Goal: Task Accomplishment & Management: Manage account settings

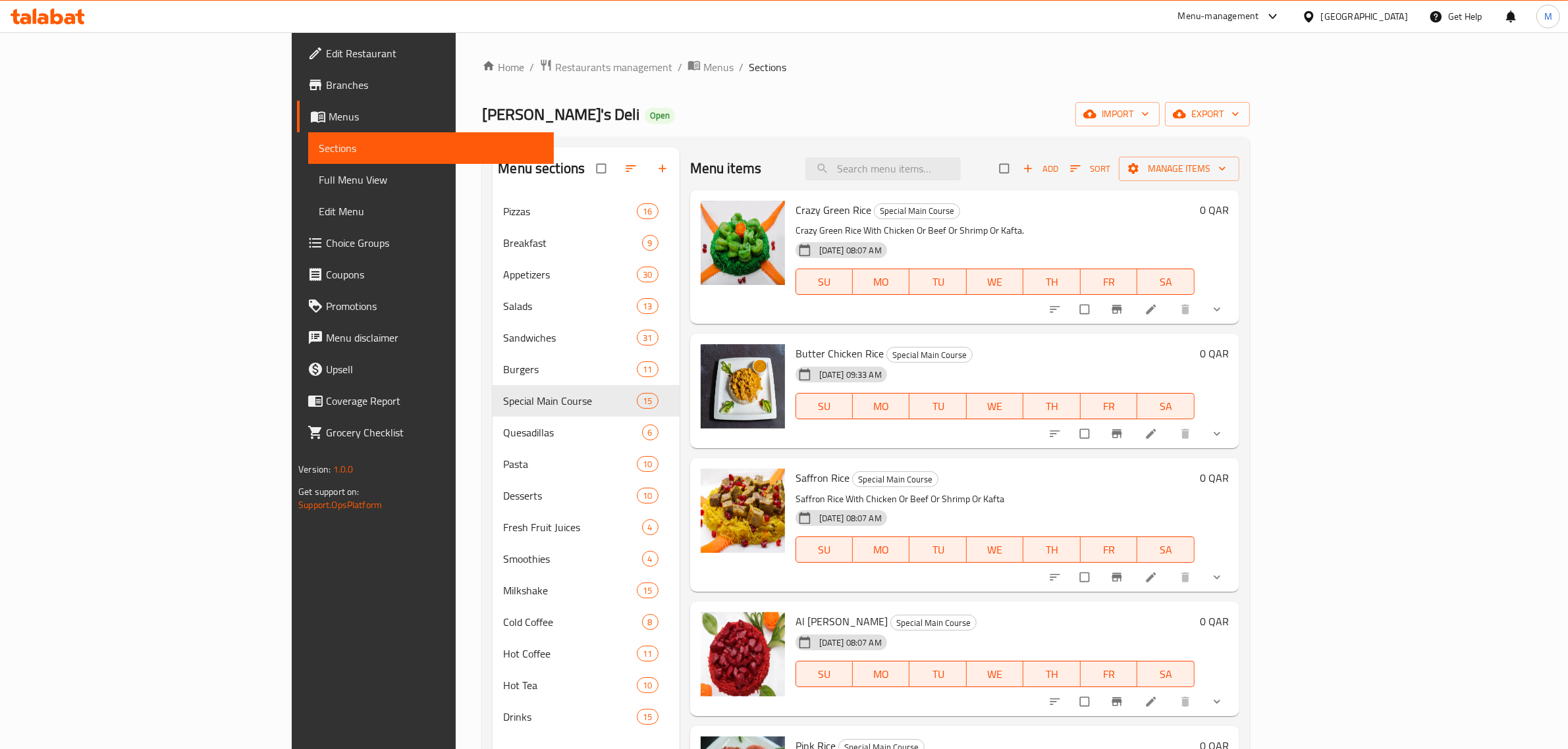
click at [1392, 16] on div "[GEOGRAPHIC_DATA]" at bounding box center [1365, 16] width 87 height 14
click at [1262, 344] on div "[GEOGRAPHIC_DATA]" at bounding box center [1265, 345] width 87 height 14
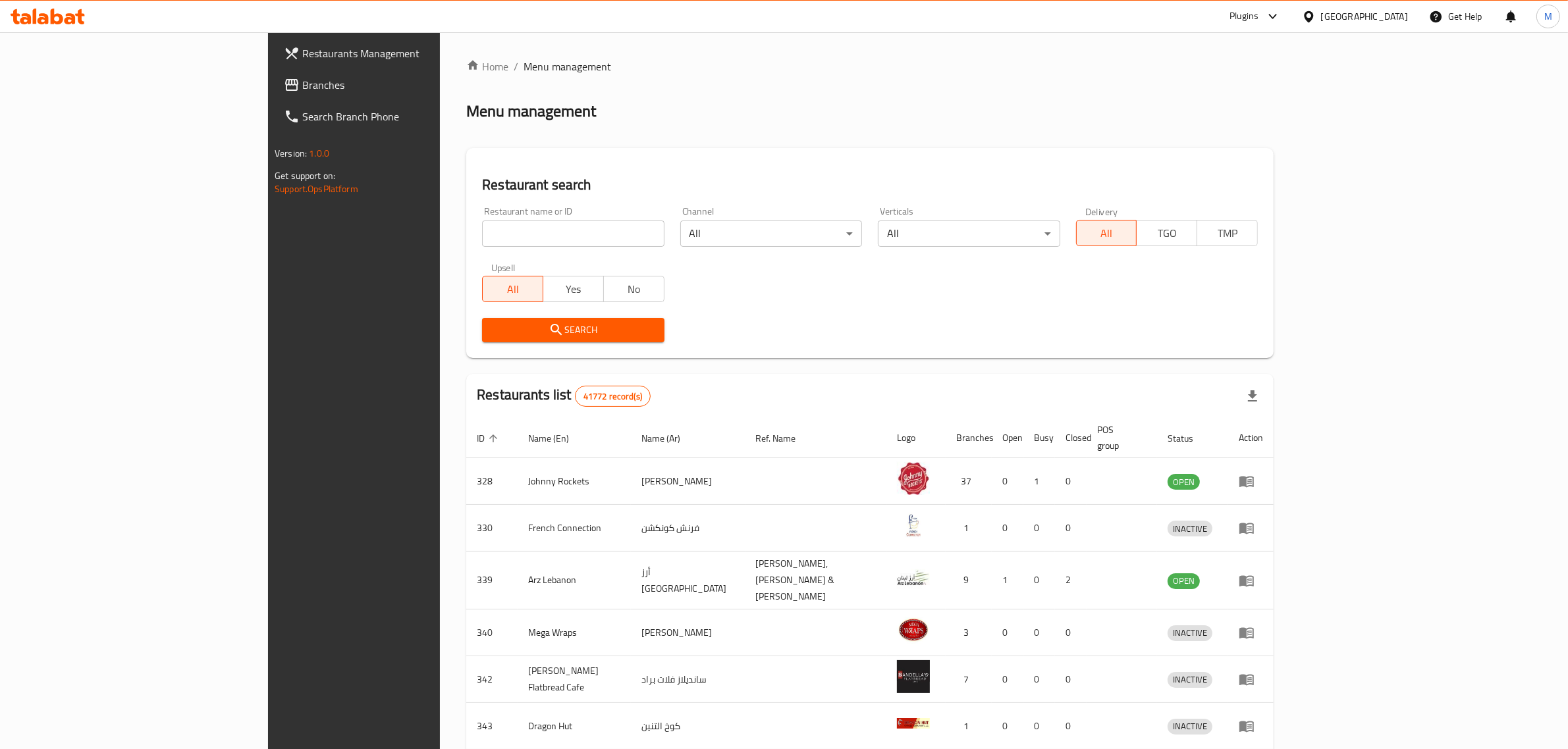
click at [302, 86] on span "Branches" at bounding box center [410, 85] width 217 height 16
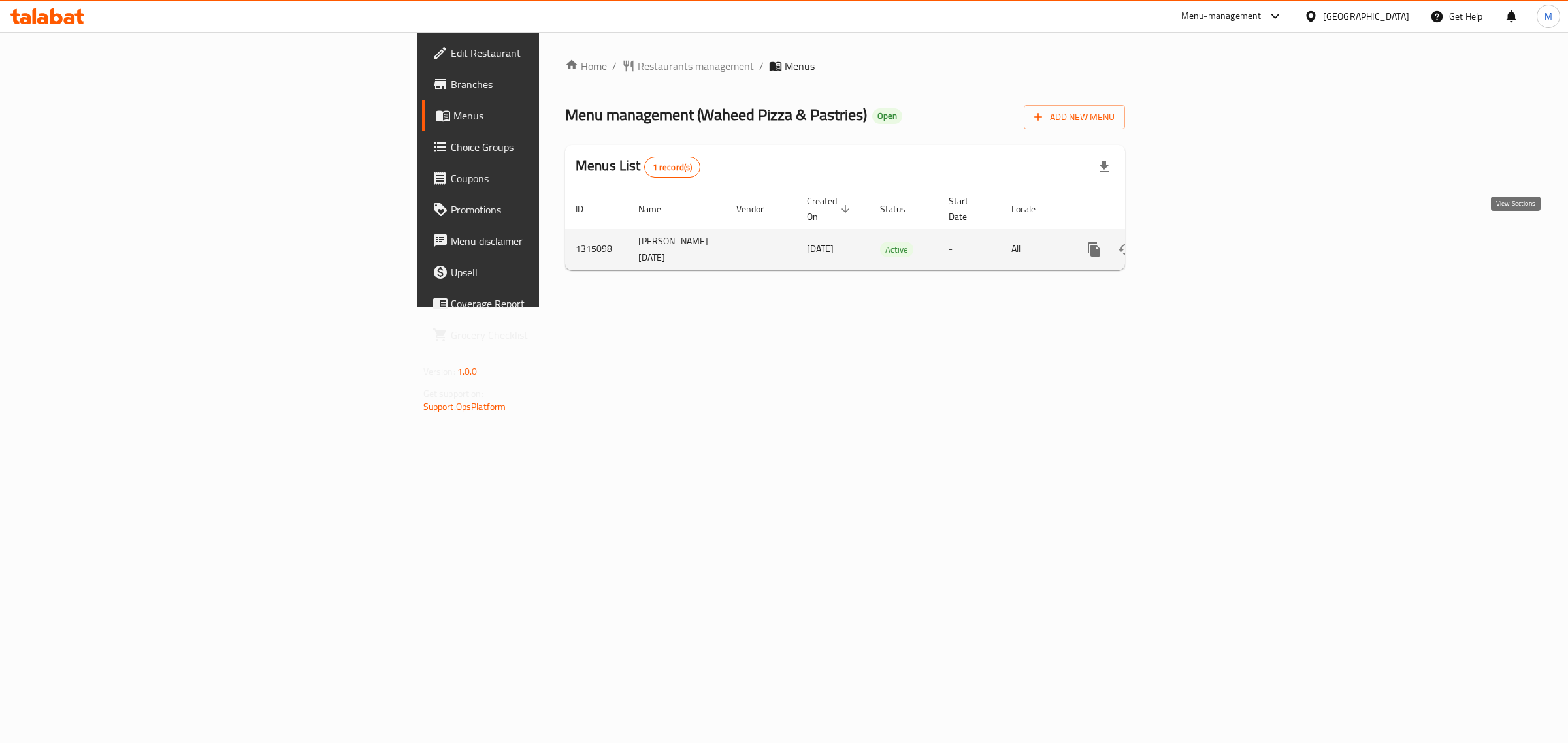
click at [1204, 243] on link "enhanced table" at bounding box center [1188, 249] width 31 height 31
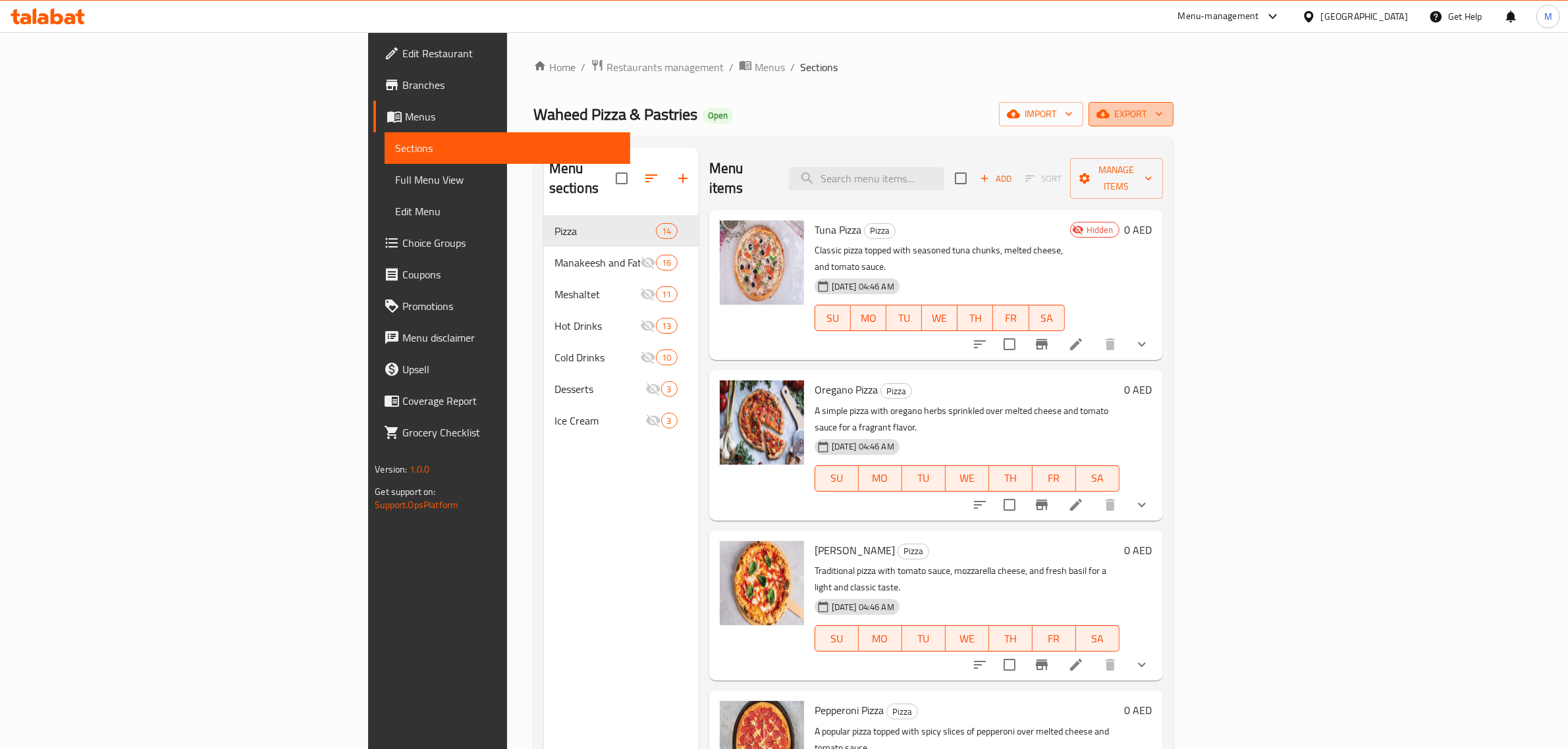
click at [1162, 110] on span "export" at bounding box center [1131, 114] width 64 height 16
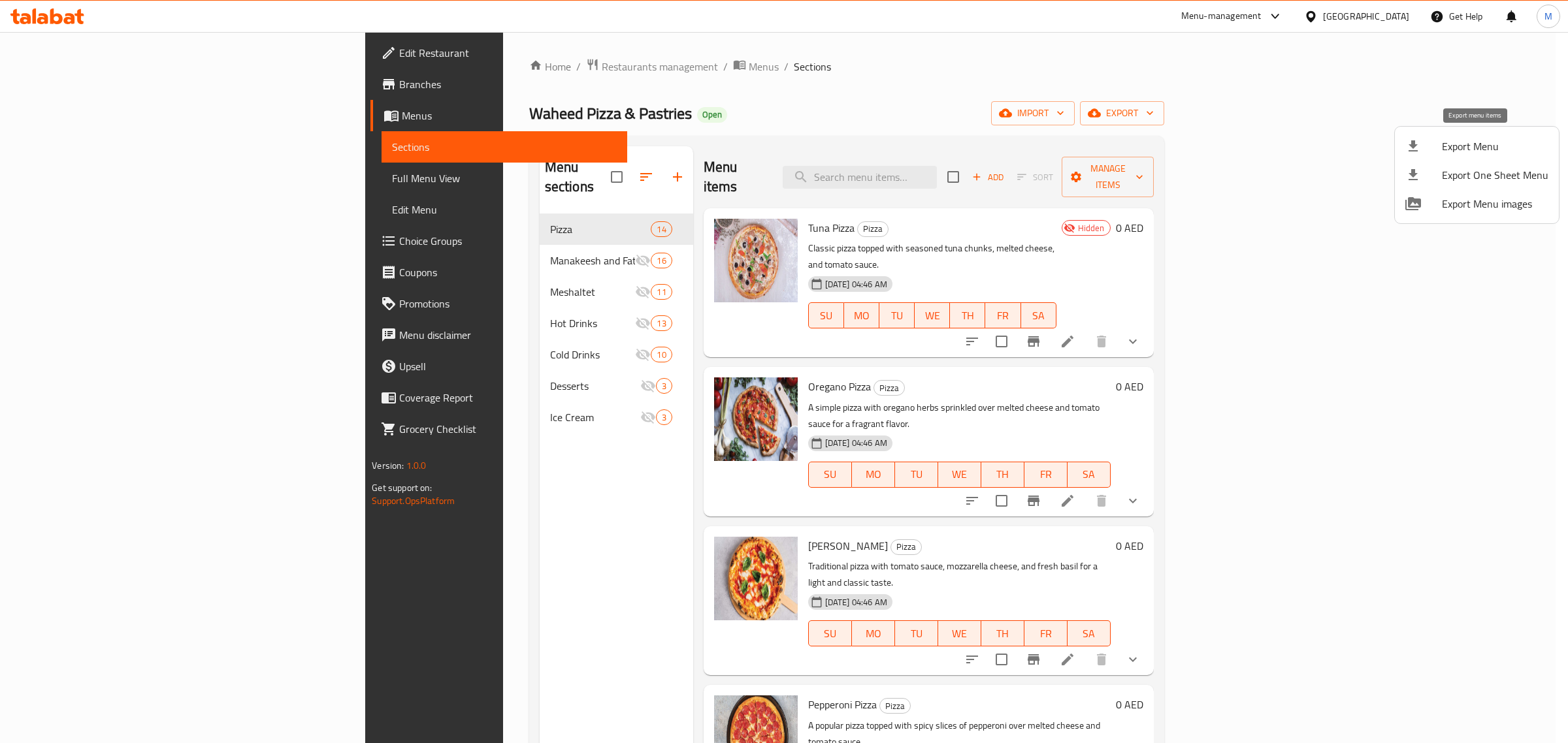
click at [1466, 138] on span "Export Menu" at bounding box center [1495, 146] width 107 height 16
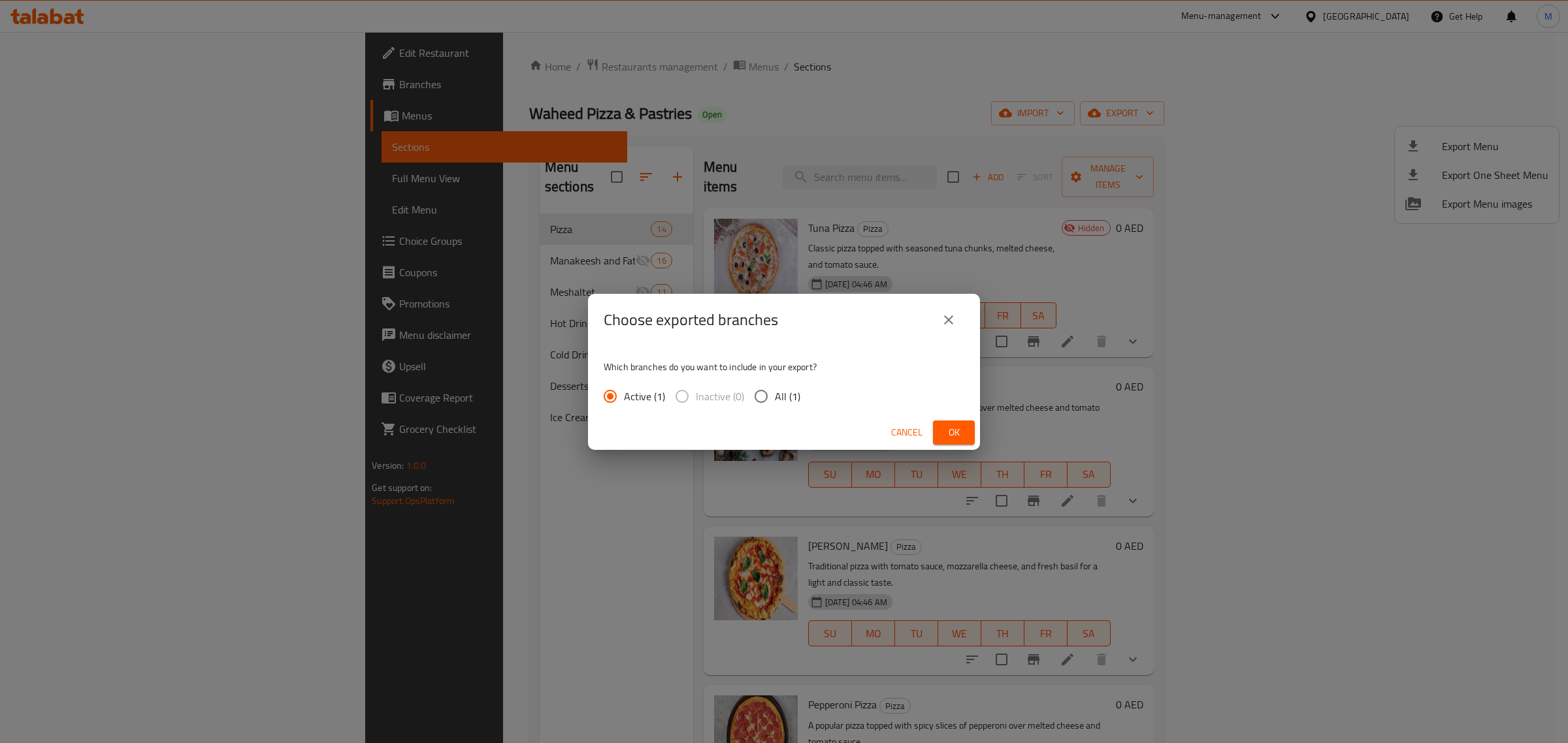
click at [792, 397] on span "All (1)" at bounding box center [788, 397] width 25 height 16
click at [775, 397] on input "All (1)" at bounding box center [761, 396] width 28 height 28
radio input "true"
click at [968, 433] on button "Ok" at bounding box center [954, 433] width 42 height 24
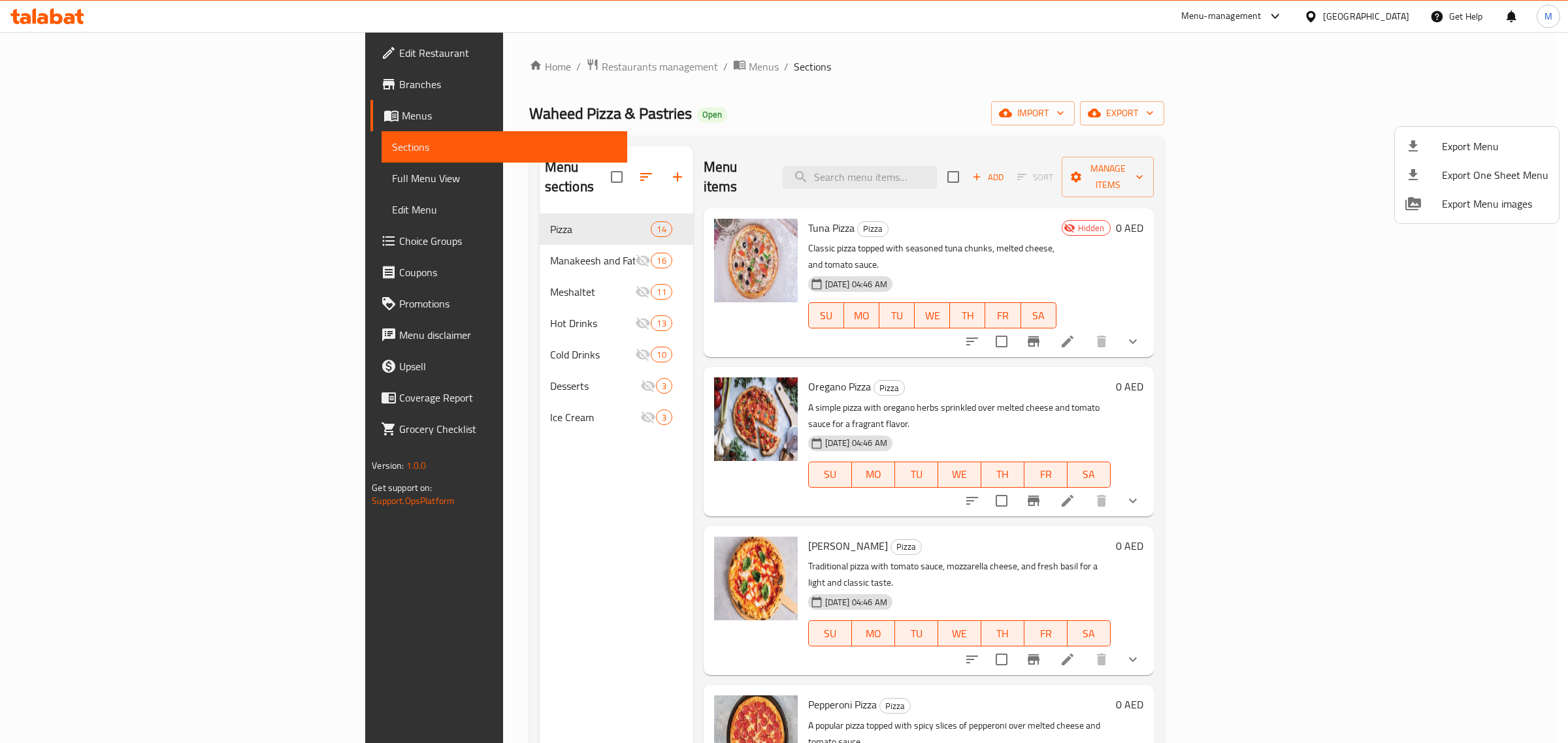
click at [1046, 200] on div at bounding box center [784, 371] width 1568 height 743
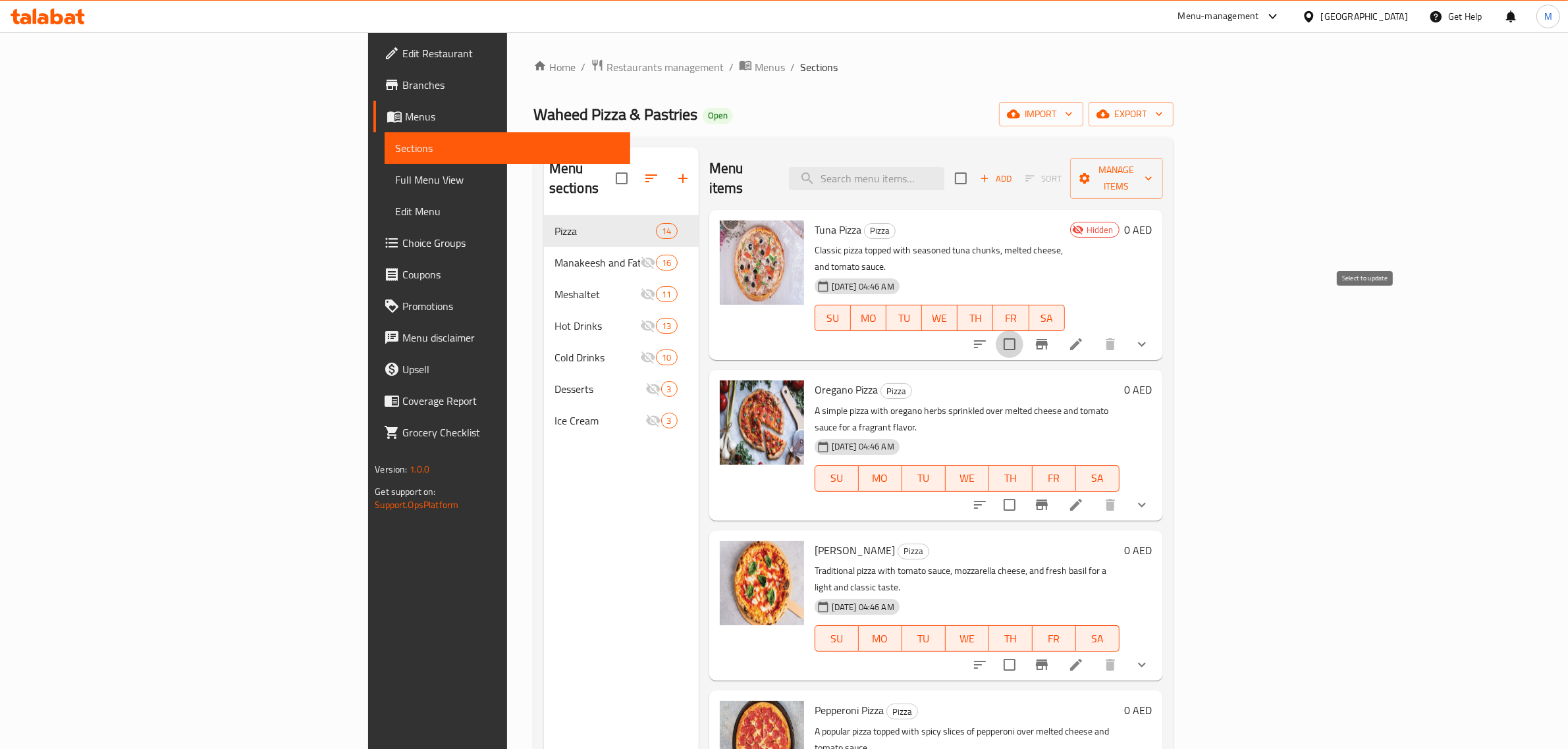
click at [1023, 331] on input "checkbox" at bounding box center [1009, 344] width 28 height 28
checkbox input "true"
click at [1152, 172] on span "Manage items" at bounding box center [1116, 179] width 71 height 33
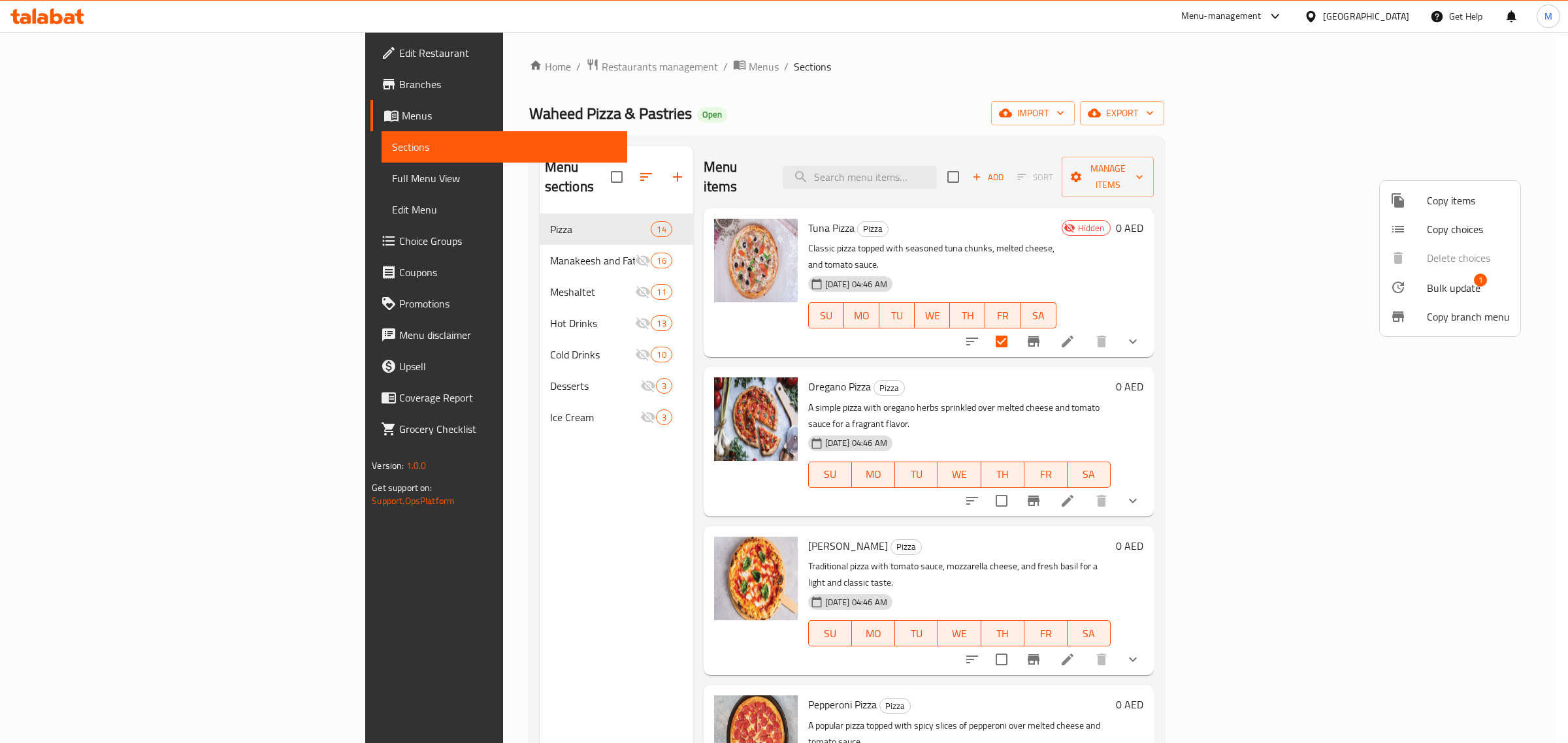
click at [1252, 216] on div at bounding box center [784, 371] width 1568 height 743
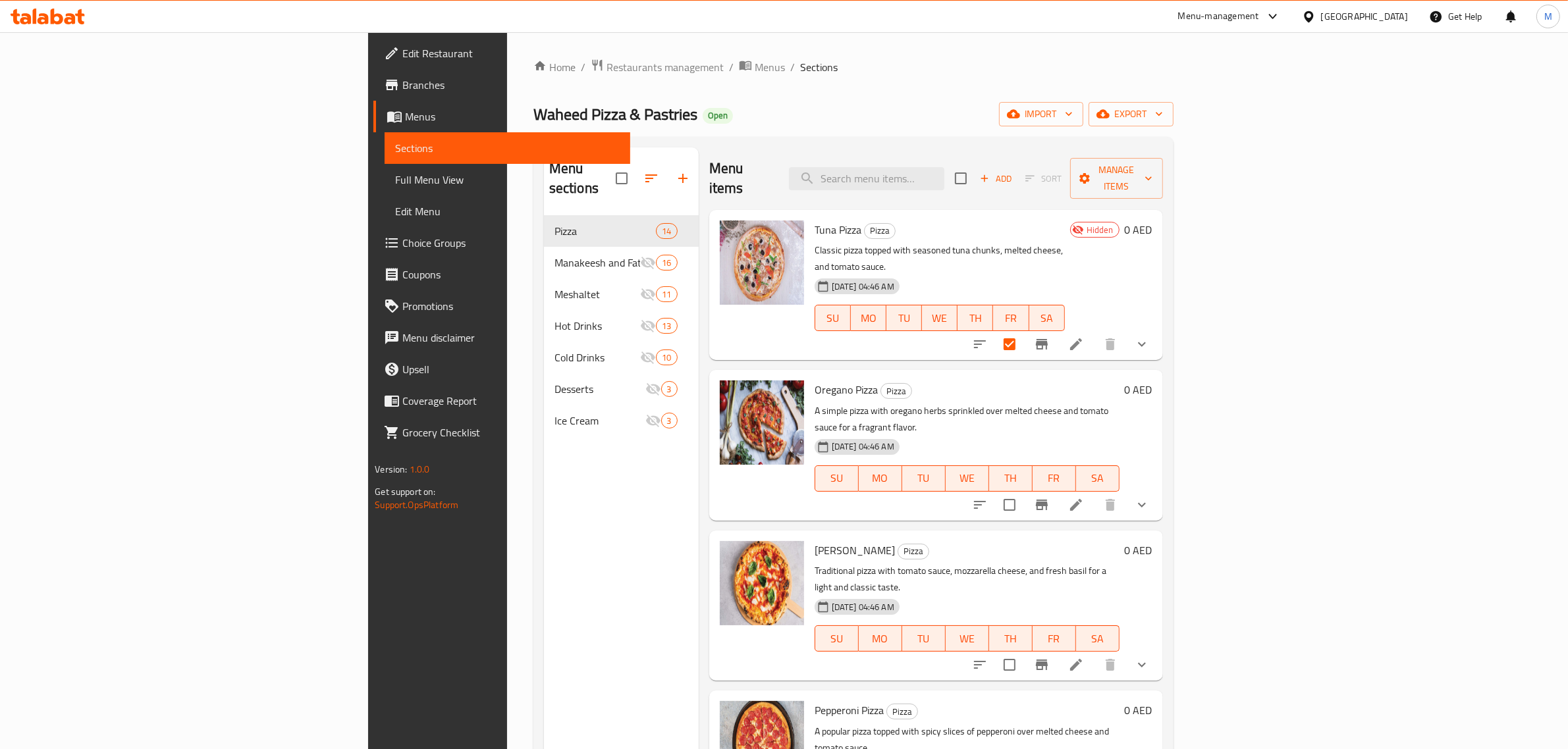
click at [815, 220] on span "Tuna Pizza" at bounding box center [838, 230] width 47 height 20
drag, startPoint x: 731, startPoint y: 214, endPoint x: 732, endPoint y: 222, distance: 8.1
click at [809, 222] on div "Tuna Pizza Pizza Classic pizza topped with seasoned tuna chunks, melted cheese,…" at bounding box center [939, 285] width 261 height 139
click at [815, 220] on span "Tuna Pizza" at bounding box center [838, 230] width 47 height 20
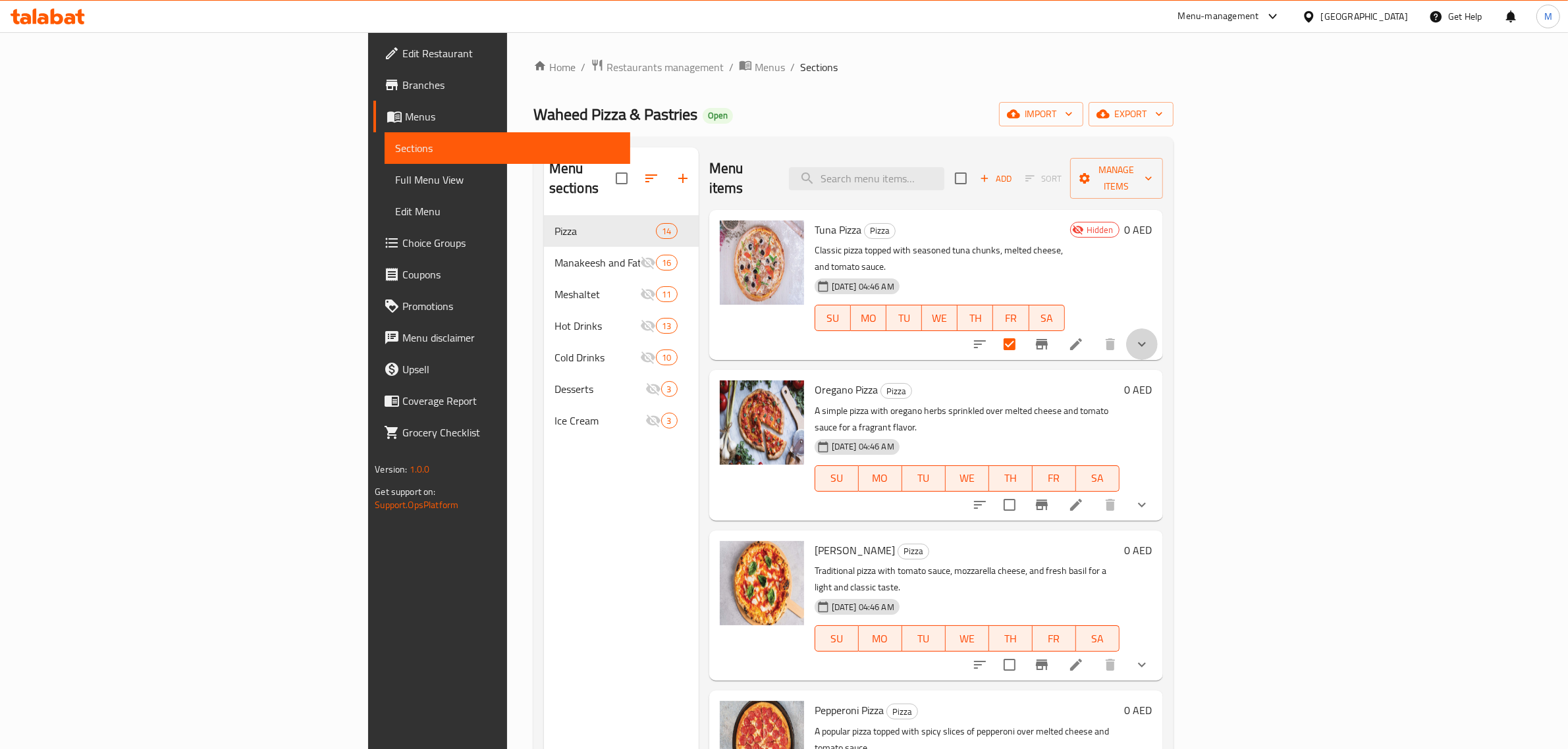
click at [1158, 329] on button "show more" at bounding box center [1142, 344] width 31 height 31
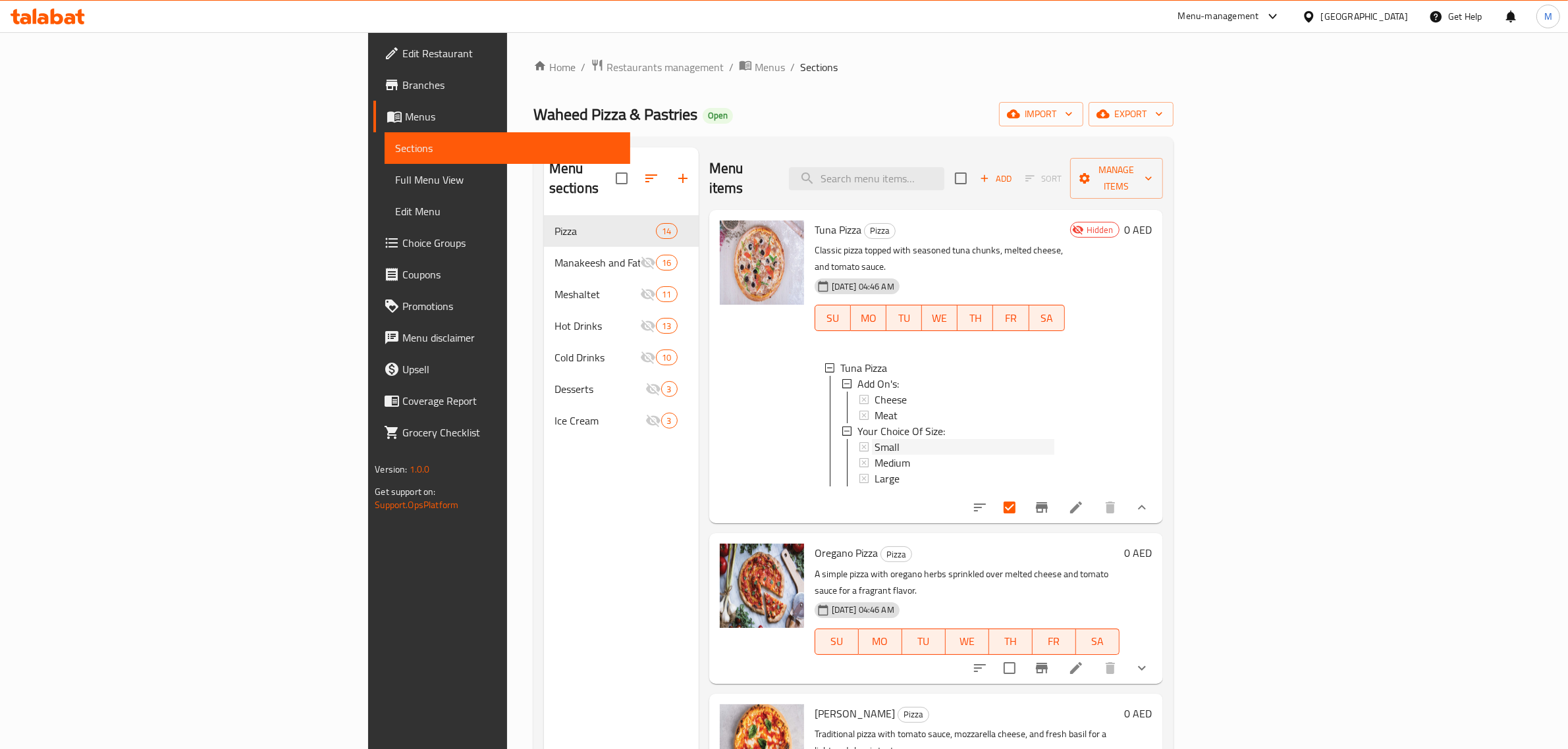
click at [874, 439] on div "Small" at bounding box center [964, 447] width 180 height 16
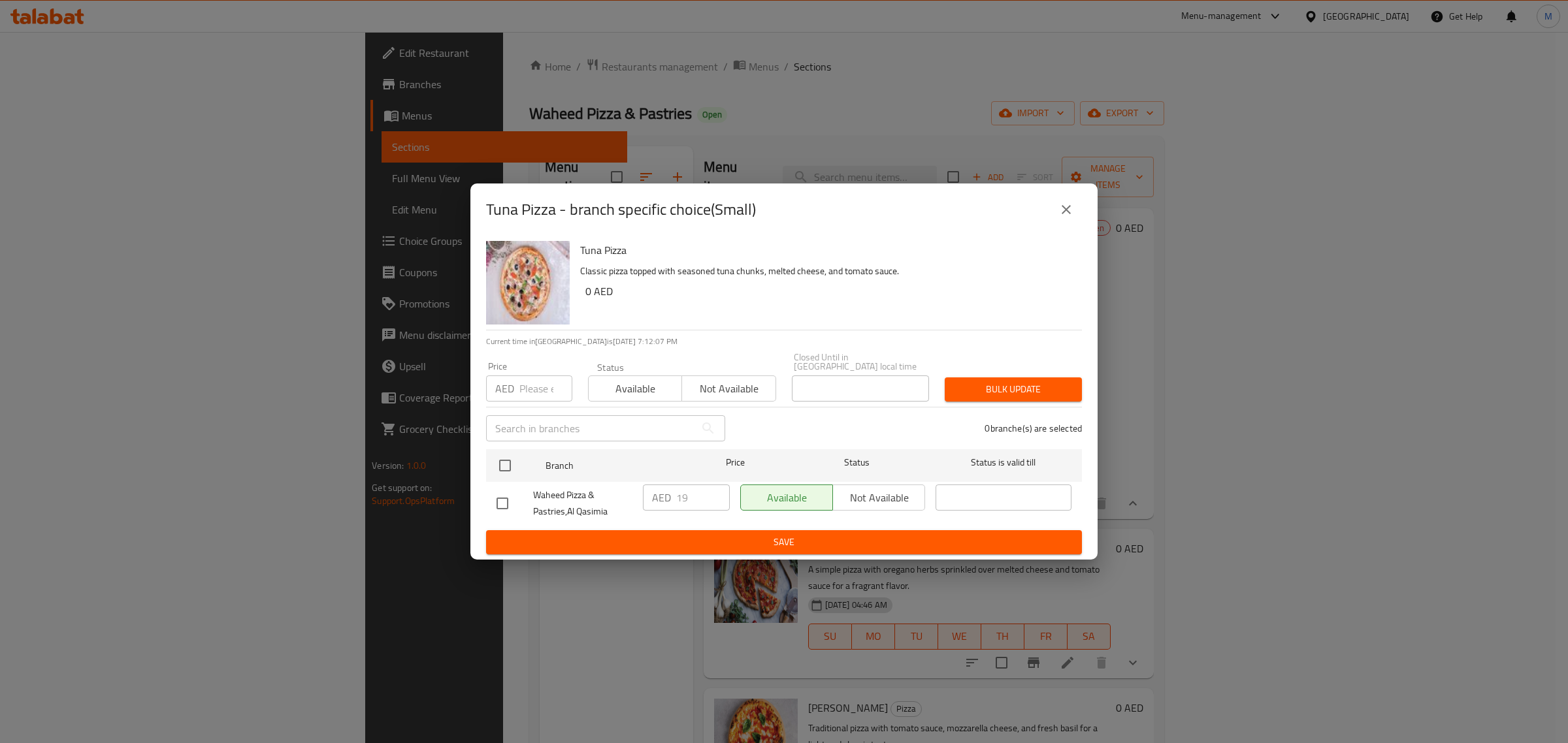
click at [1072, 203] on icon "close" at bounding box center [1066, 210] width 16 height 16
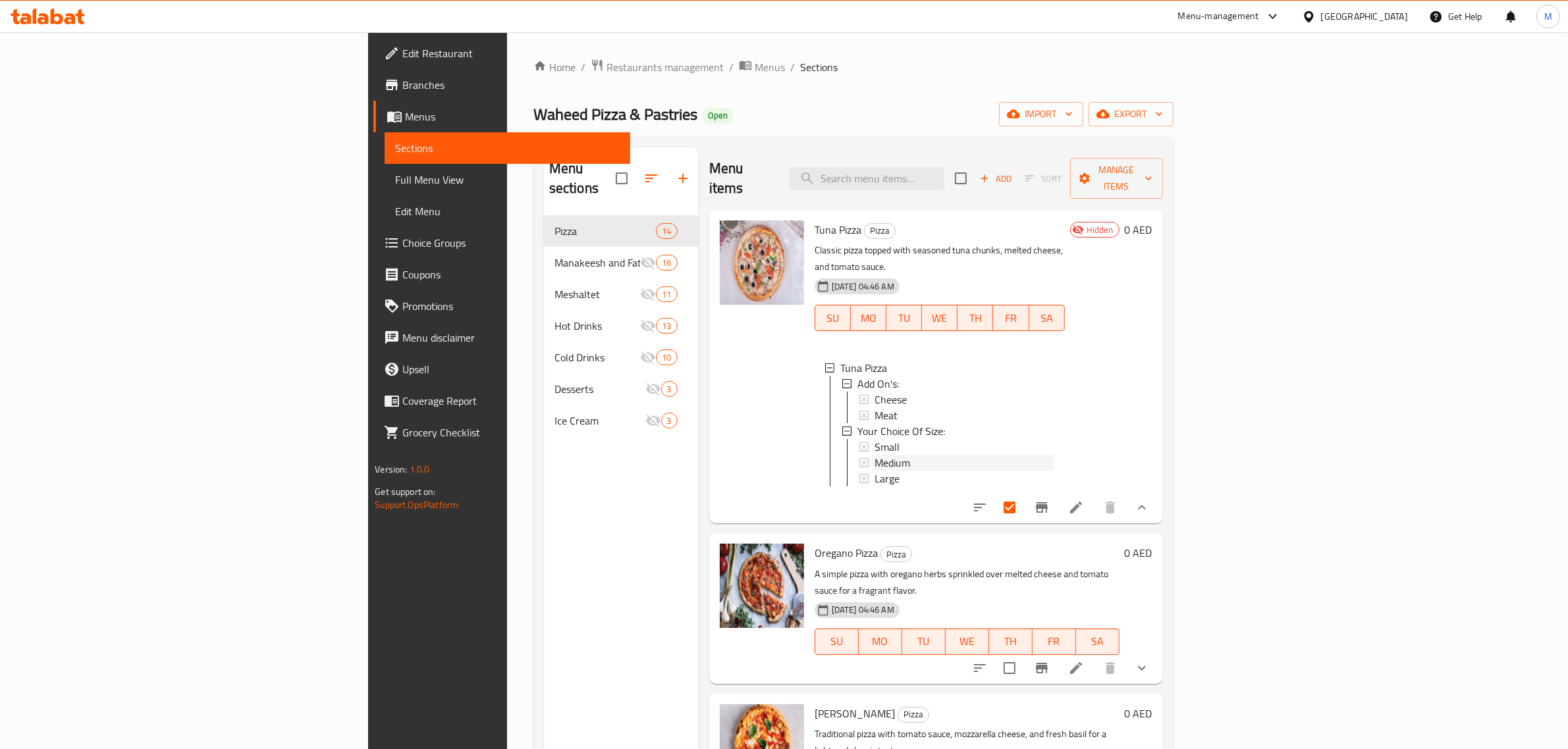
click at [874, 455] on span "Medium" at bounding box center [892, 463] width 36 height 16
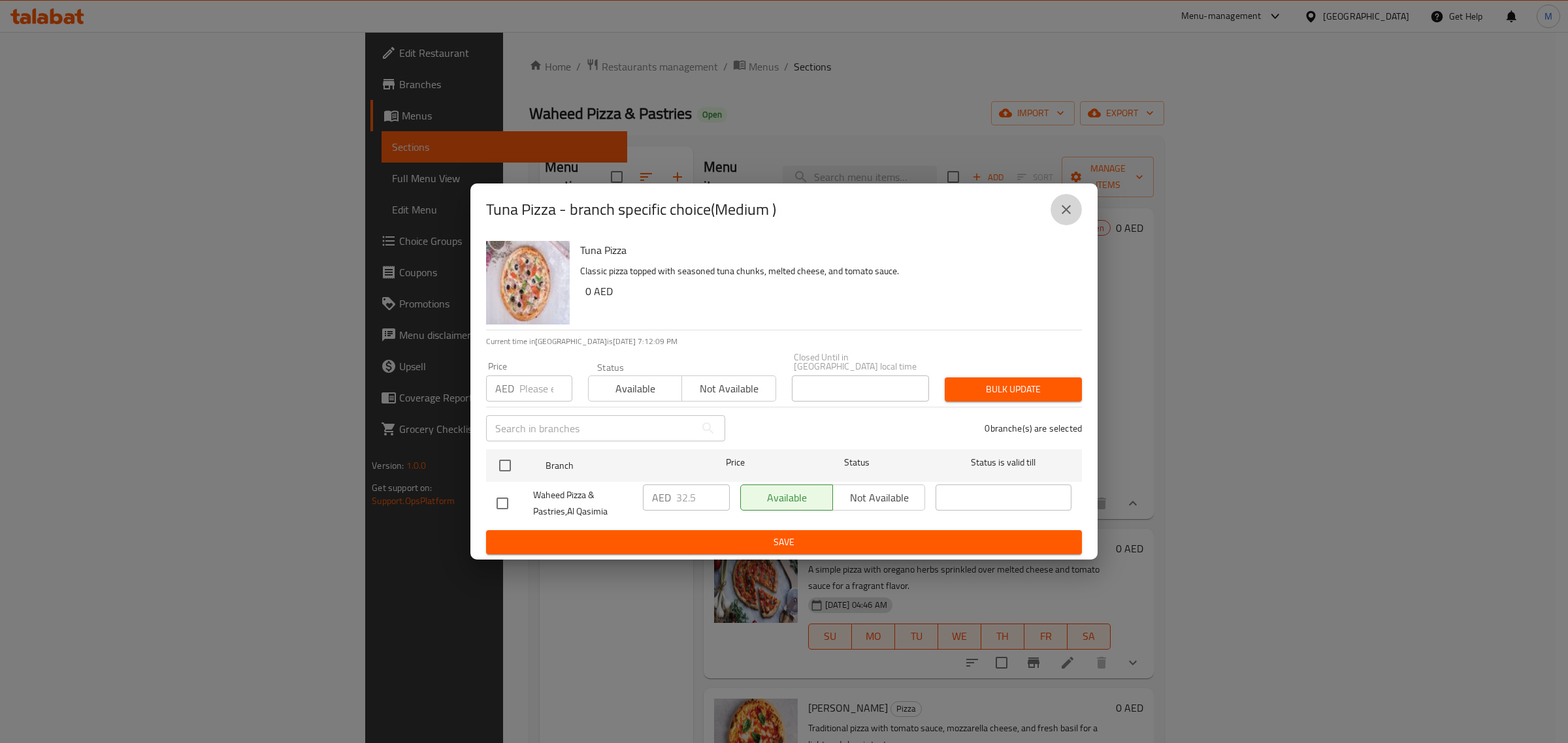
click at [1057, 219] on button "close" at bounding box center [1066, 210] width 31 height 31
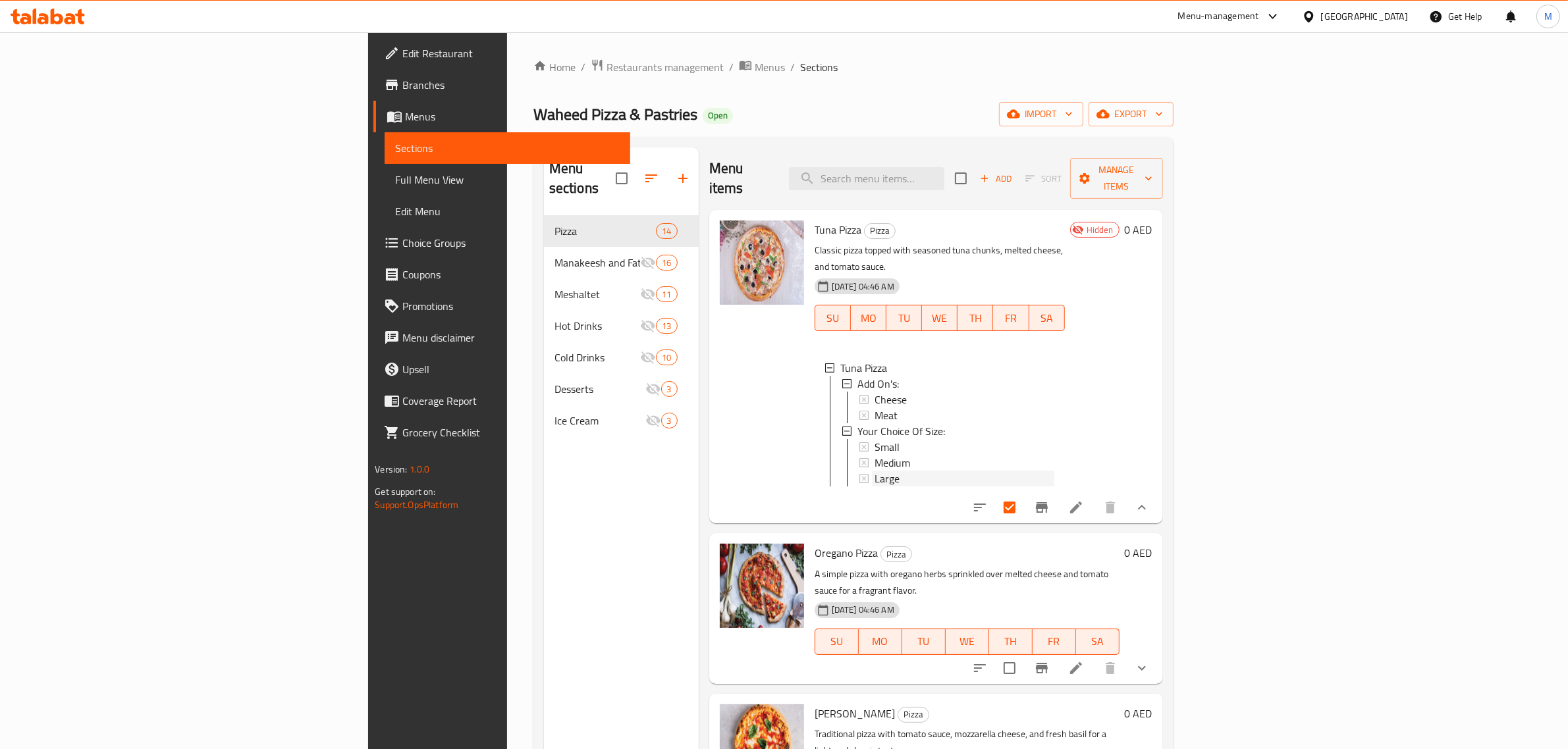
click at [874, 471] on span "Large" at bounding box center [886, 479] width 25 height 16
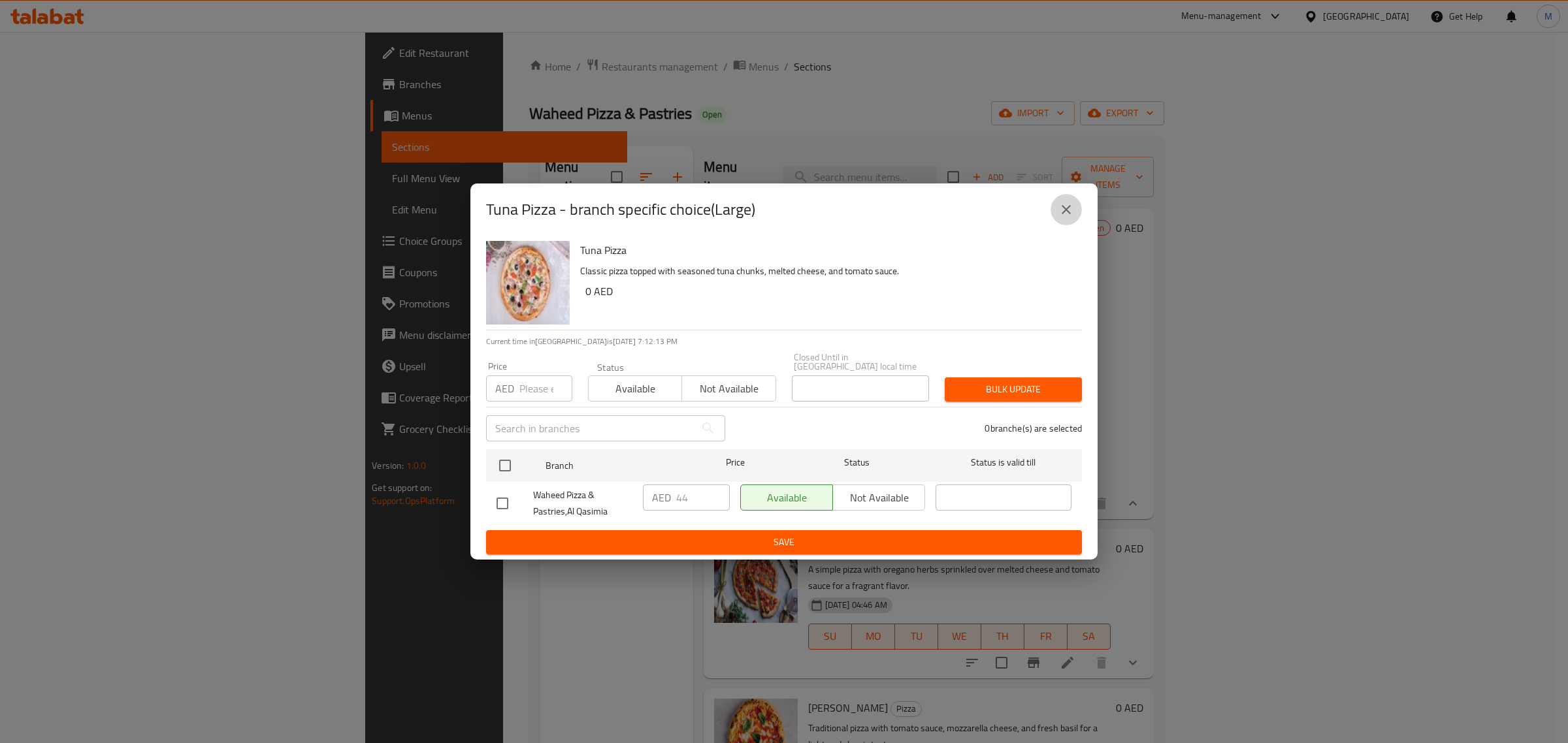
click at [1080, 207] on button "close" at bounding box center [1066, 210] width 31 height 31
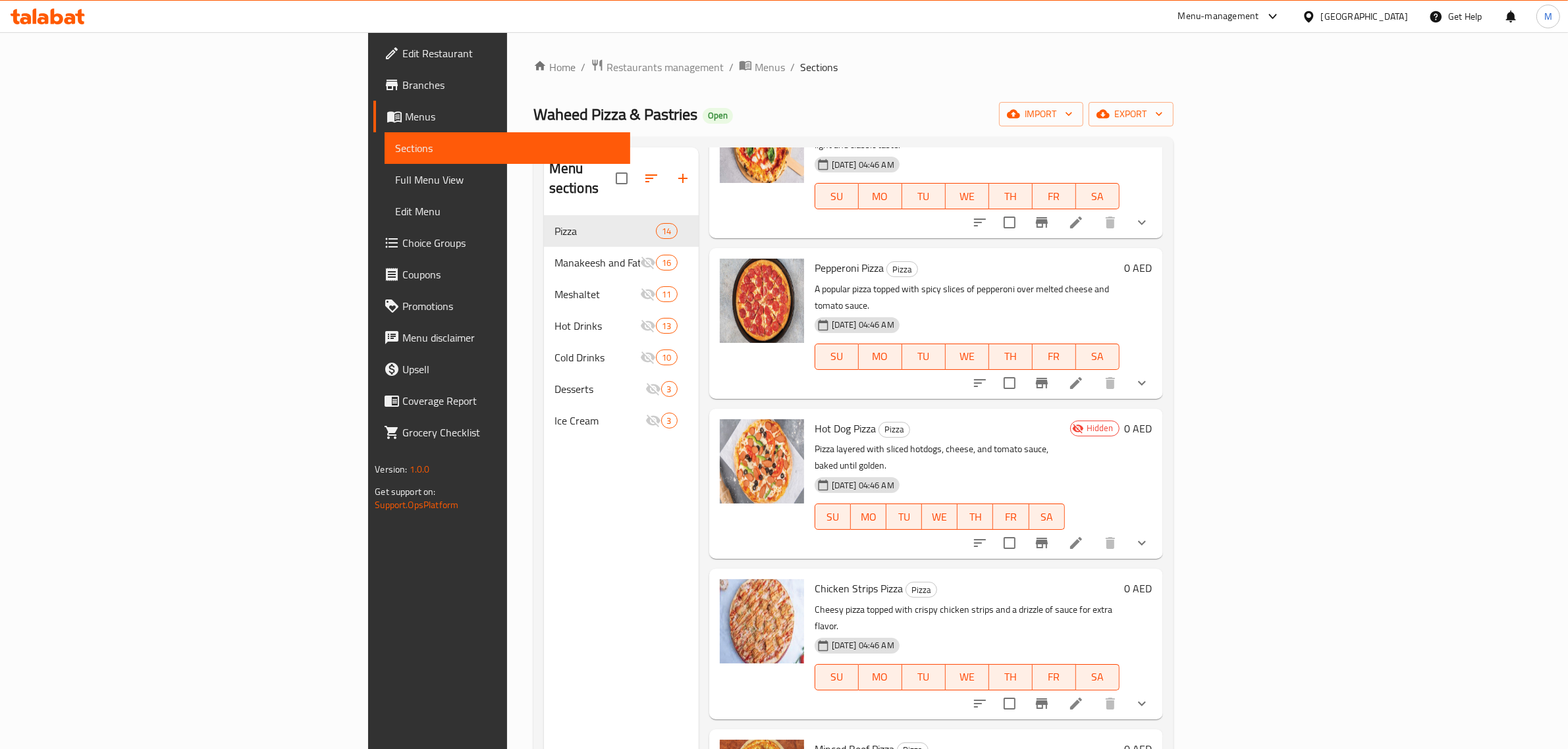
scroll to position [576, 0]
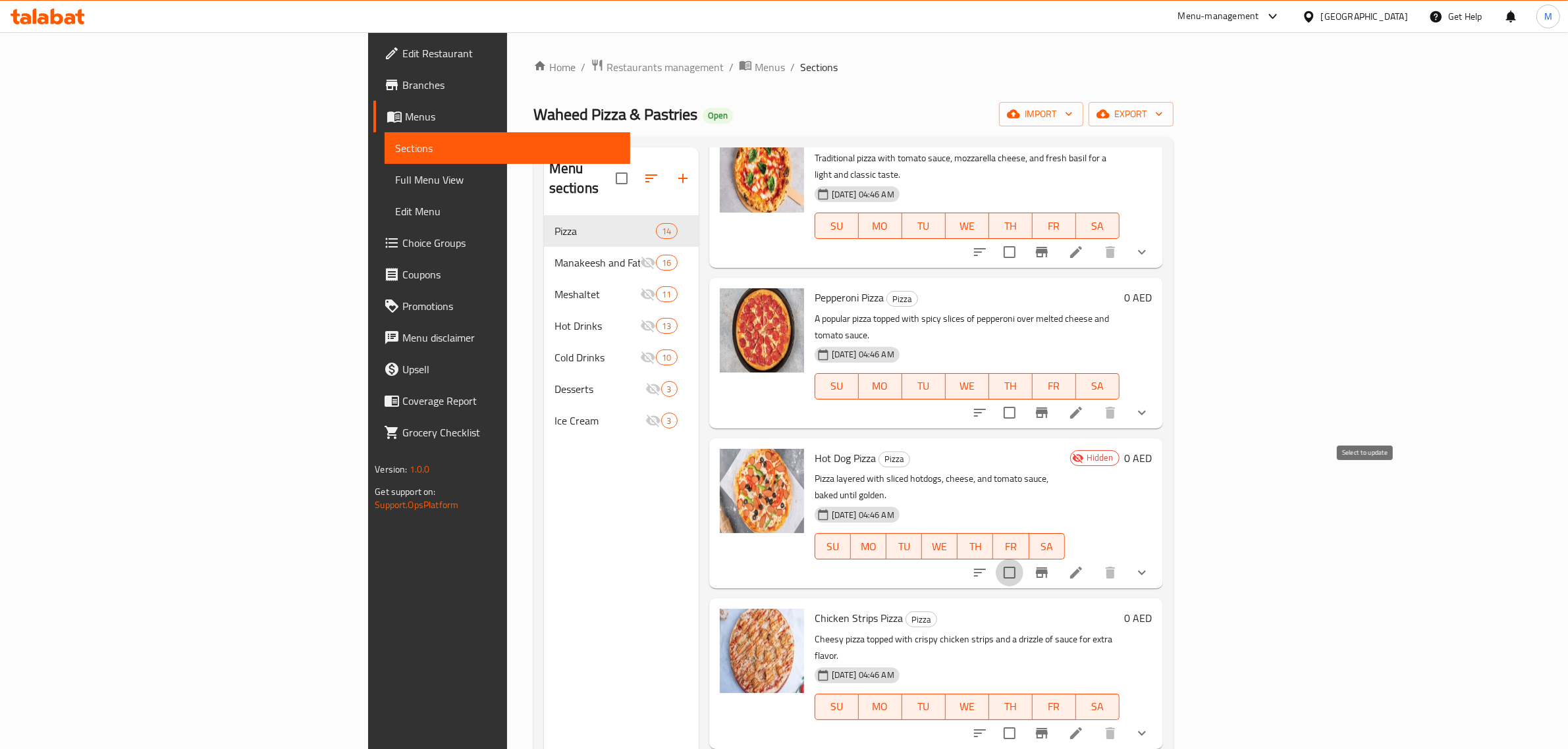
click at [1023, 559] on input "checkbox" at bounding box center [1009, 573] width 28 height 28
checkbox input "true"
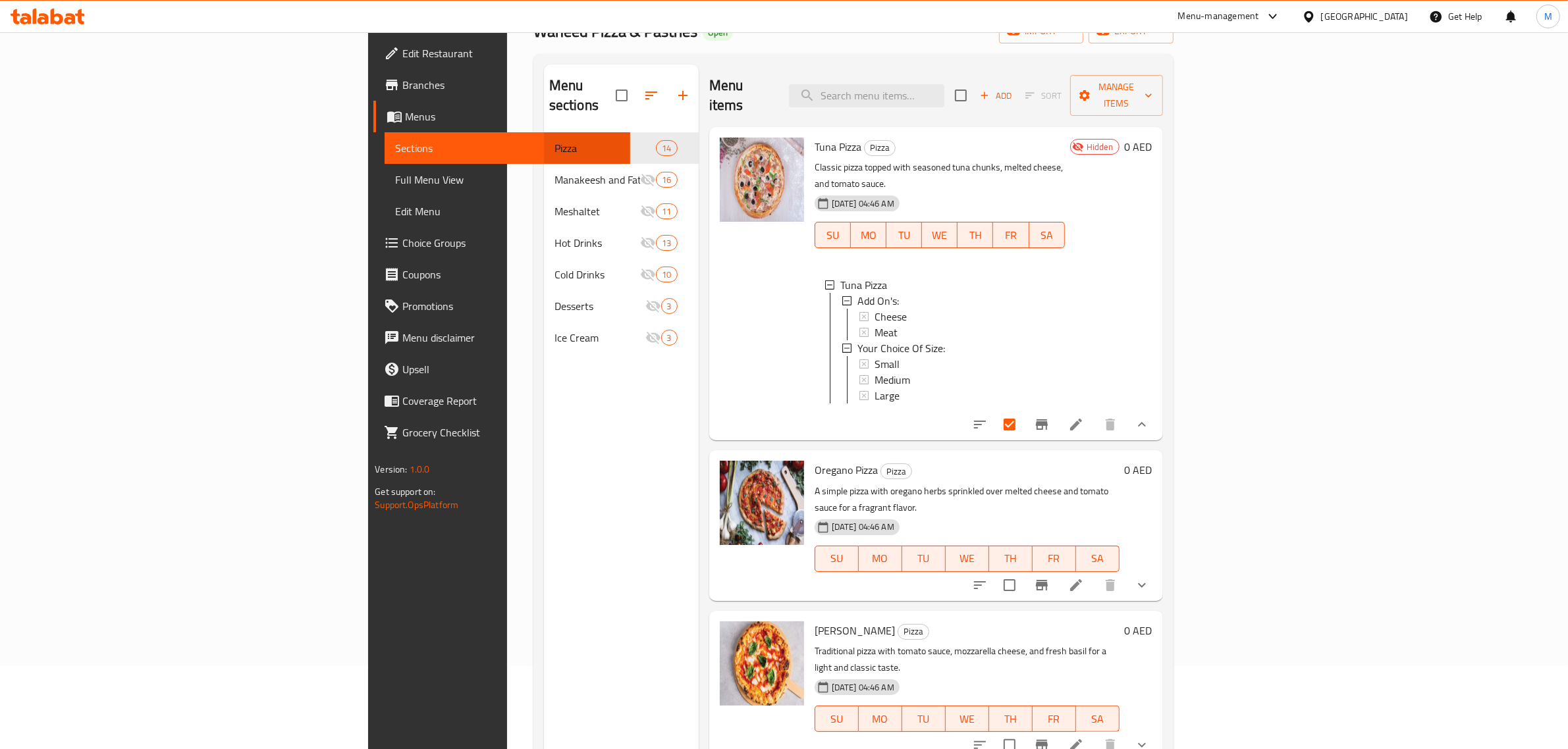
scroll to position [0, 0]
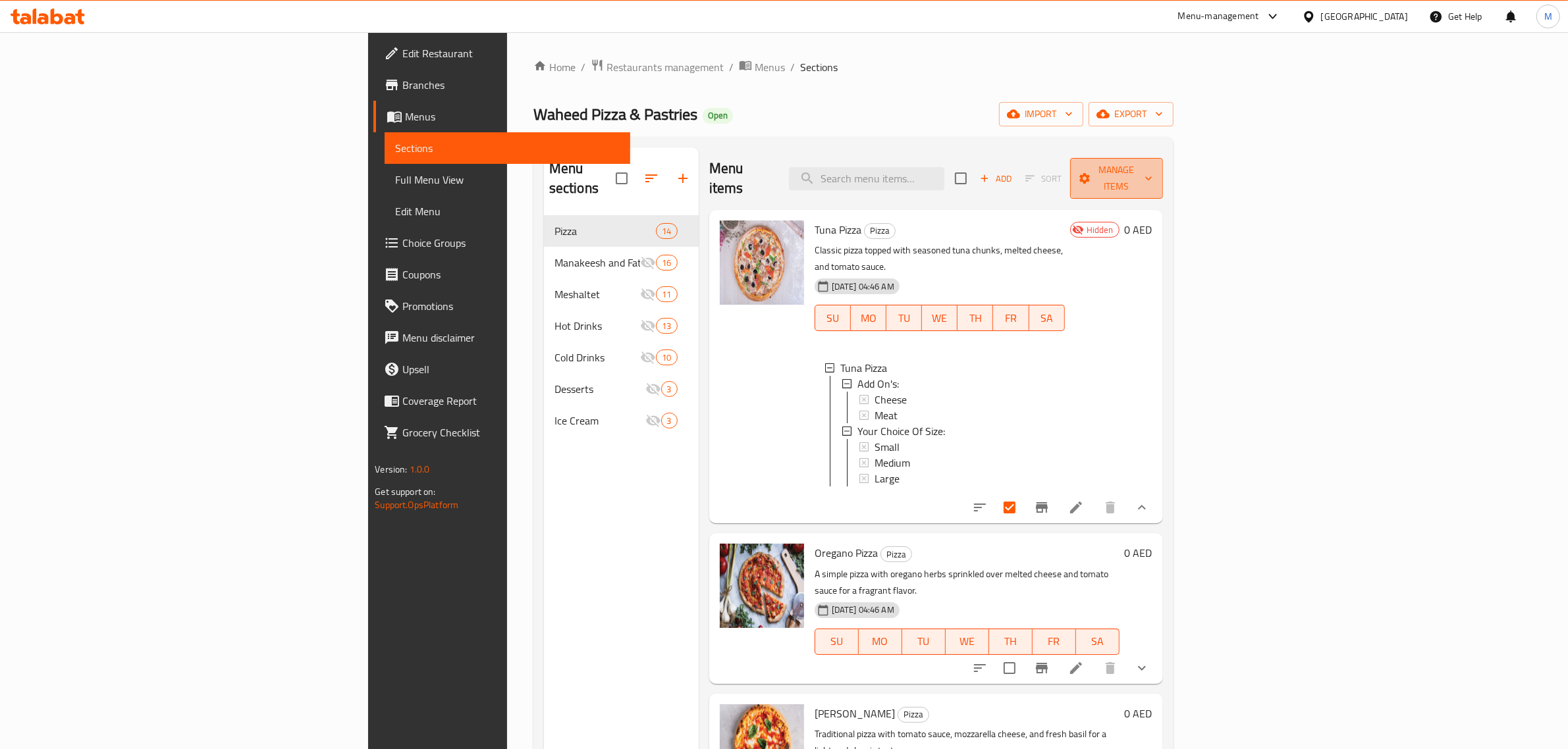
click at [1152, 174] on span "Manage items" at bounding box center [1116, 179] width 71 height 33
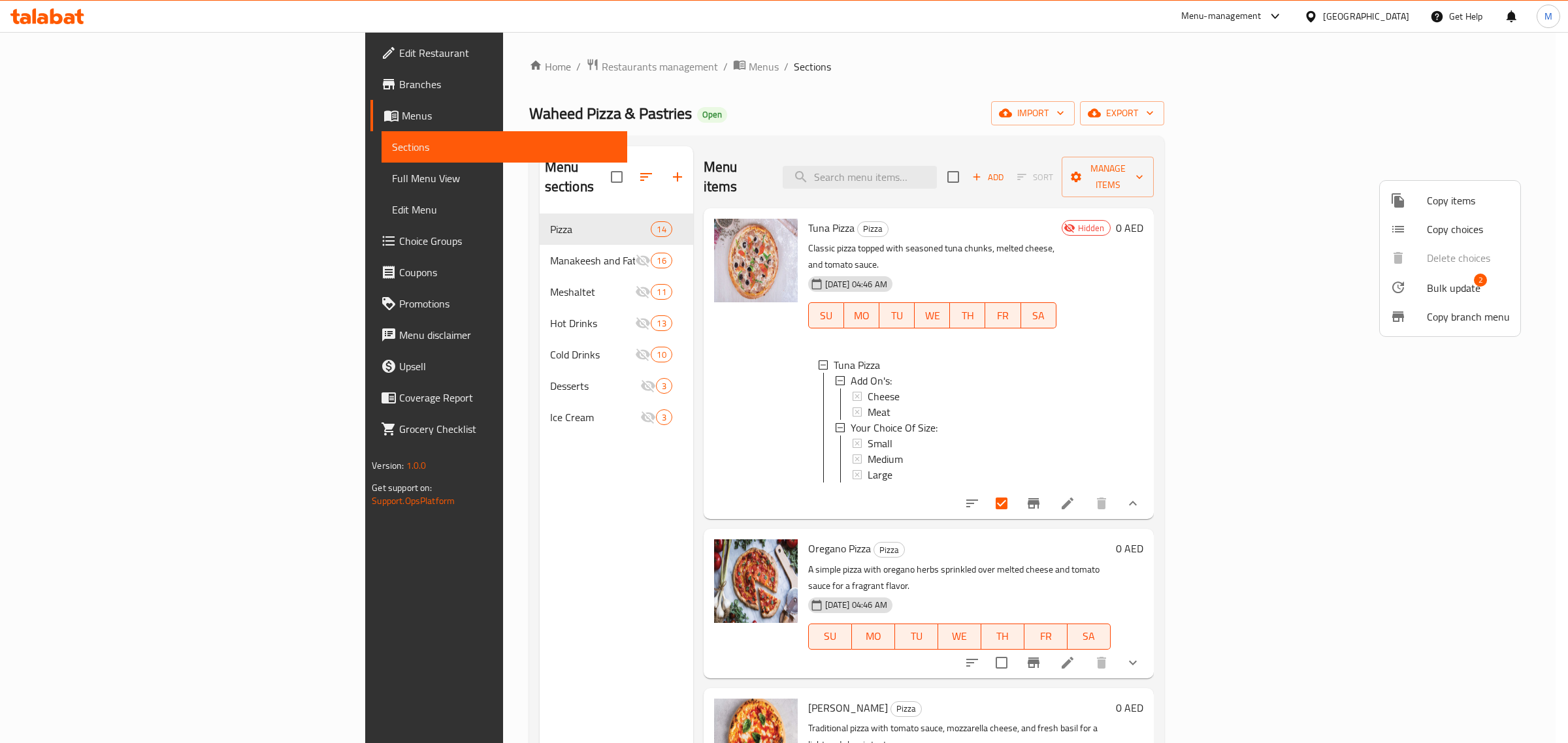
click at [1425, 285] on div at bounding box center [1408, 287] width 37 height 16
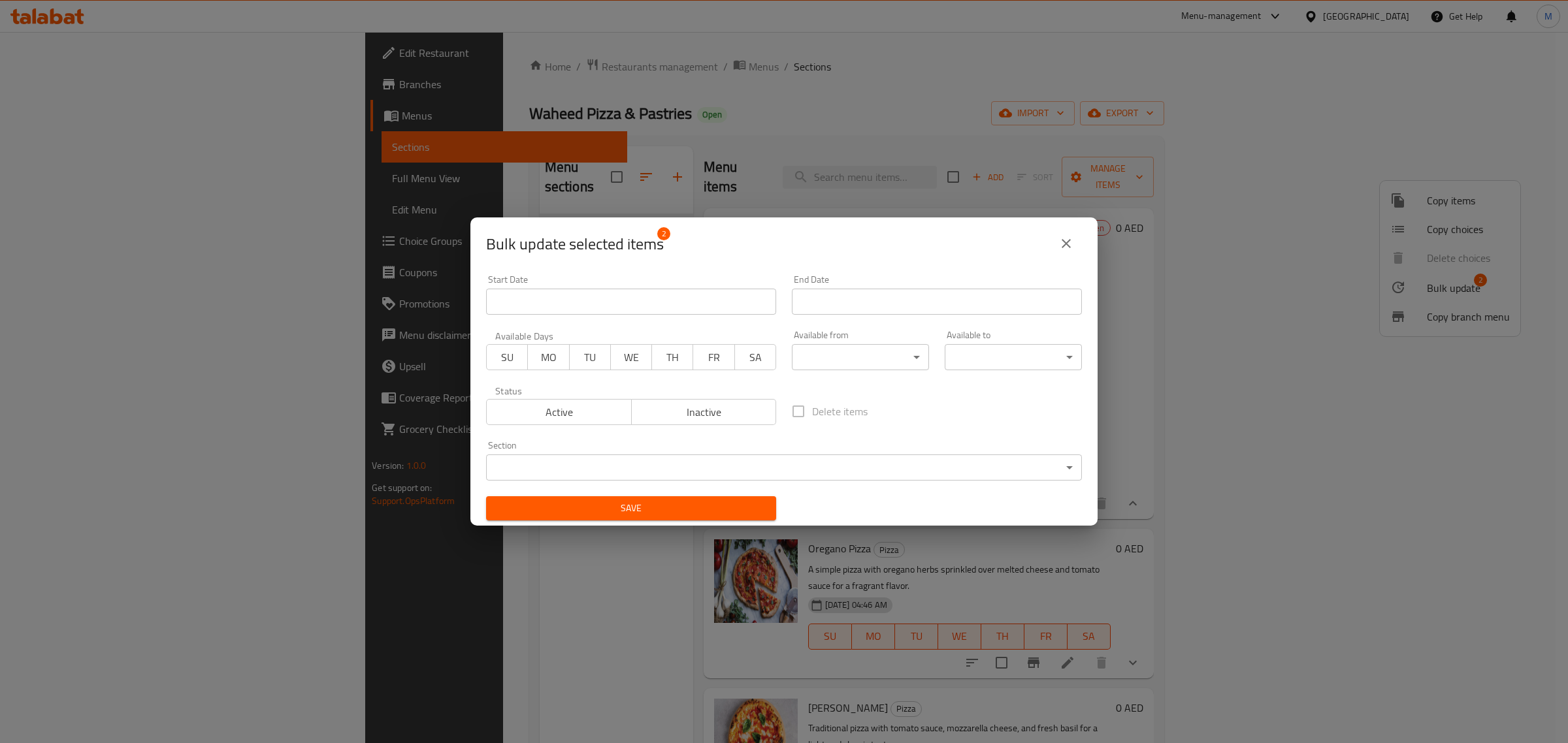
click at [557, 403] on span "Active" at bounding box center [559, 412] width 135 height 19
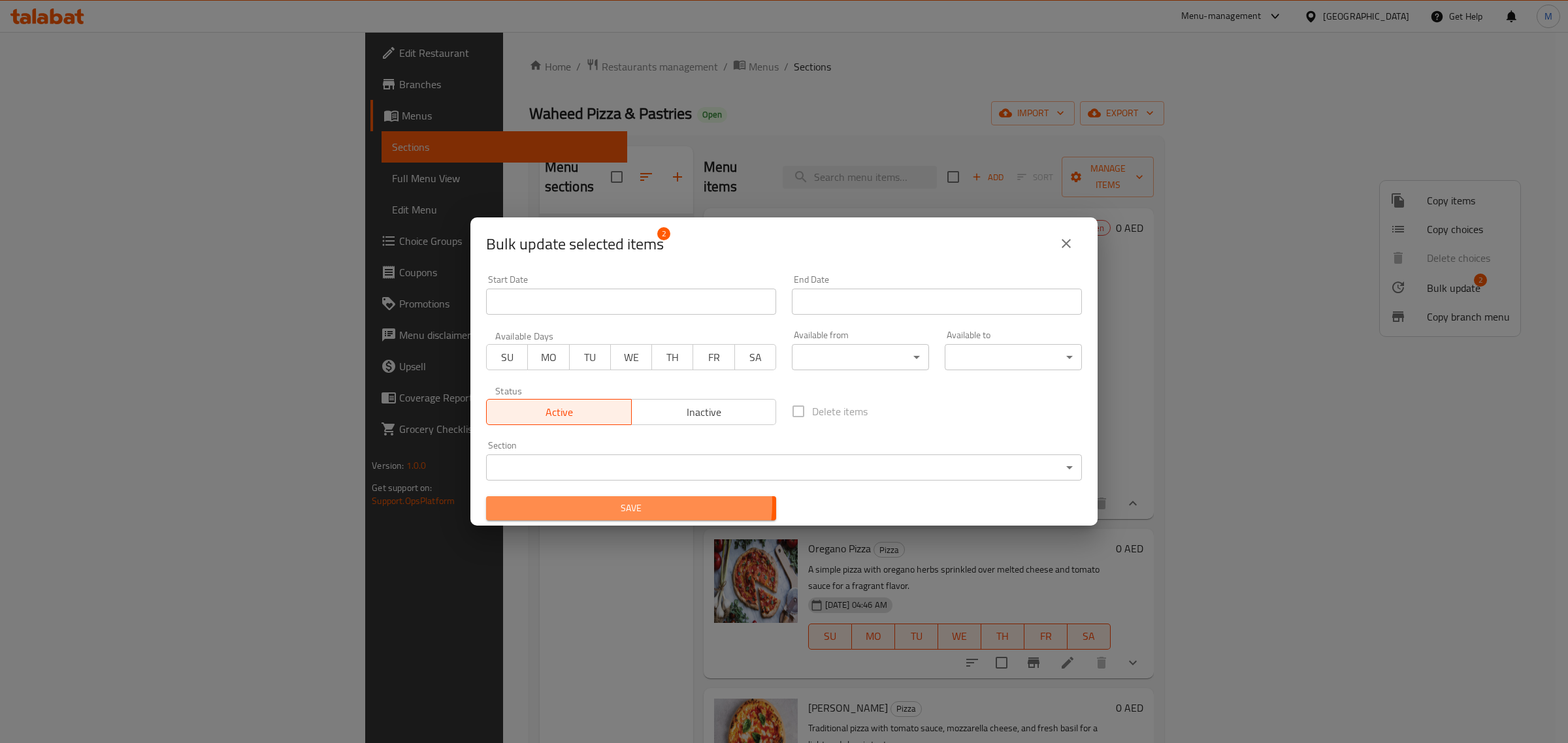
click at [626, 504] on span "Save" at bounding box center [630, 508] width 269 height 16
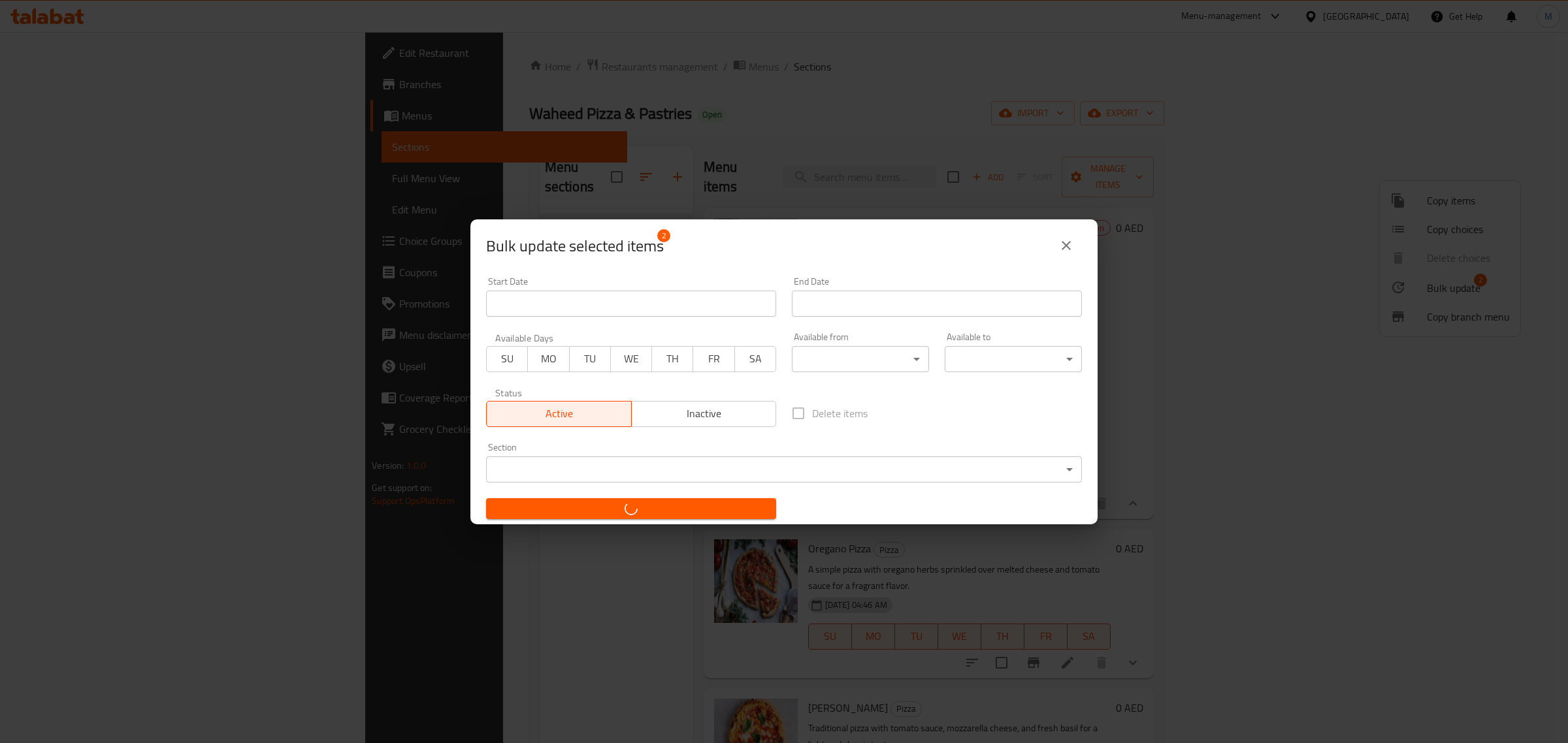
checkbox input "false"
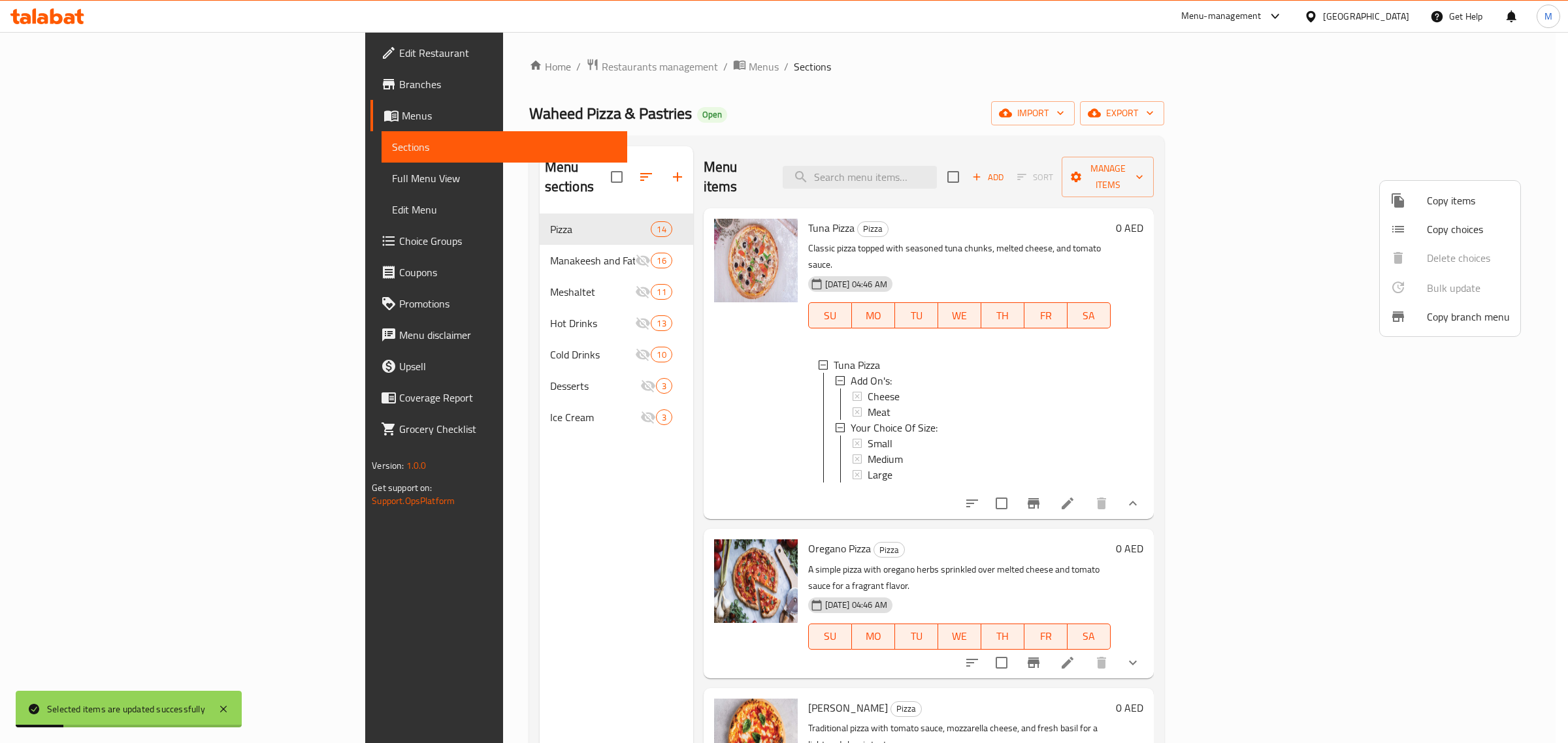
click at [494, 567] on div at bounding box center [784, 371] width 1568 height 743
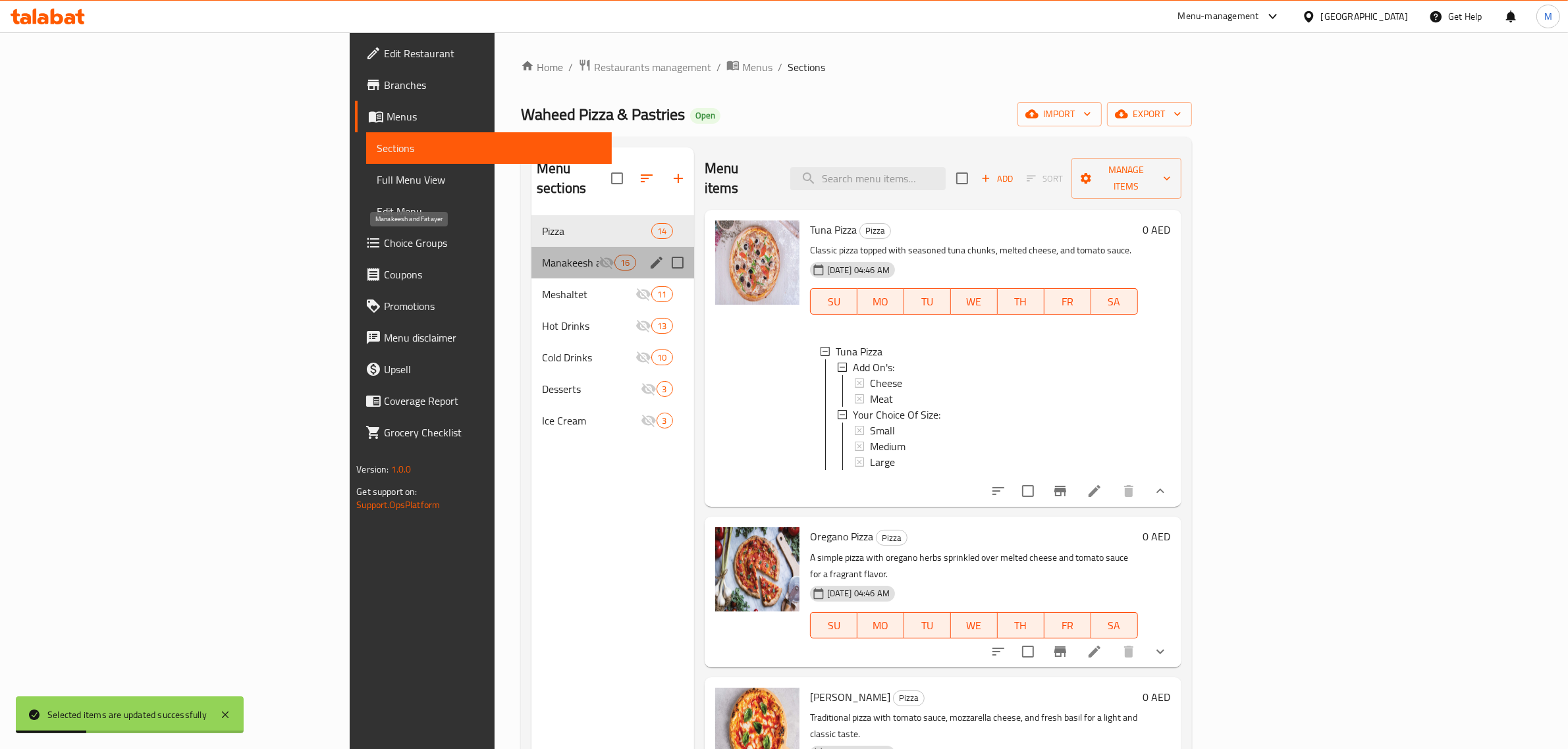
click at [542, 255] on span "Manakeesh and Fatayer" at bounding box center [571, 262] width 57 height 16
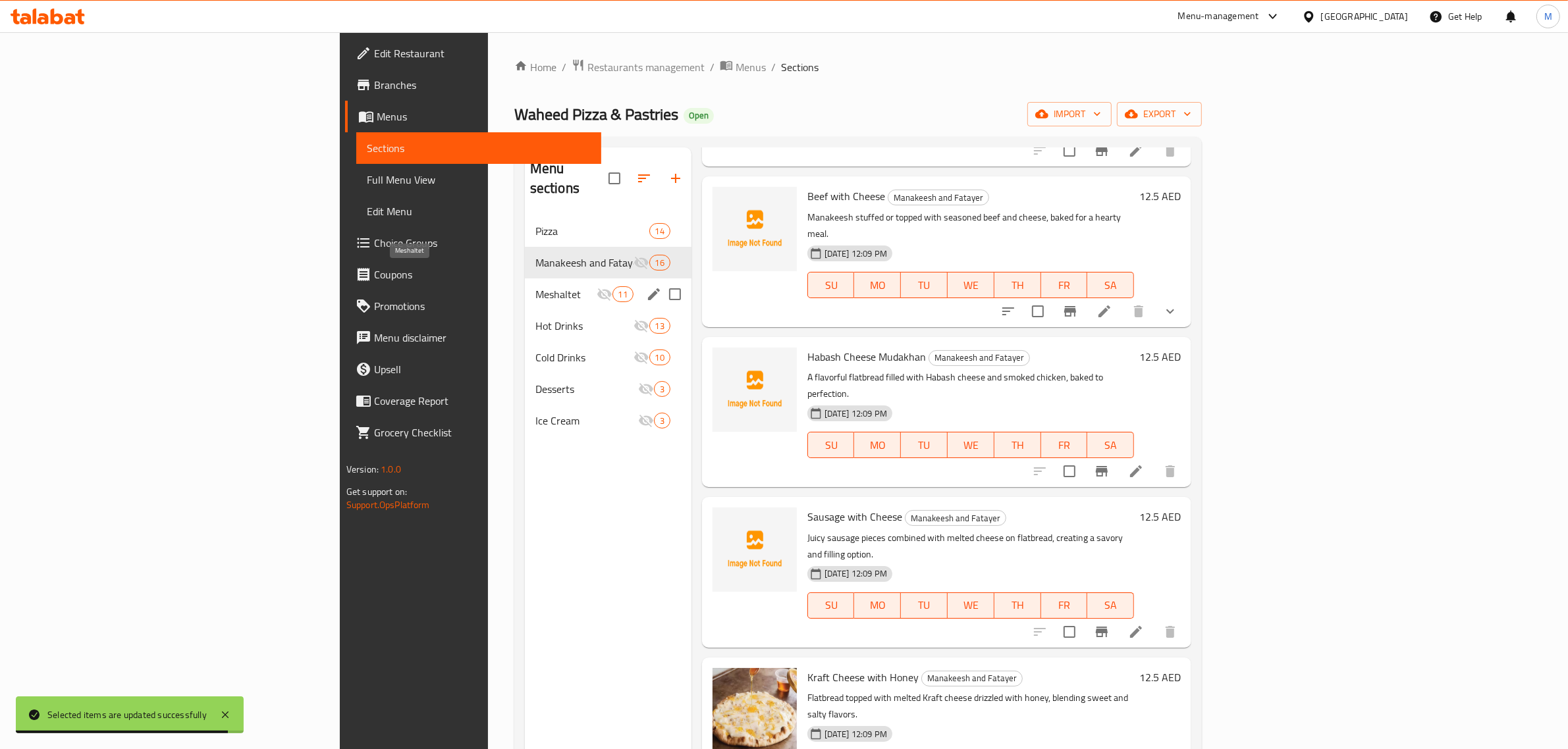
click at [535, 287] on span "Meshaltet" at bounding box center [566, 294] width 61 height 16
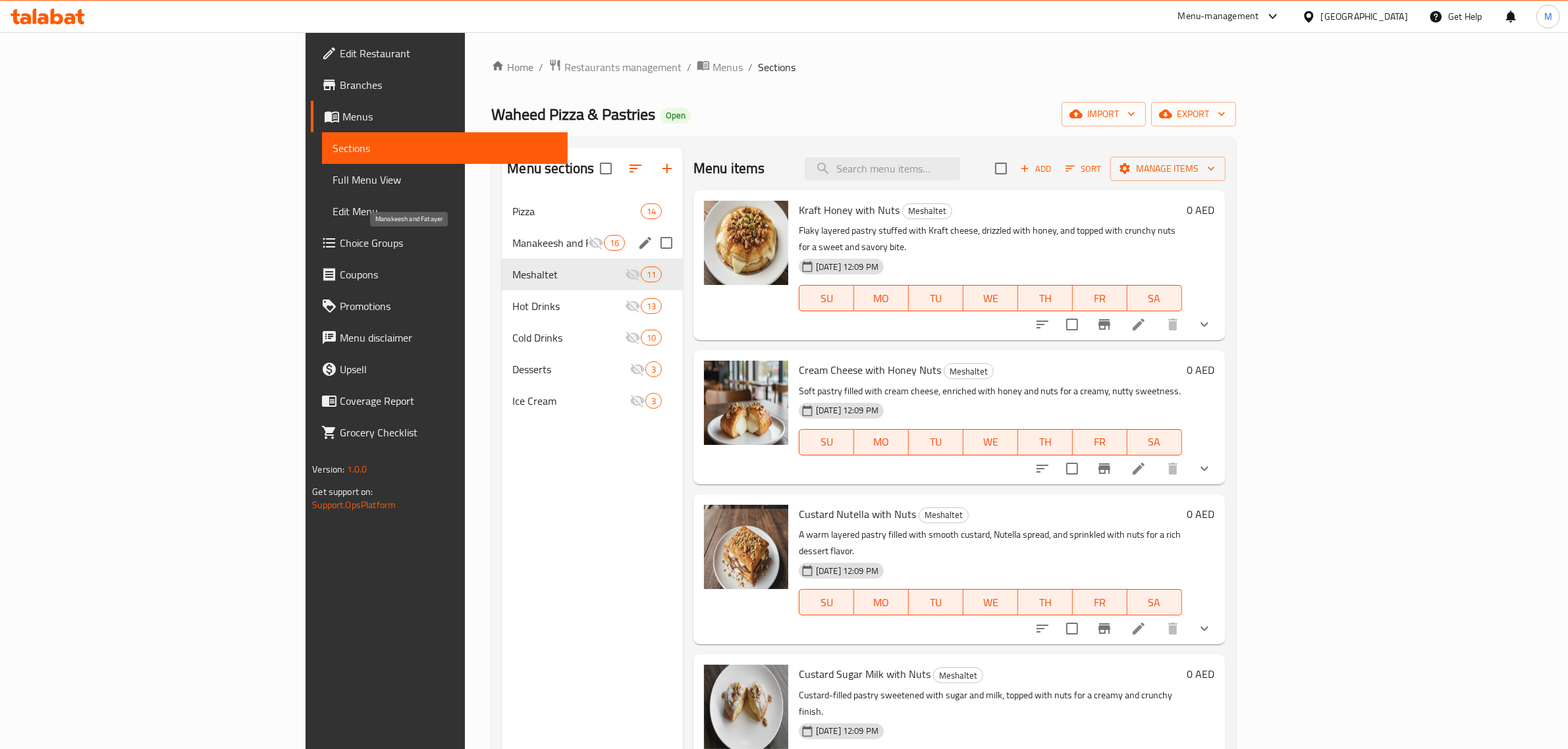
click at [512, 237] on span "Manakeesh and Fatayer" at bounding box center [550, 243] width 75 height 16
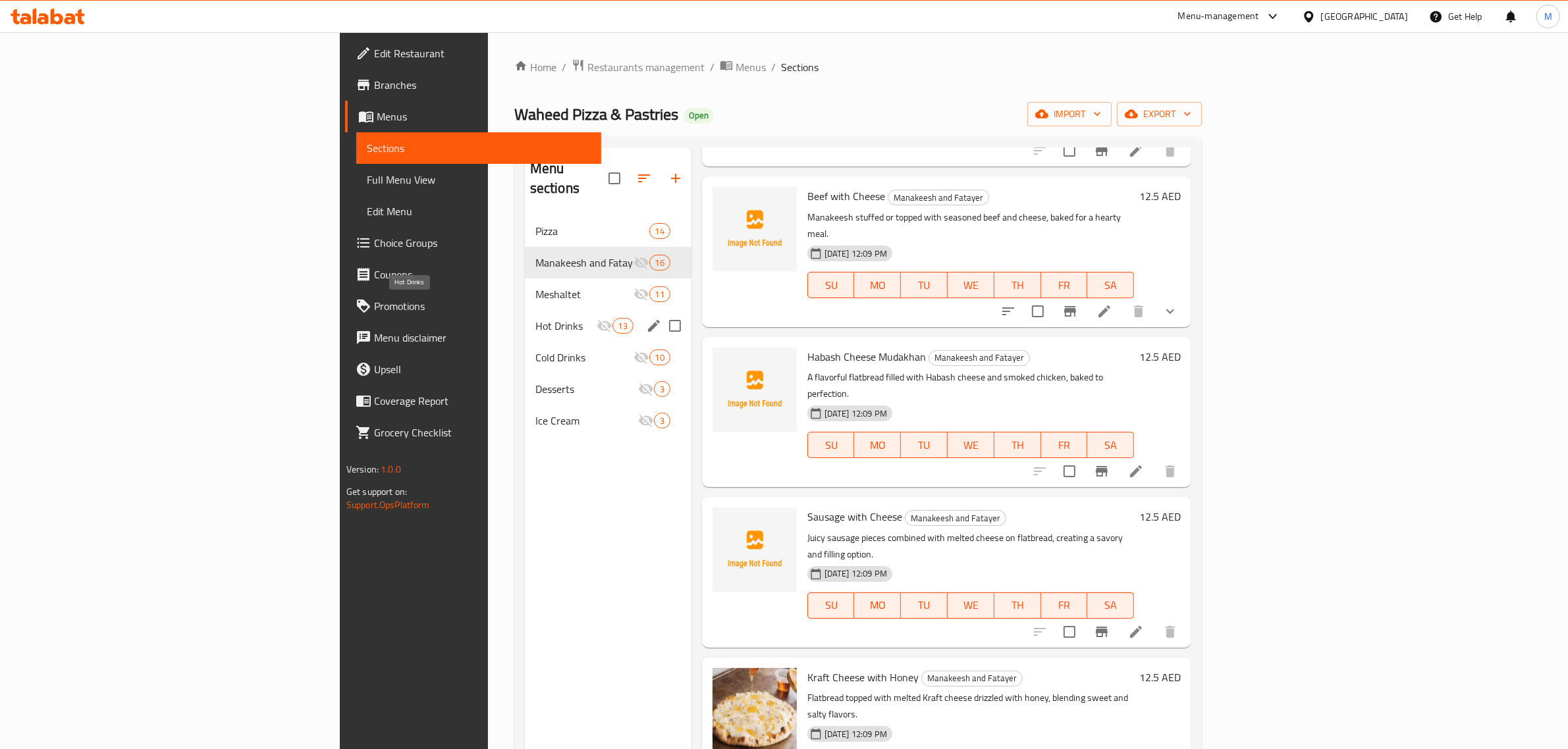
click at [535, 318] on span "Hot Drinks" at bounding box center [566, 326] width 61 height 16
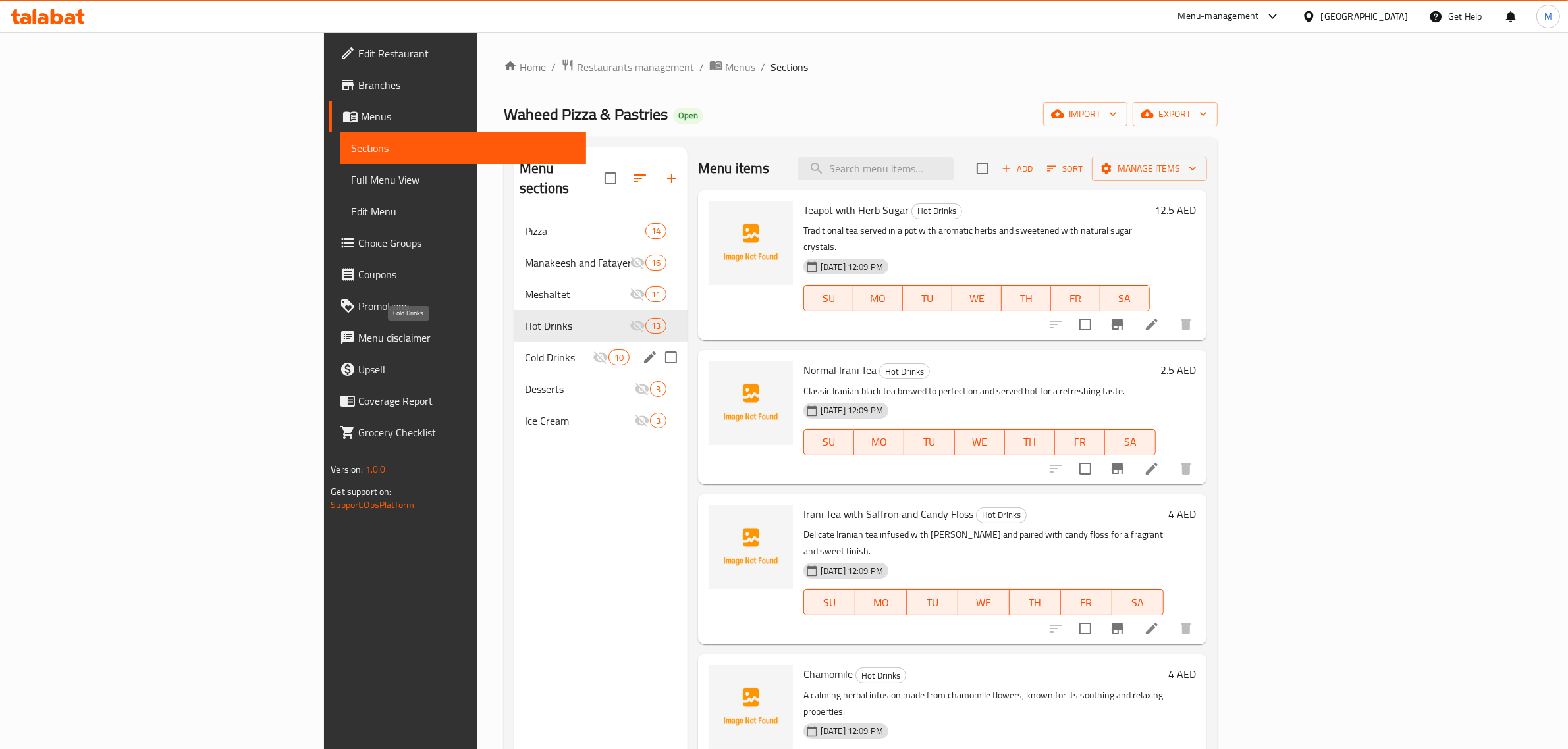
click at [525, 349] on span "Cold Drinks" at bounding box center [558, 357] width 68 height 16
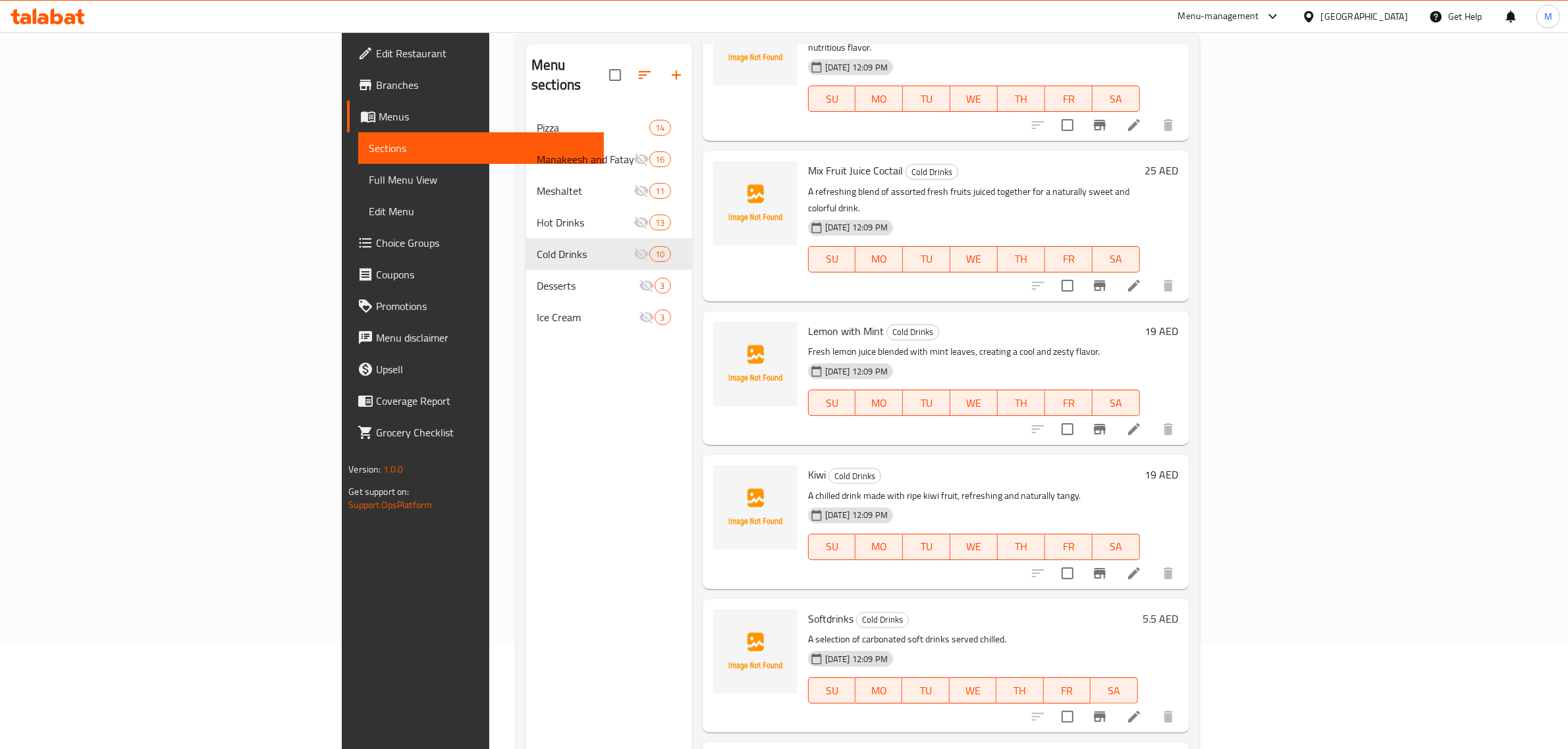
scroll to position [185, 0]
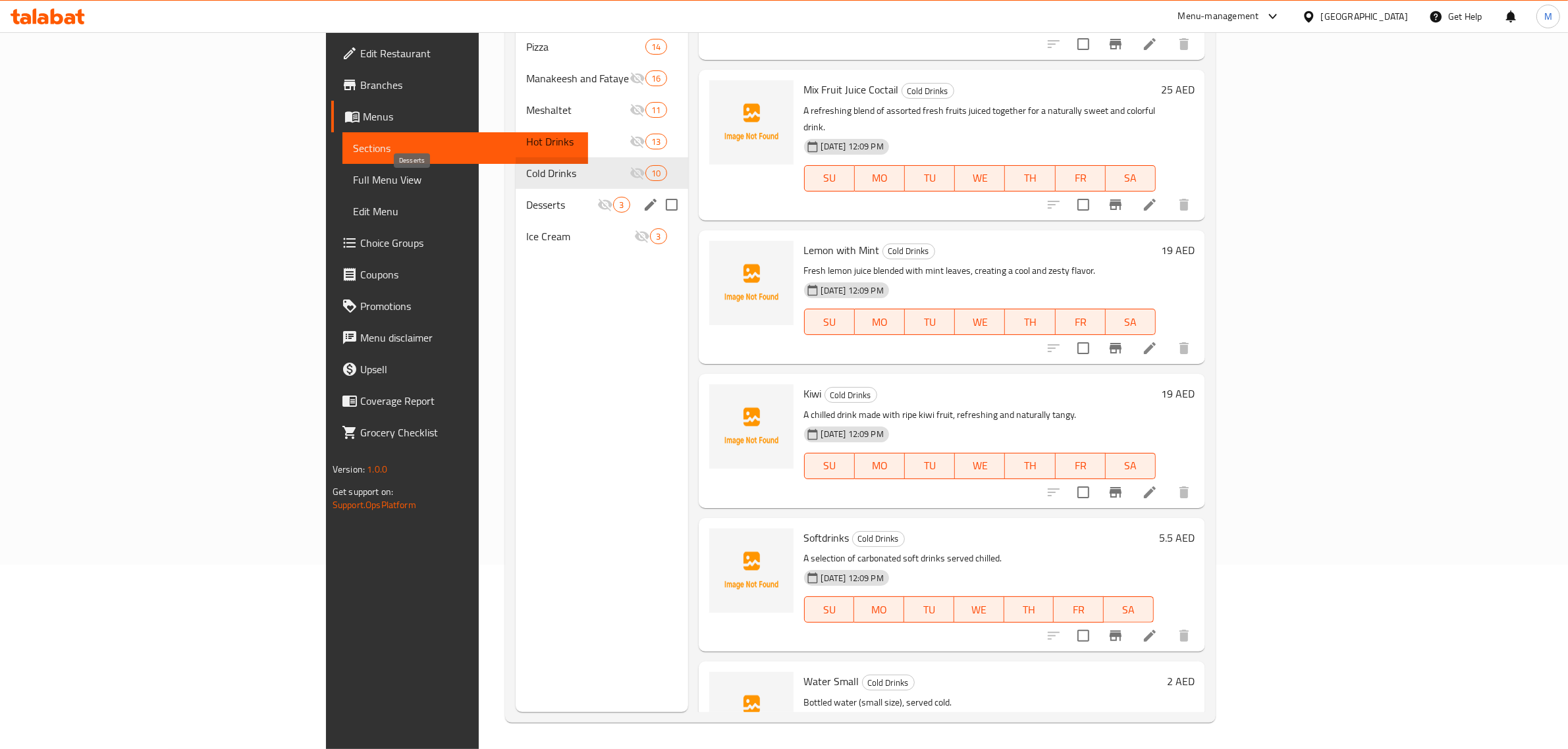
click at [526, 197] on span "Desserts" at bounding box center [561, 205] width 72 height 16
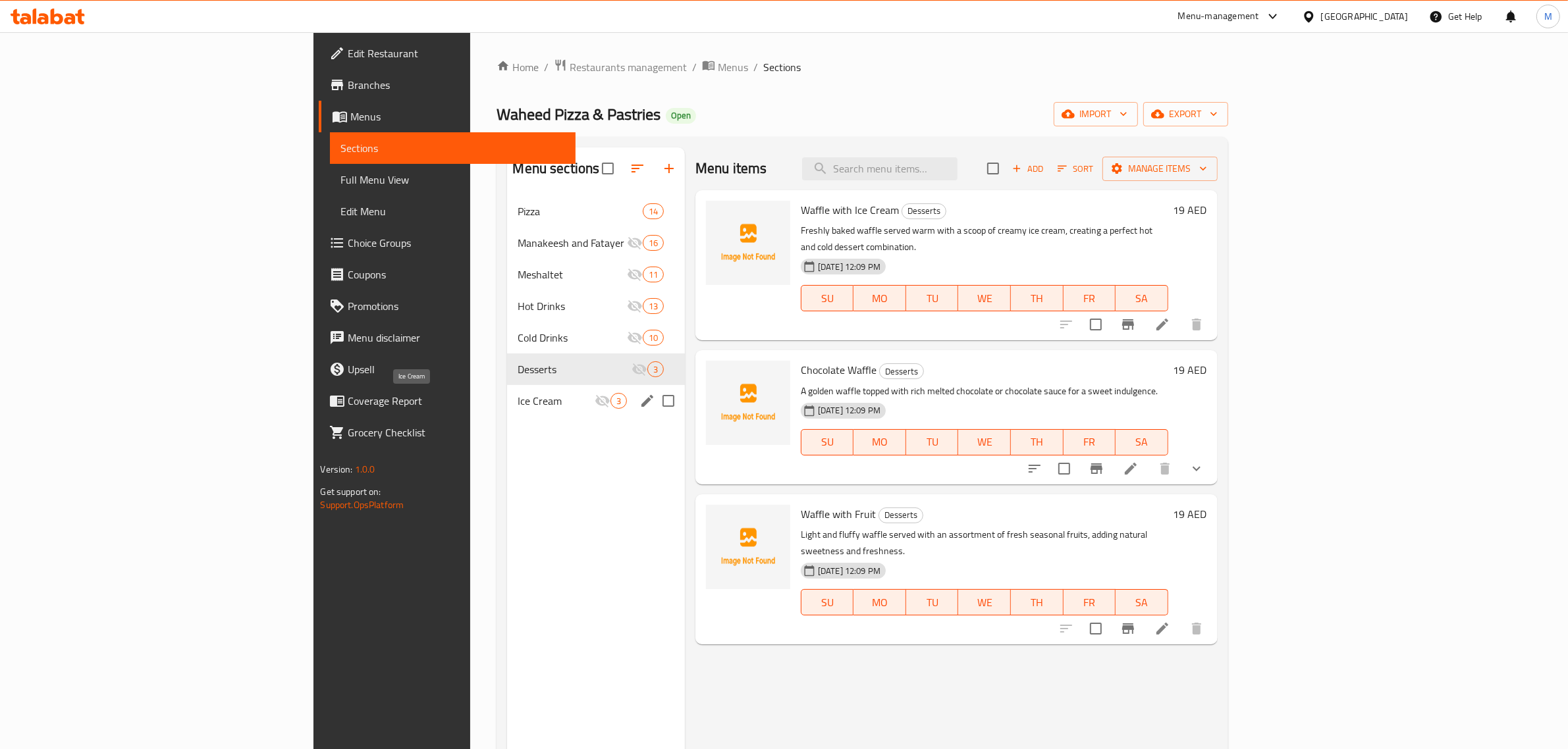
click at [517, 397] on span "Ice Cream" at bounding box center [555, 401] width 76 height 16
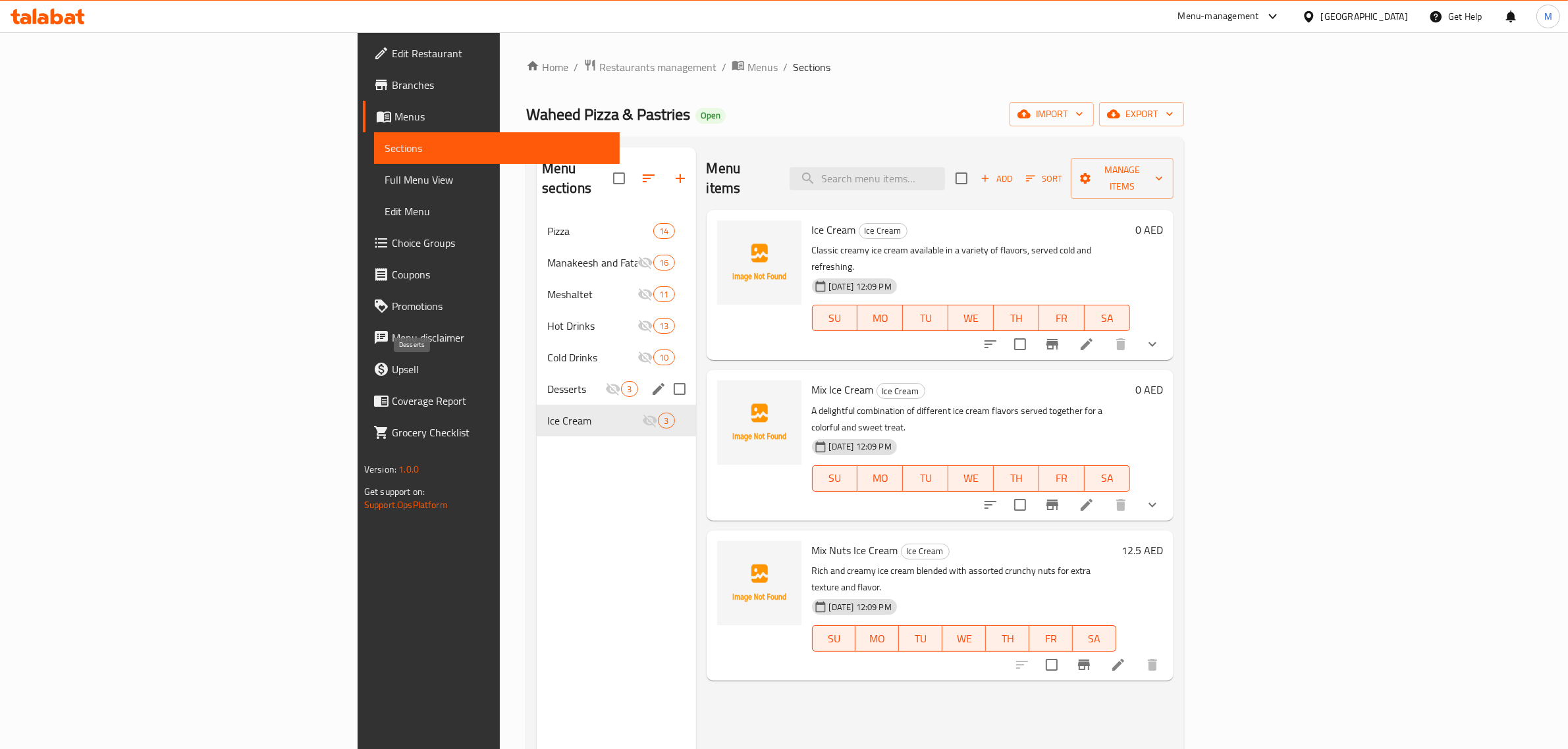
drag, startPoint x: 499, startPoint y: 373, endPoint x: 492, endPoint y: 368, distance: 8.6
click at [547, 381] on span "Desserts" at bounding box center [576, 389] width 58 height 16
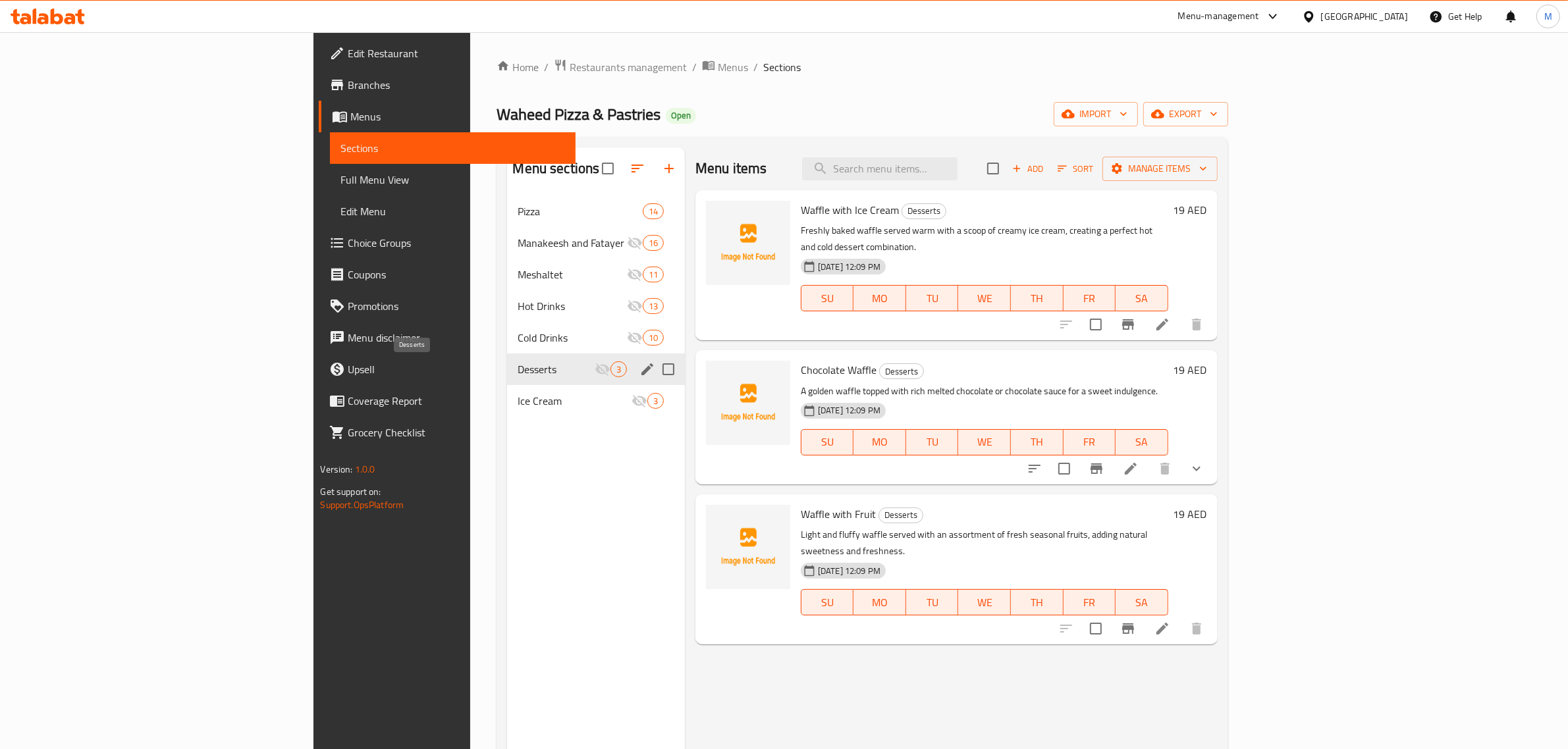
click at [517, 363] on span "Desserts" at bounding box center [555, 369] width 76 height 16
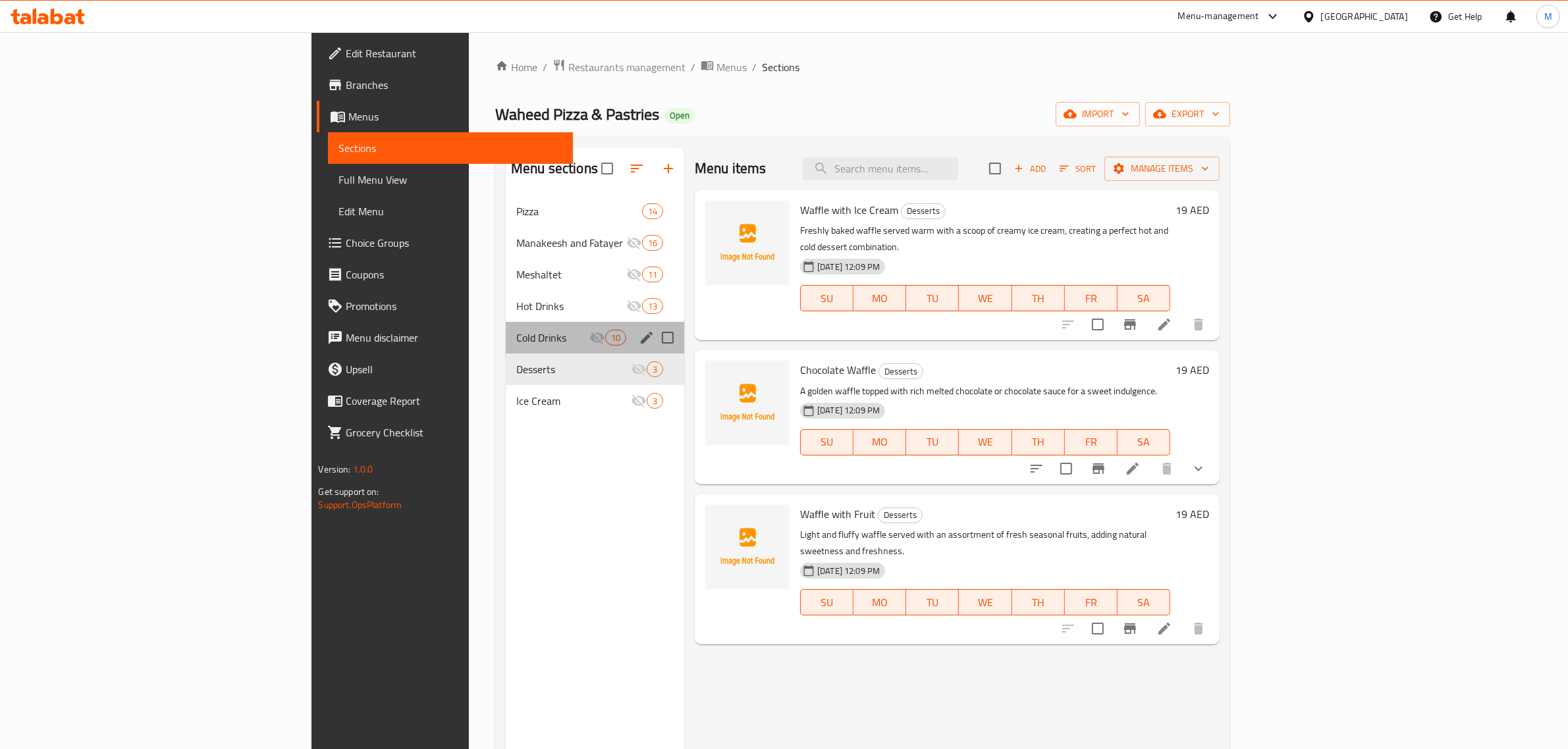
click at [506, 324] on div "Cold Drinks 10" at bounding box center [595, 338] width 179 height 31
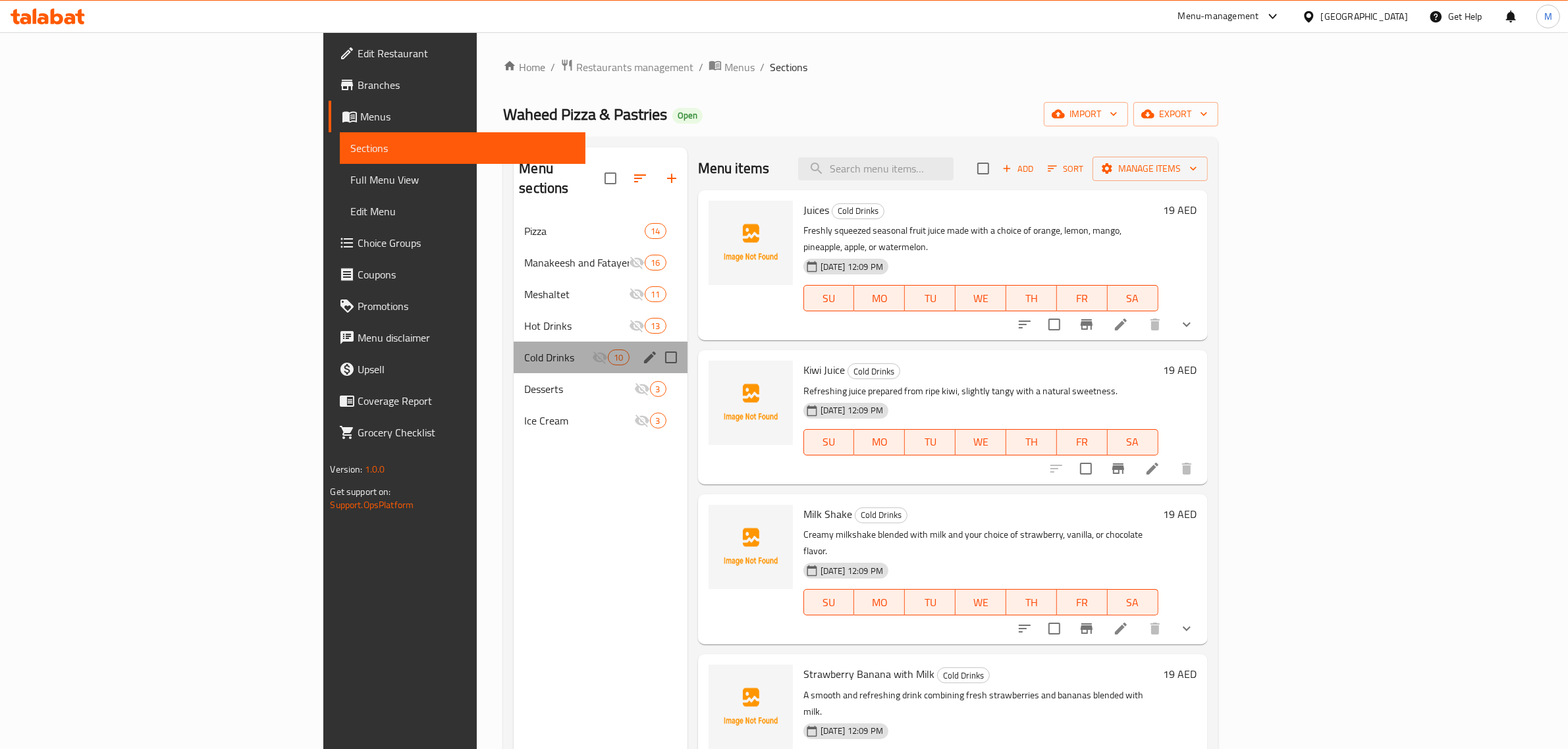
click at [514, 341] on div "Cold Drinks 10" at bounding box center [600, 357] width 173 height 31
click at [524, 318] on span "Hot Drinks" at bounding box center [558, 326] width 68 height 16
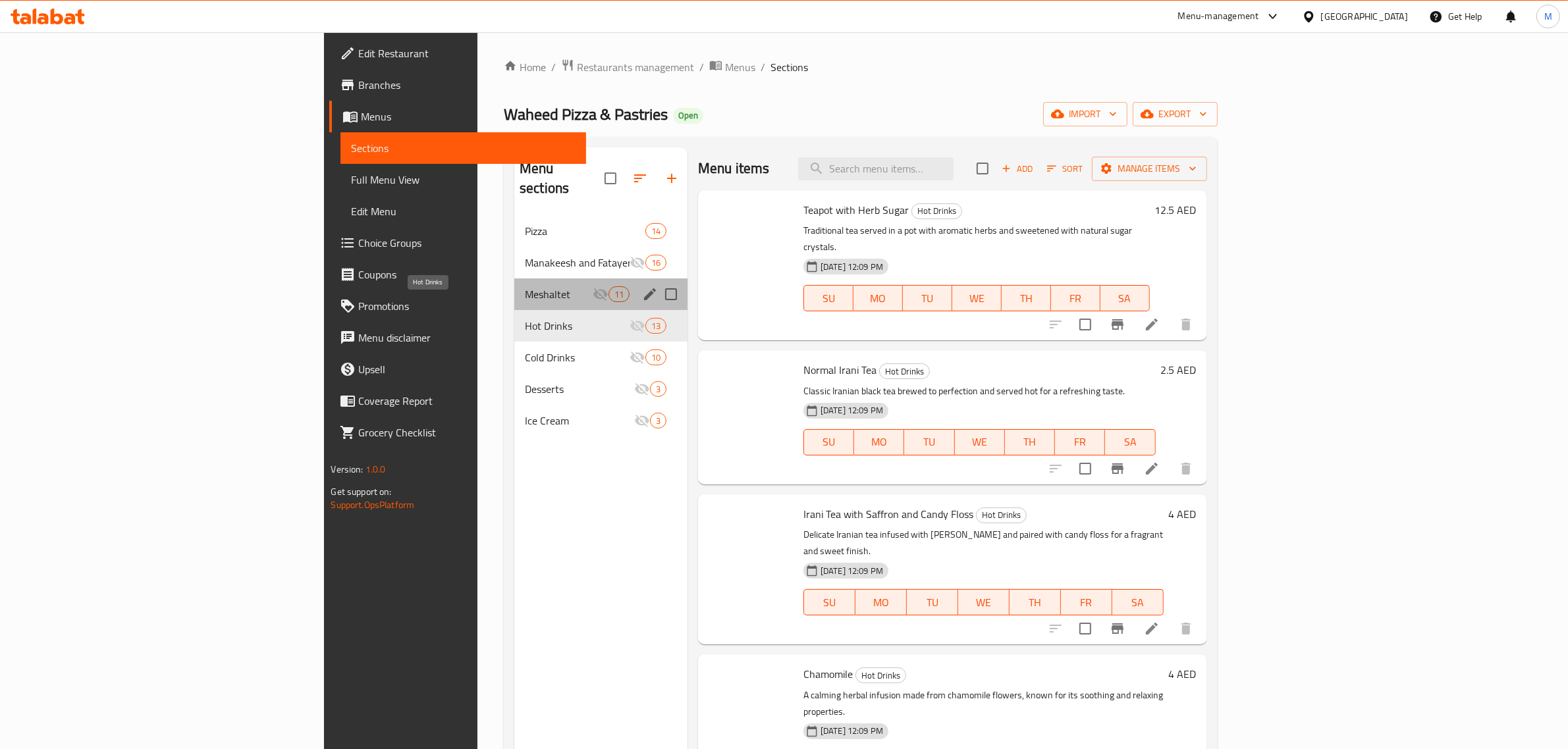
click at [514, 278] on div "Meshaltet 11" at bounding box center [600, 294] width 173 height 31
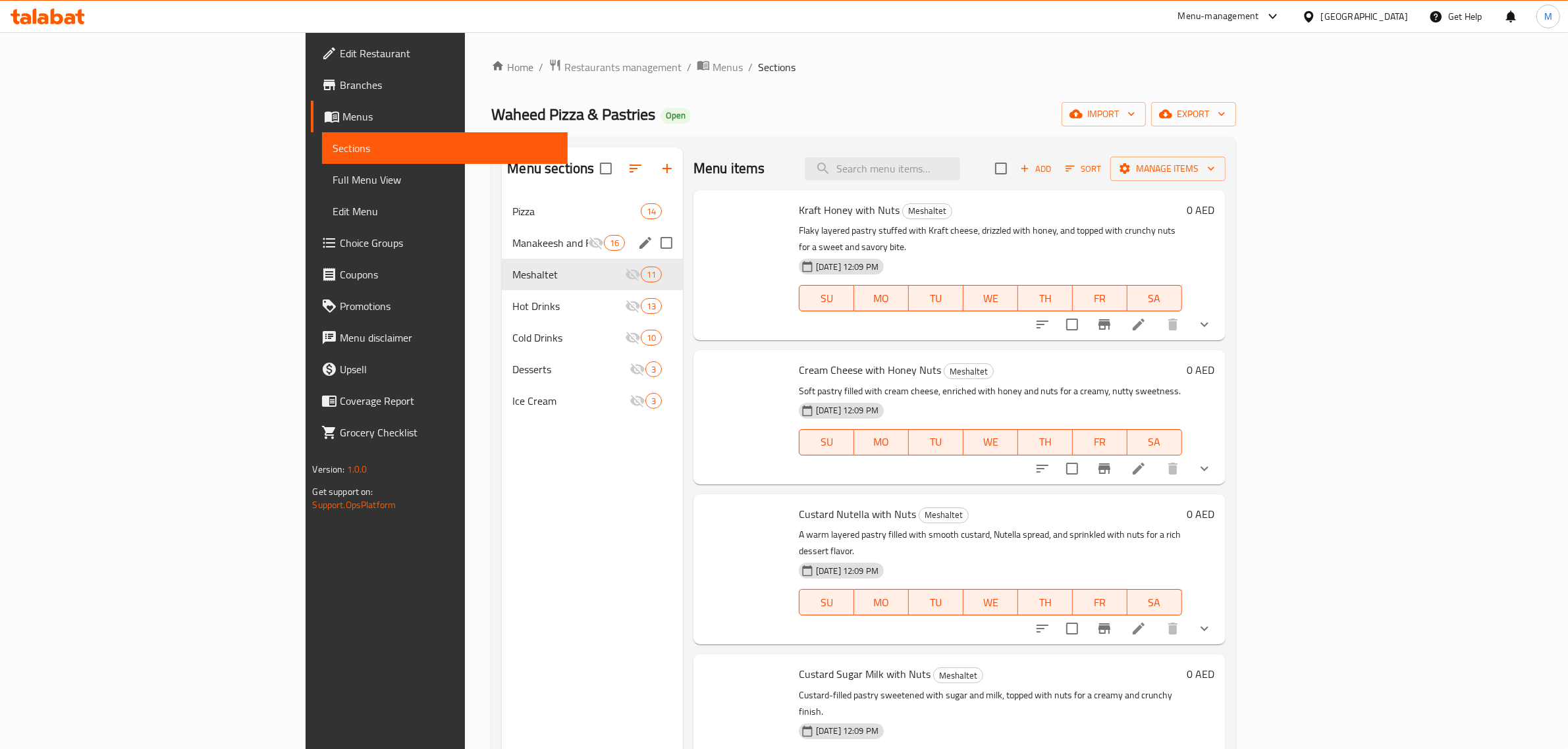
click at [588, 238] on icon "Menu sections" at bounding box center [595, 243] width 16 height 16
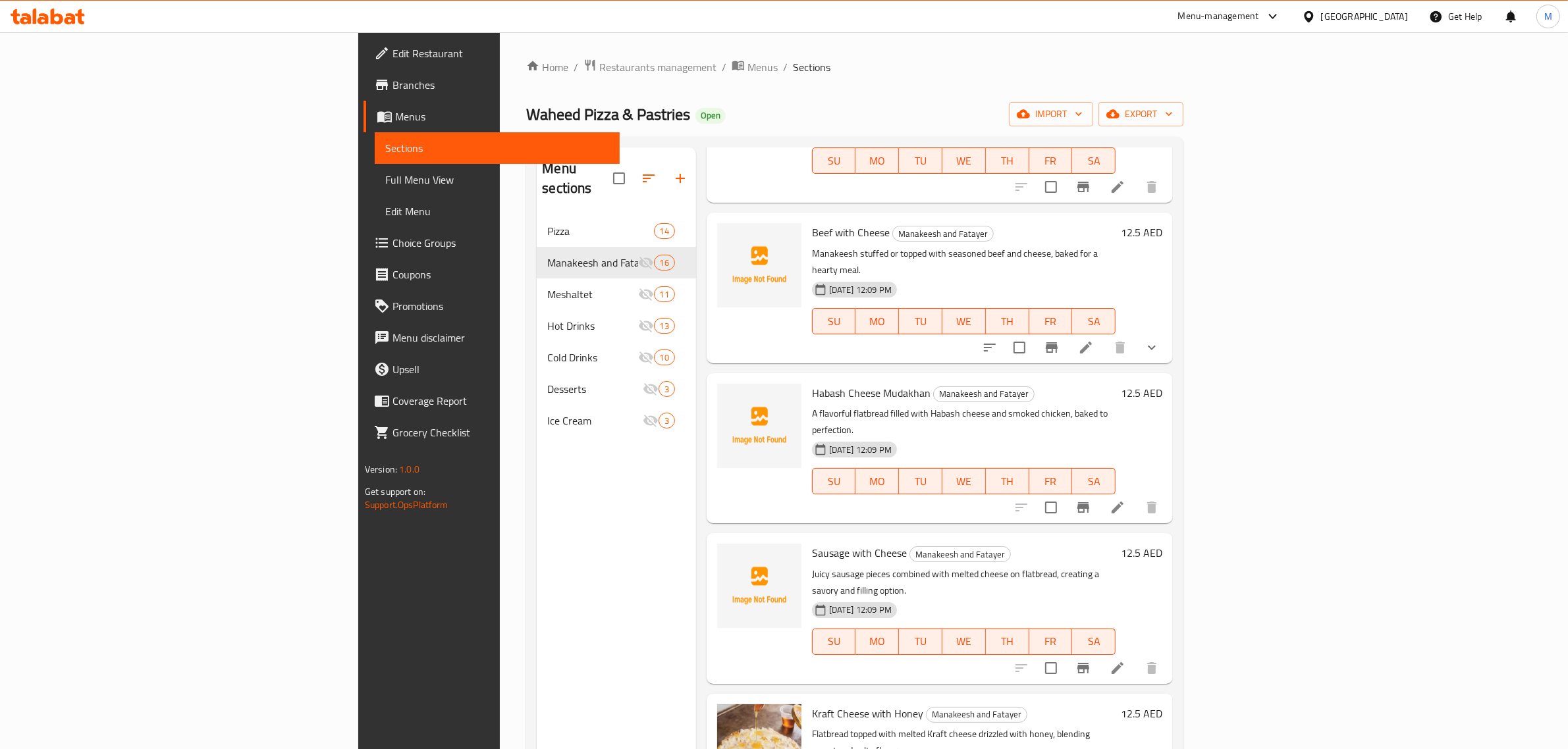
click at [536, 570] on div "Menu sections Pizza 14 Manakeesh and Fatayer 16 Meshaltet 11 Hot Drinks 13 Cold…" at bounding box center [615, 521] width 159 height 749
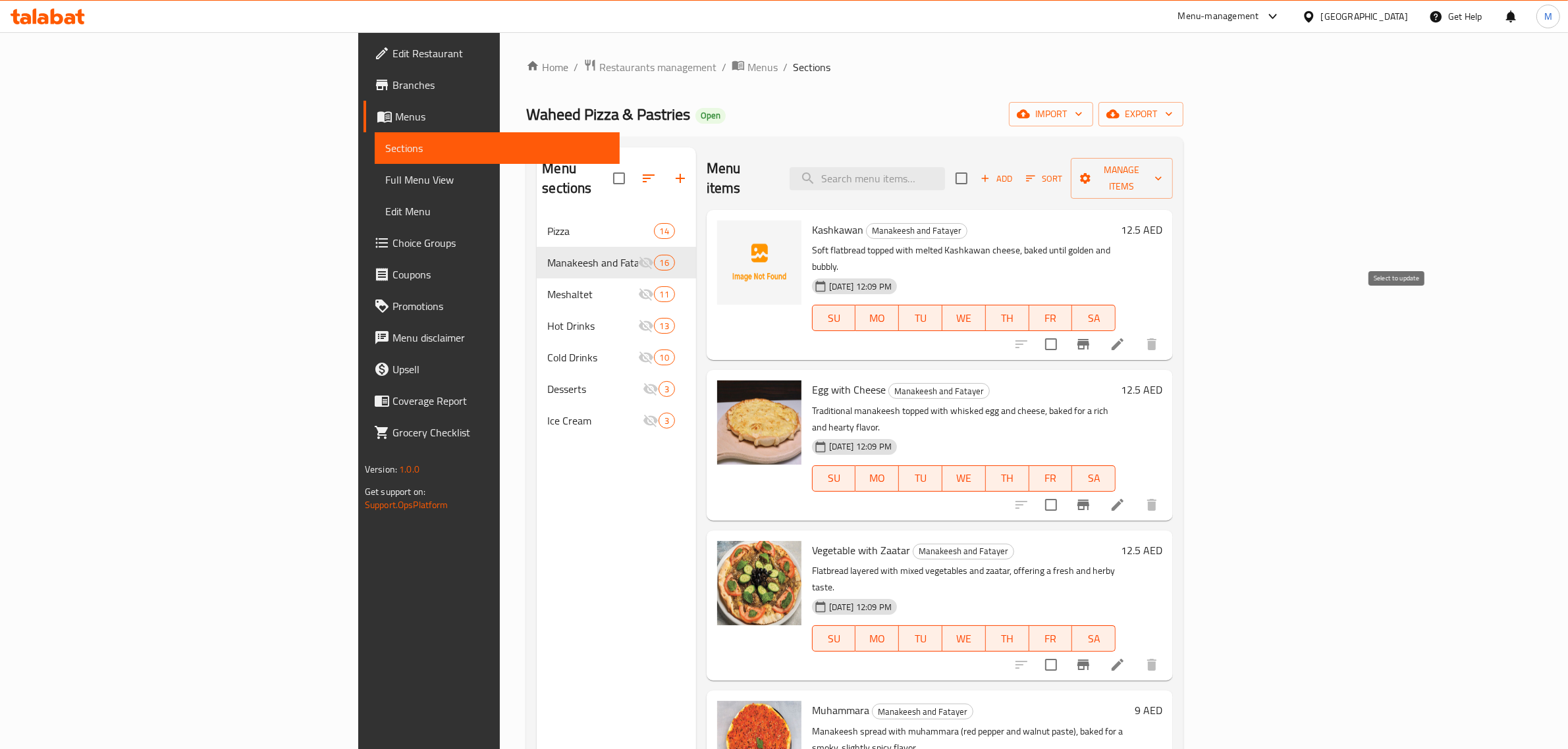
click at [1065, 331] on input "checkbox" at bounding box center [1051, 344] width 28 height 28
checkbox input "true"
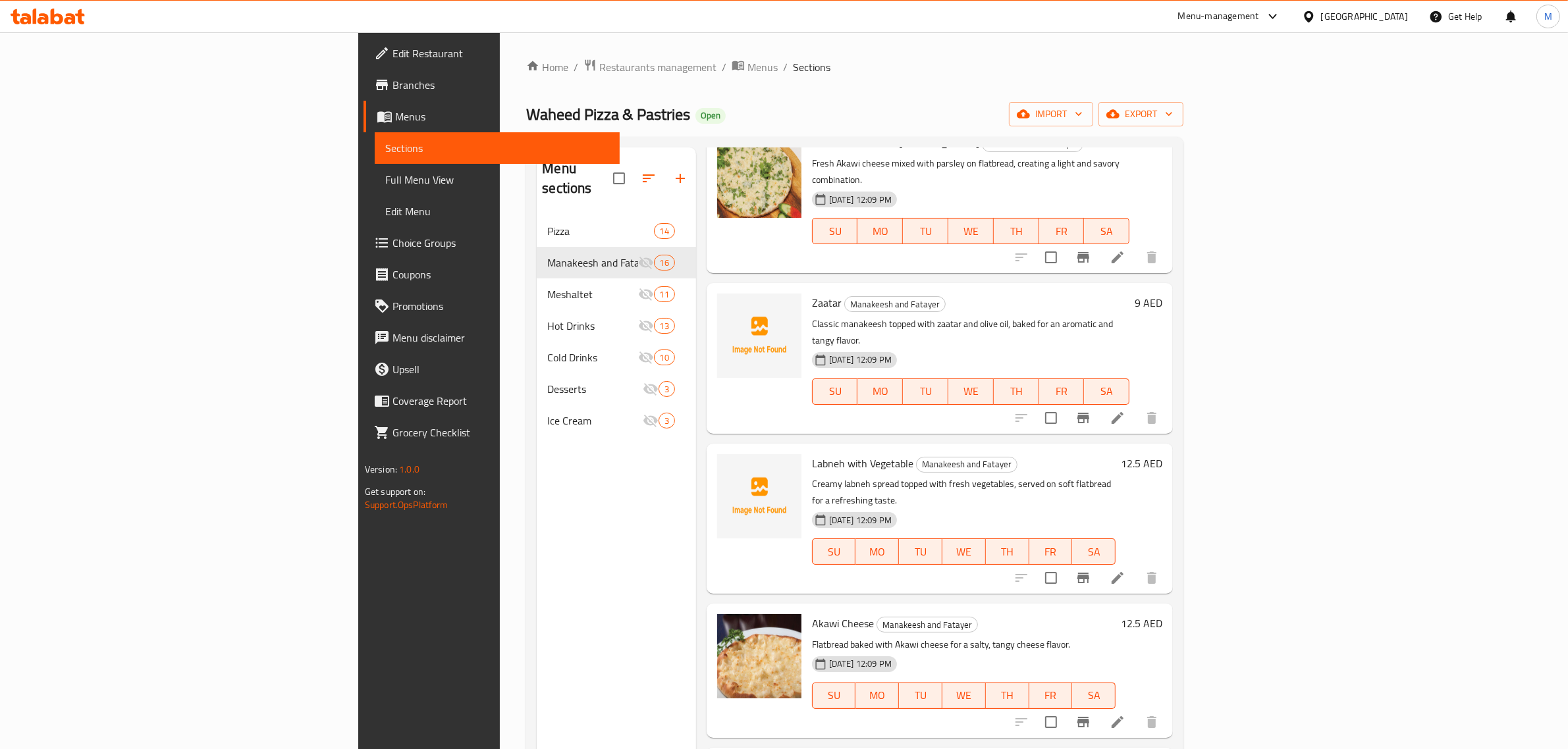
scroll to position [740, 0]
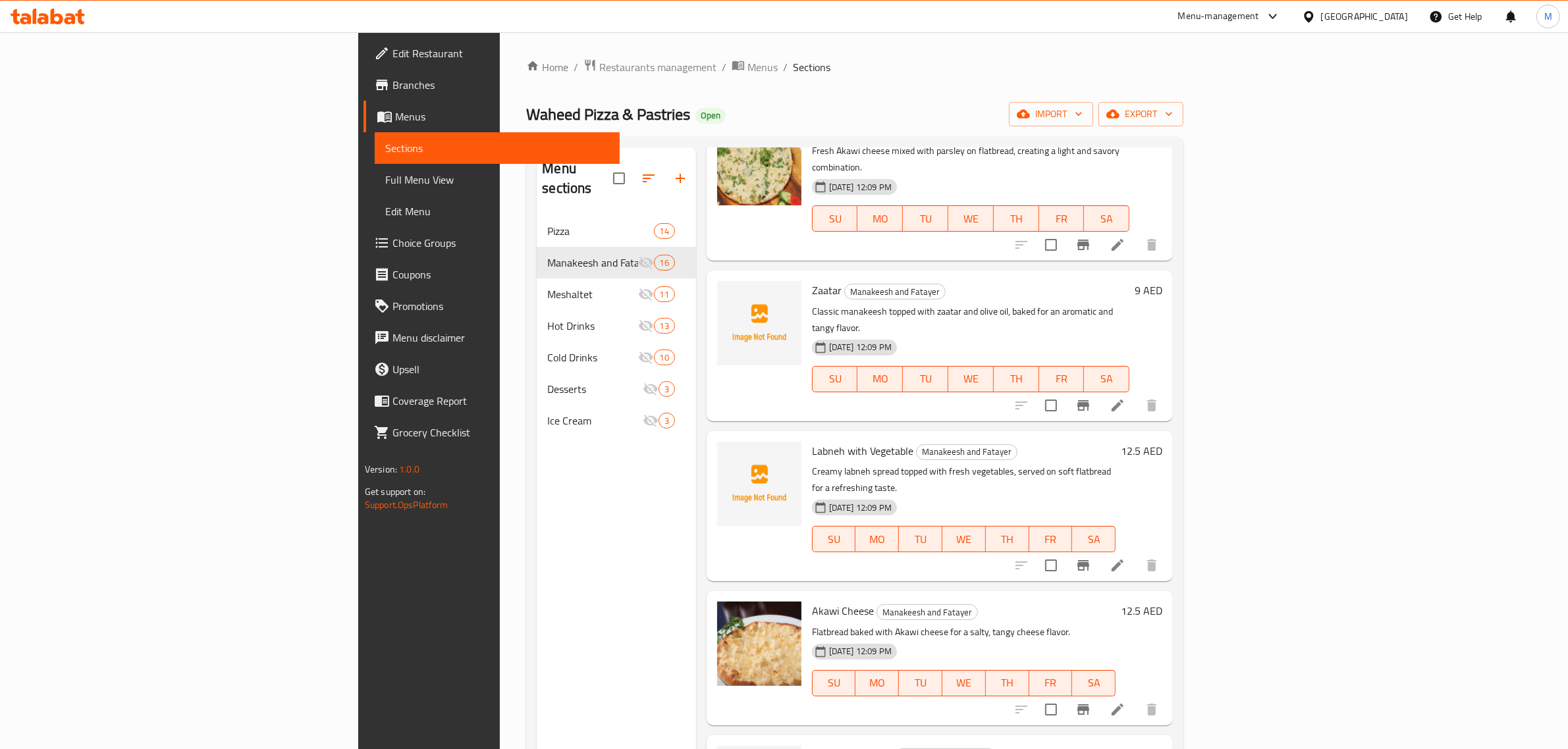
click at [1065, 392] on input "checkbox" at bounding box center [1051, 405] width 28 height 28
checkbox input "true"
click at [1065, 552] on input "checkbox" at bounding box center [1051, 565] width 28 height 28
checkbox input "true"
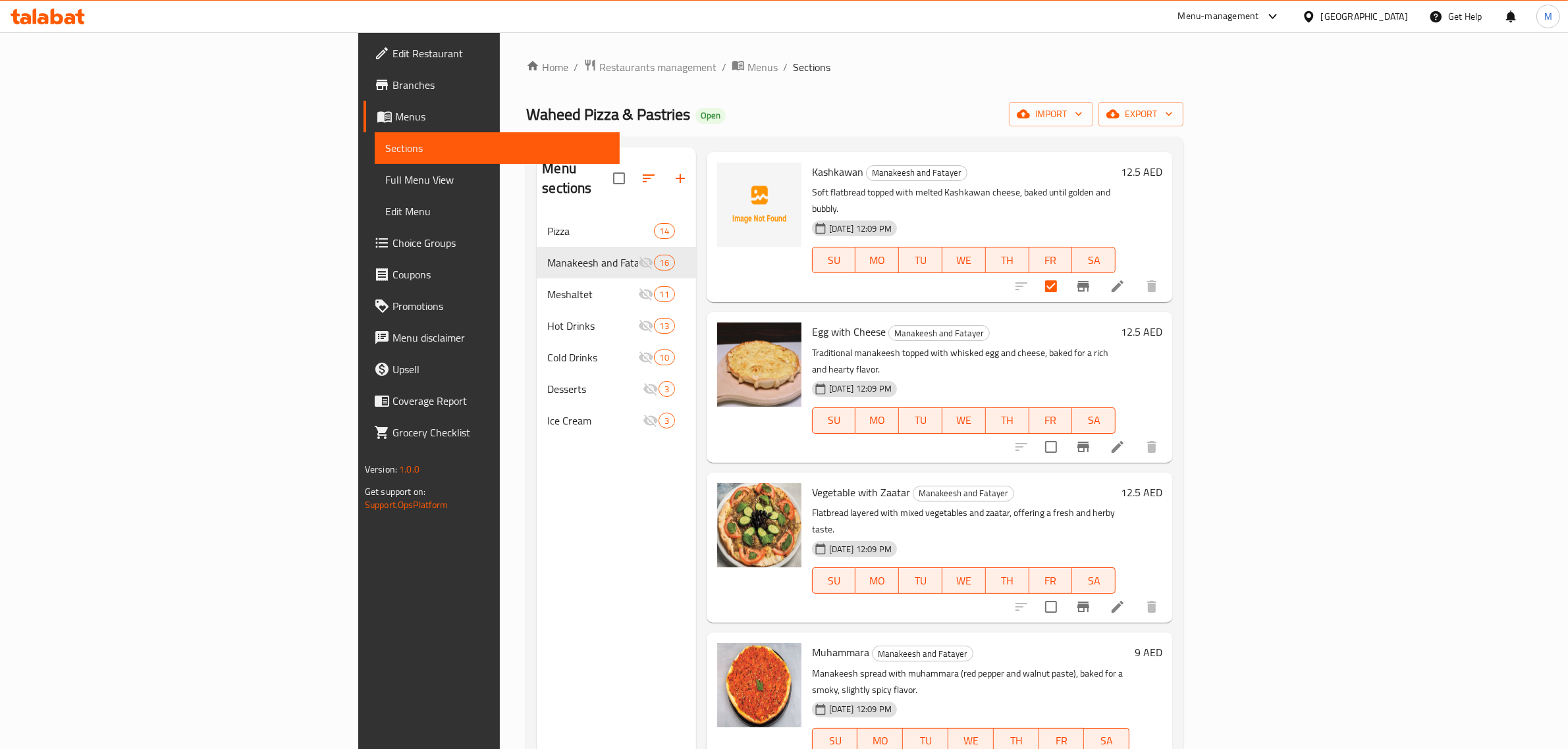
scroll to position [83, 0]
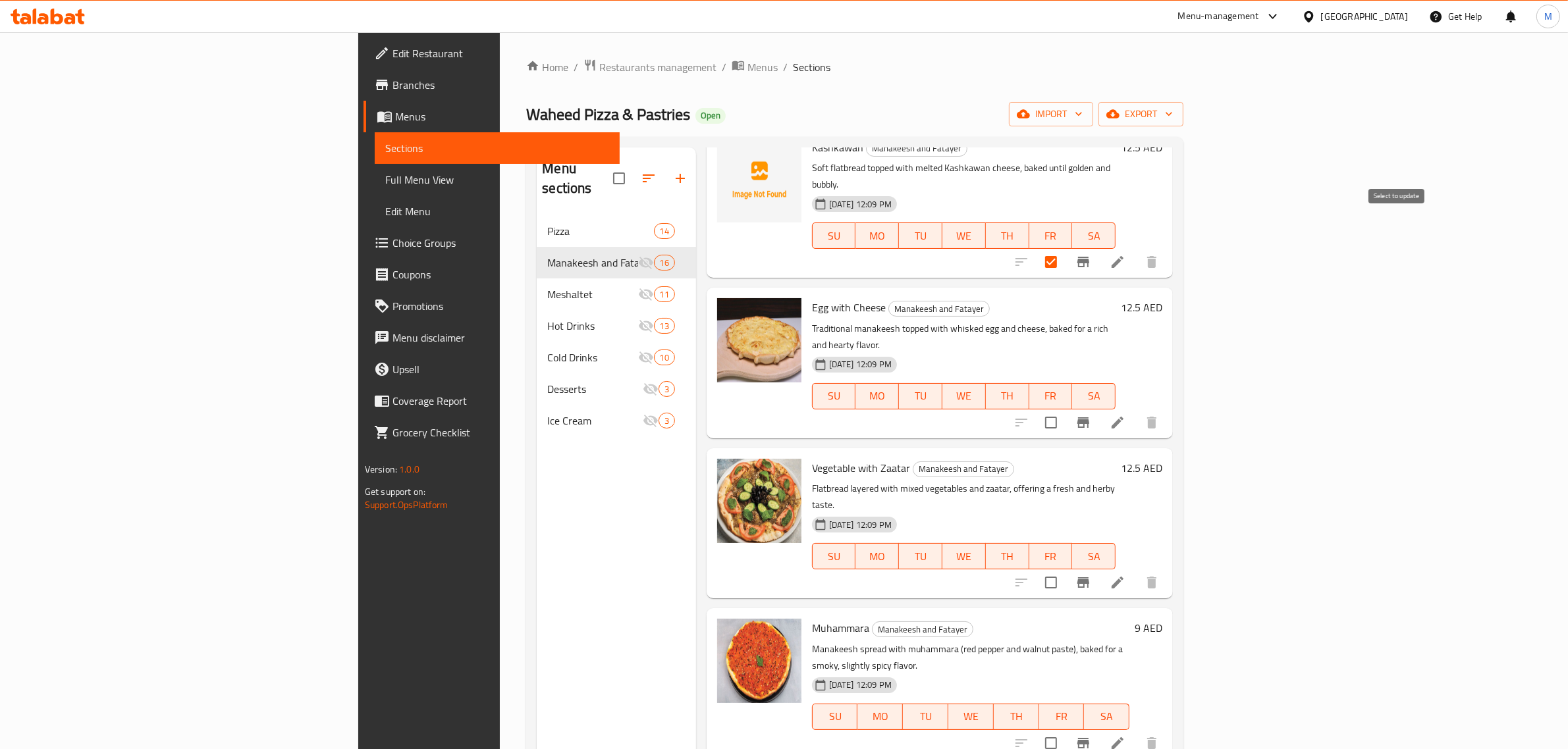
click at [1065, 248] on input "checkbox" at bounding box center [1051, 262] width 28 height 28
checkbox input "false"
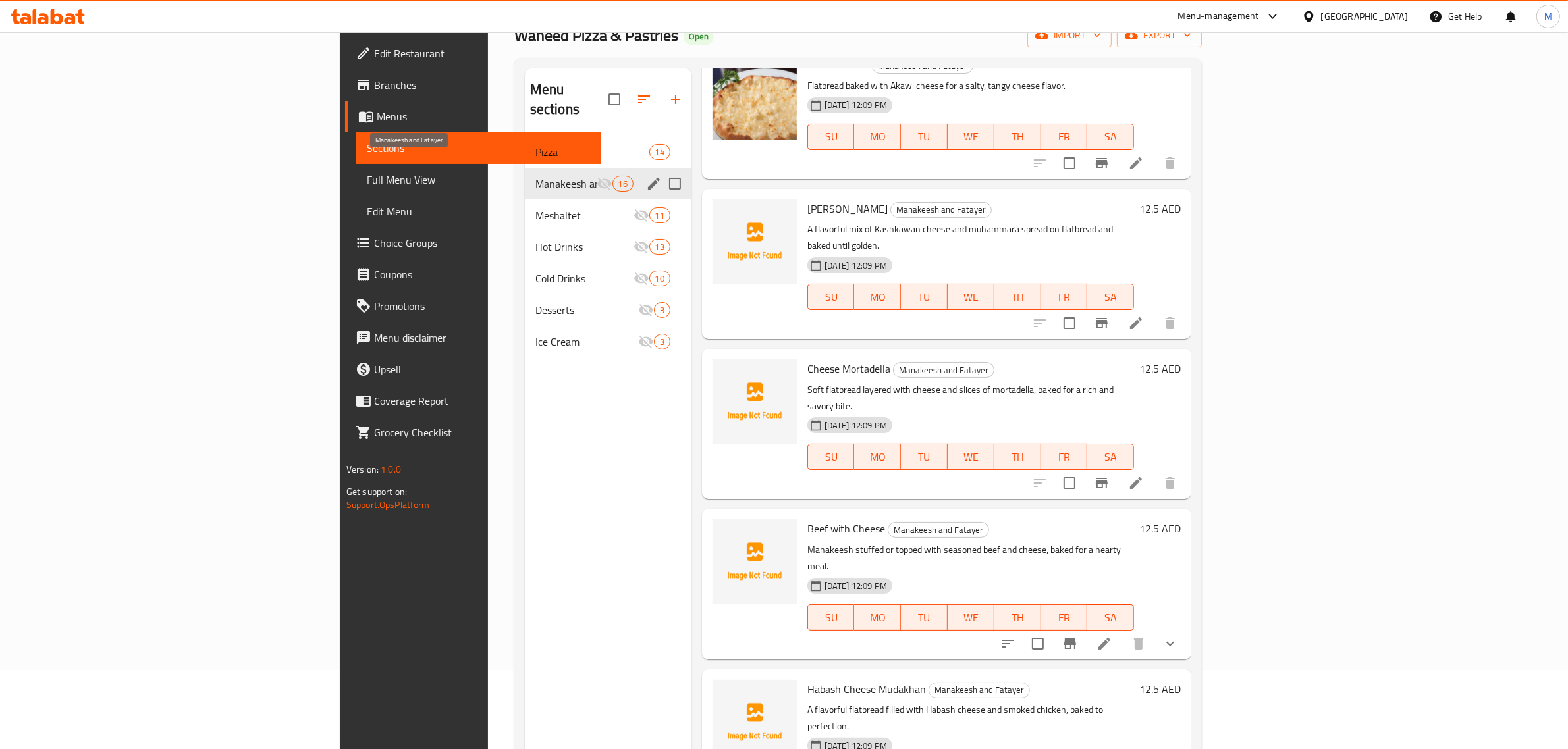
scroll to position [0, 0]
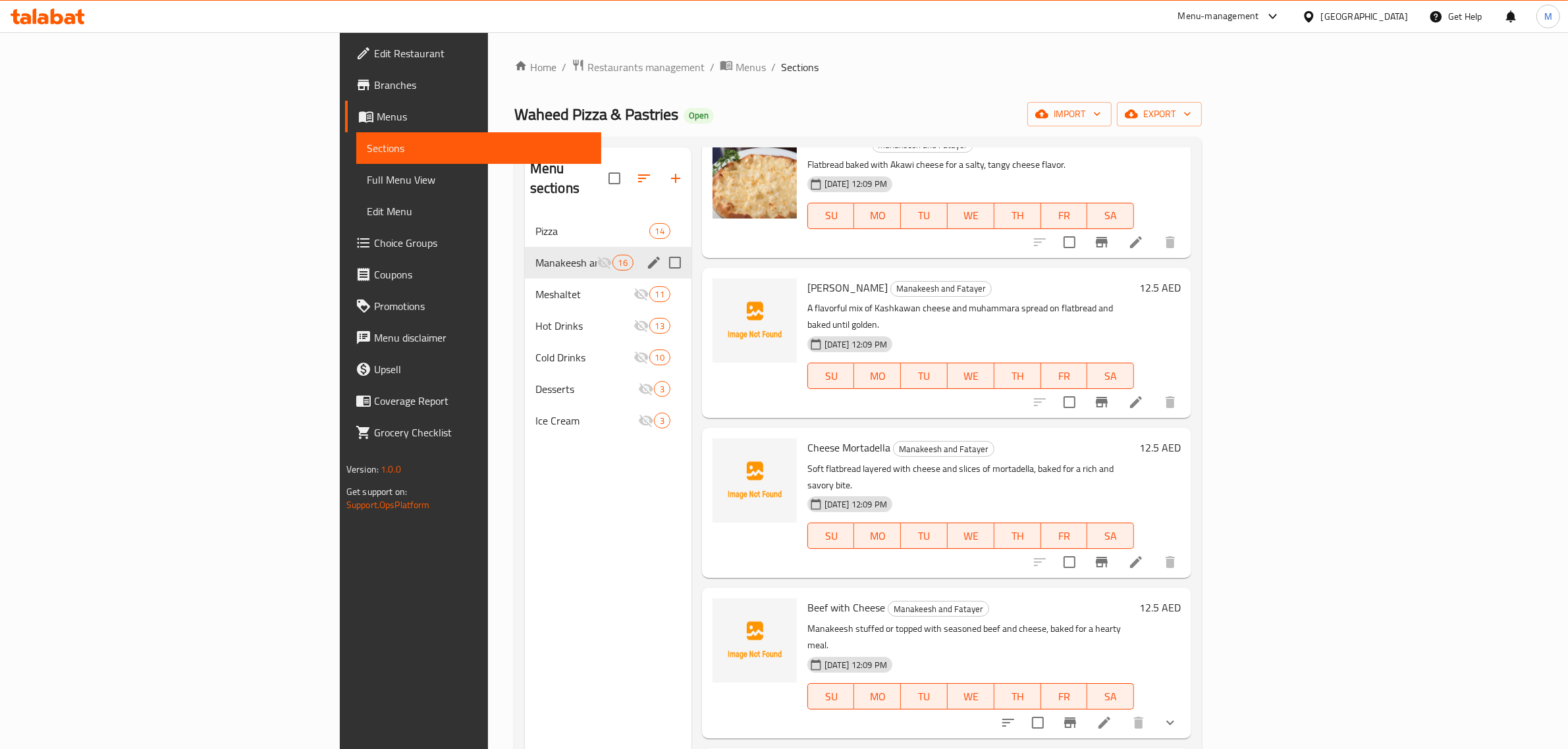
click at [661, 249] on input "Menu sections" at bounding box center [674, 262] width 28 height 28
click at [646, 255] on icon "edit" at bounding box center [654, 262] width 16 height 16
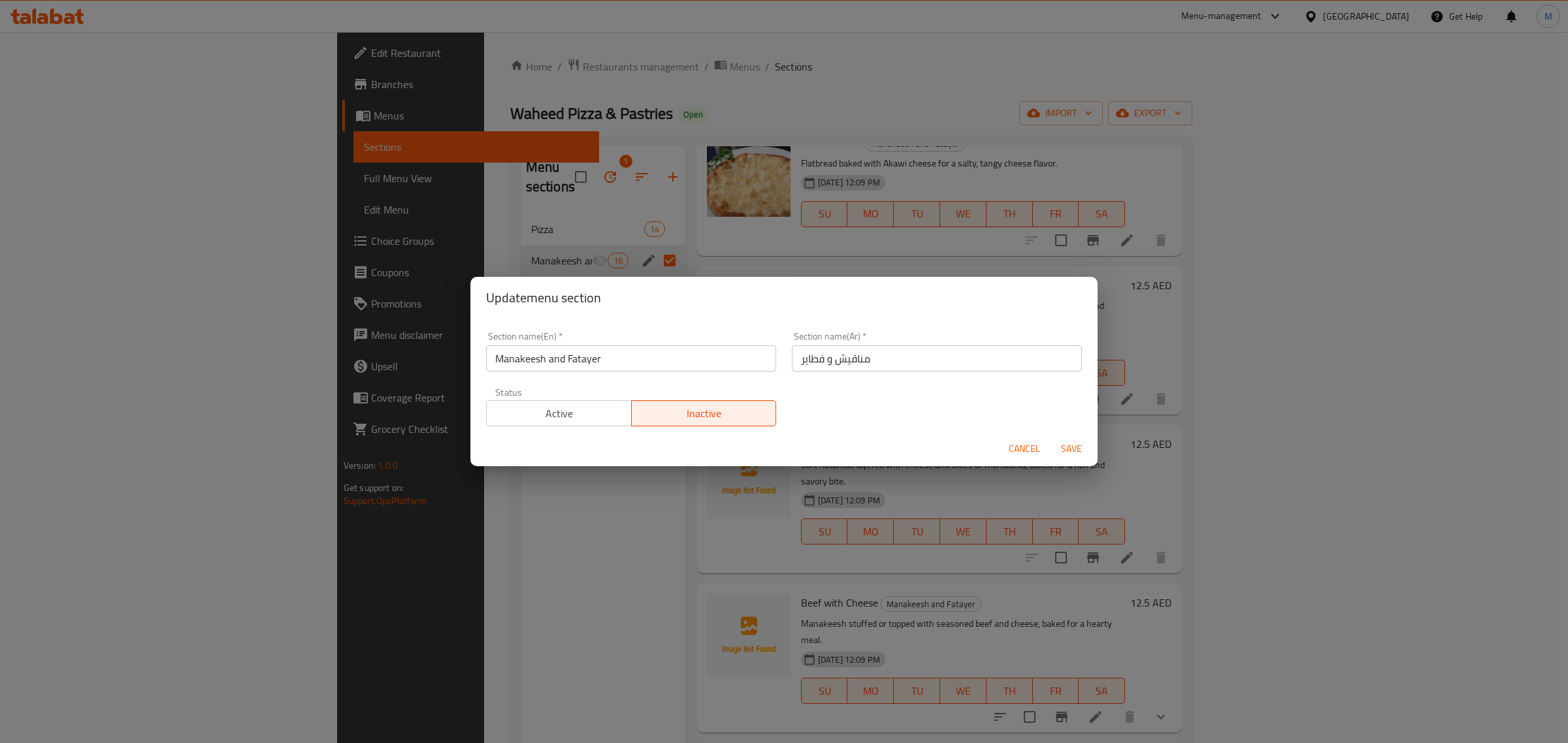
click at [606, 409] on span "Active" at bounding box center [559, 413] width 135 height 19
click at [1082, 447] on span "Save" at bounding box center [1072, 449] width 31 height 16
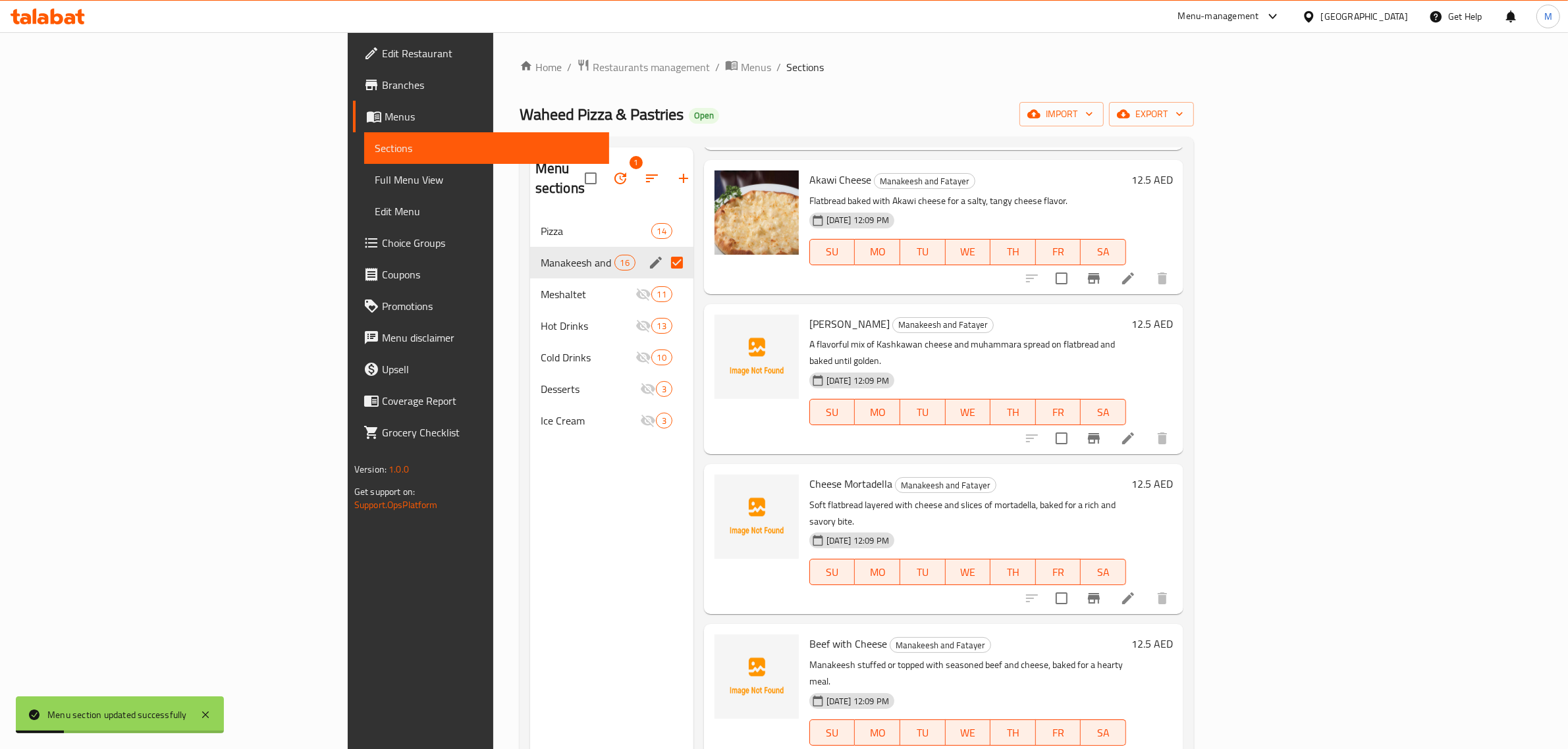
click at [663, 249] on input "Menu sections" at bounding box center [677, 262] width 28 height 28
checkbox input "false"
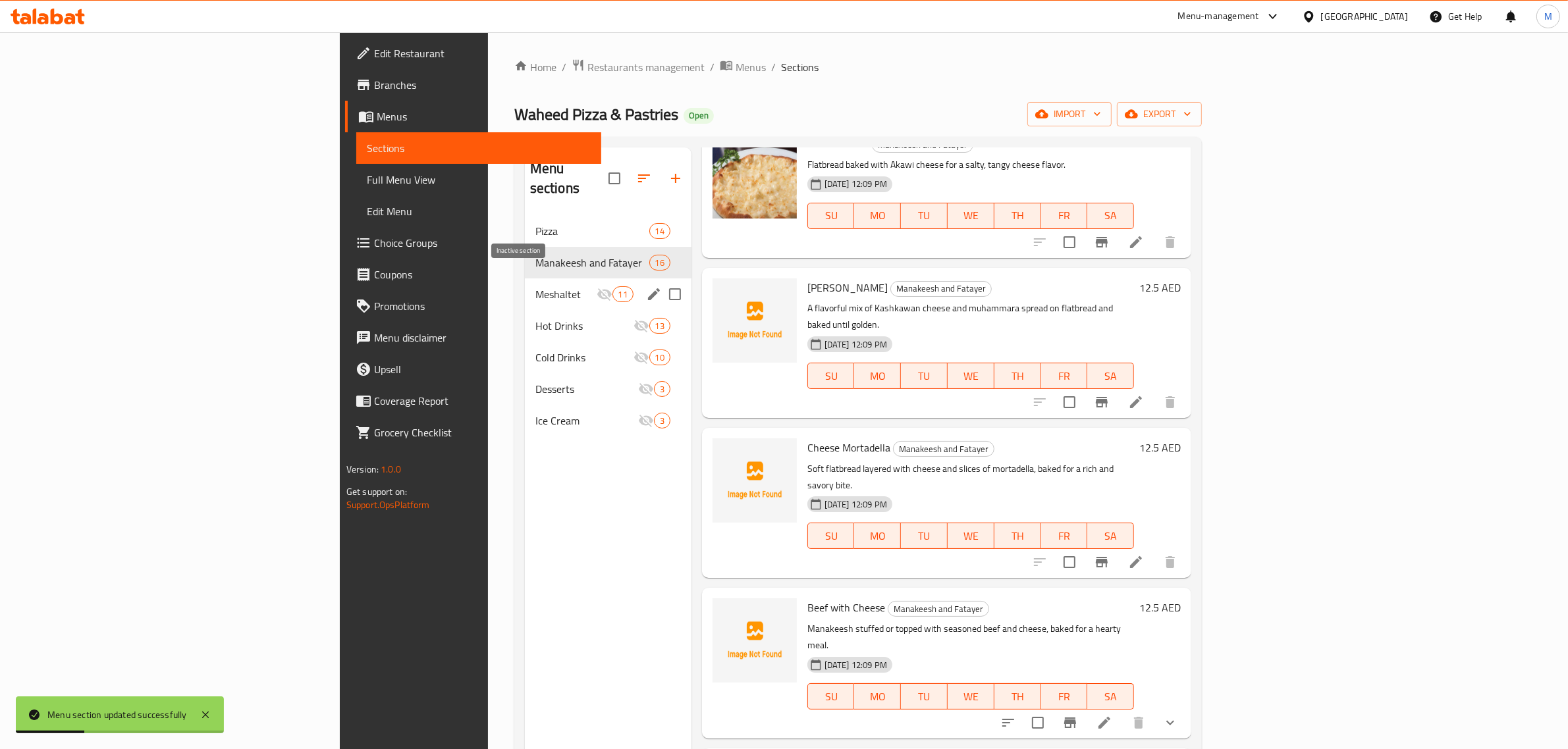
click at [597, 287] on icon "Menu sections" at bounding box center [605, 294] width 16 height 16
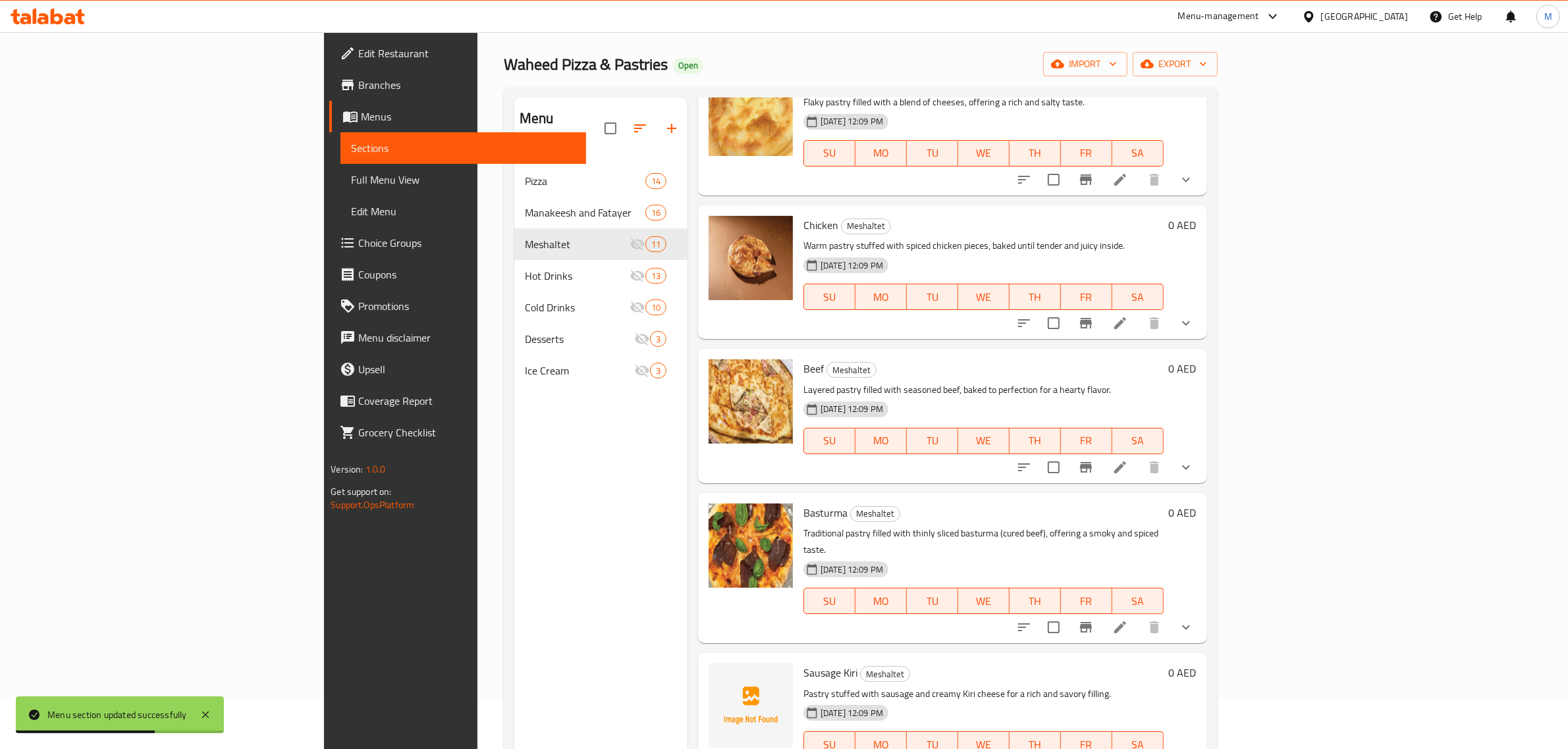
scroll to position [185, 0]
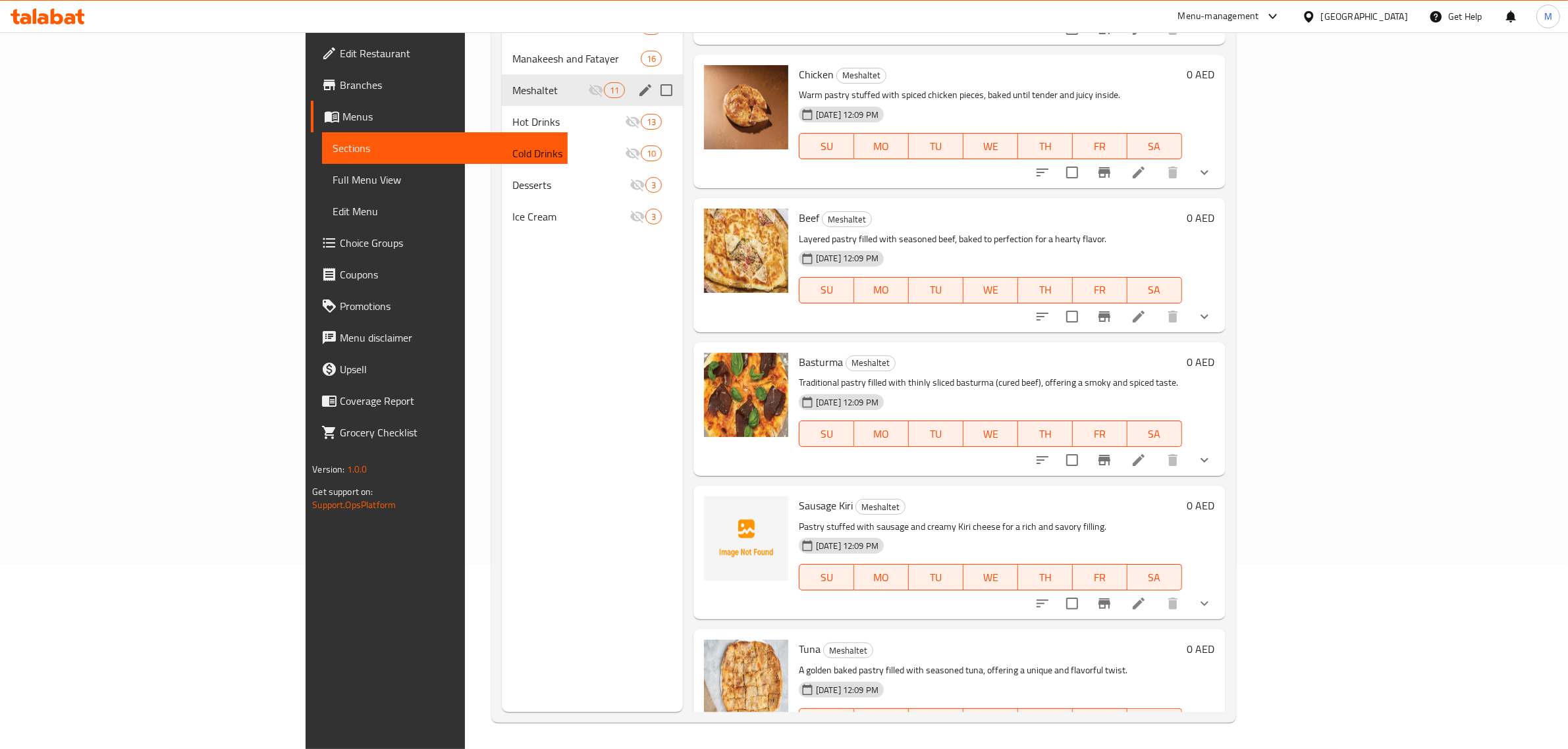
click at [652, 89] on input "Menu sections" at bounding box center [666, 90] width 28 height 28
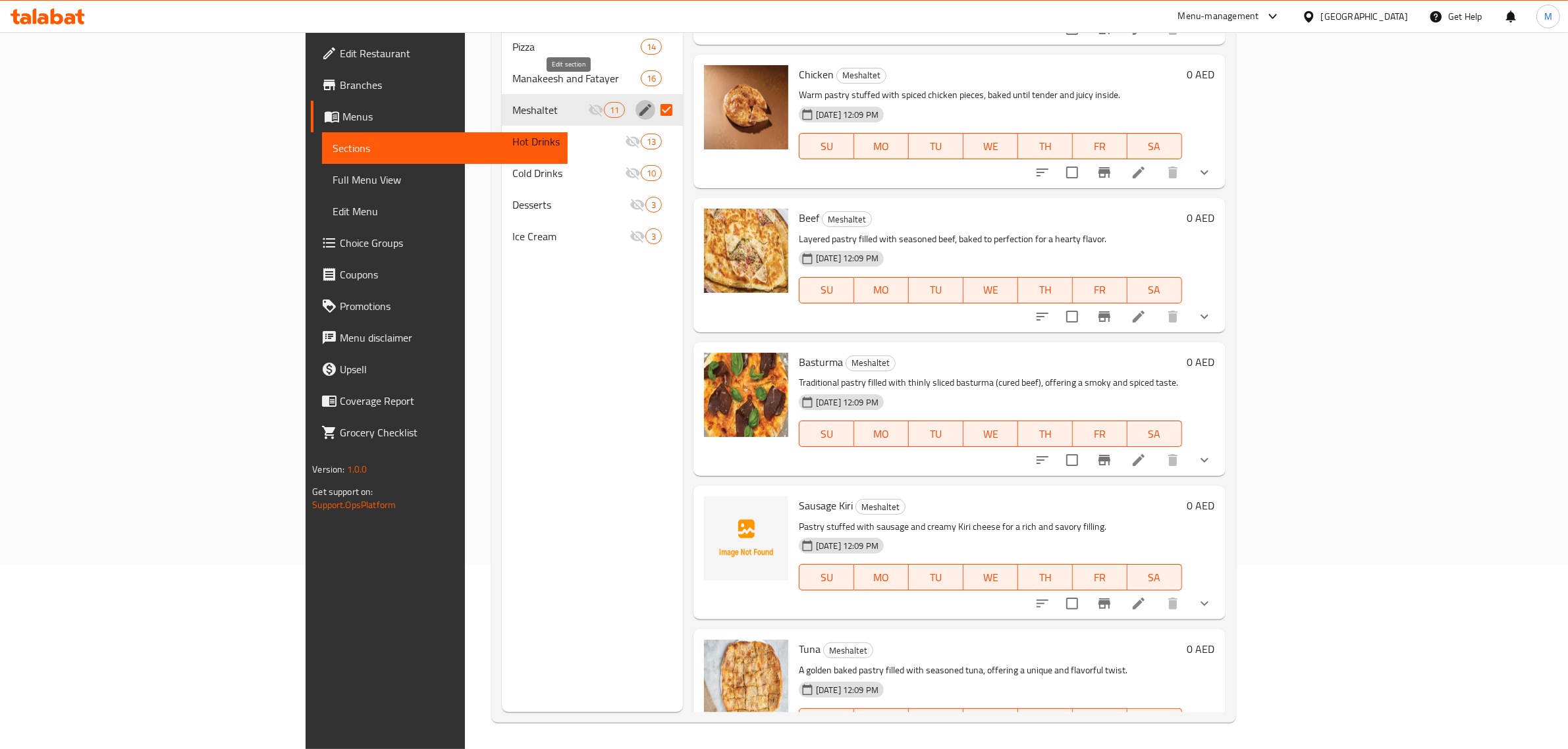
click at [640, 104] on icon "edit" at bounding box center [645, 110] width 12 height 12
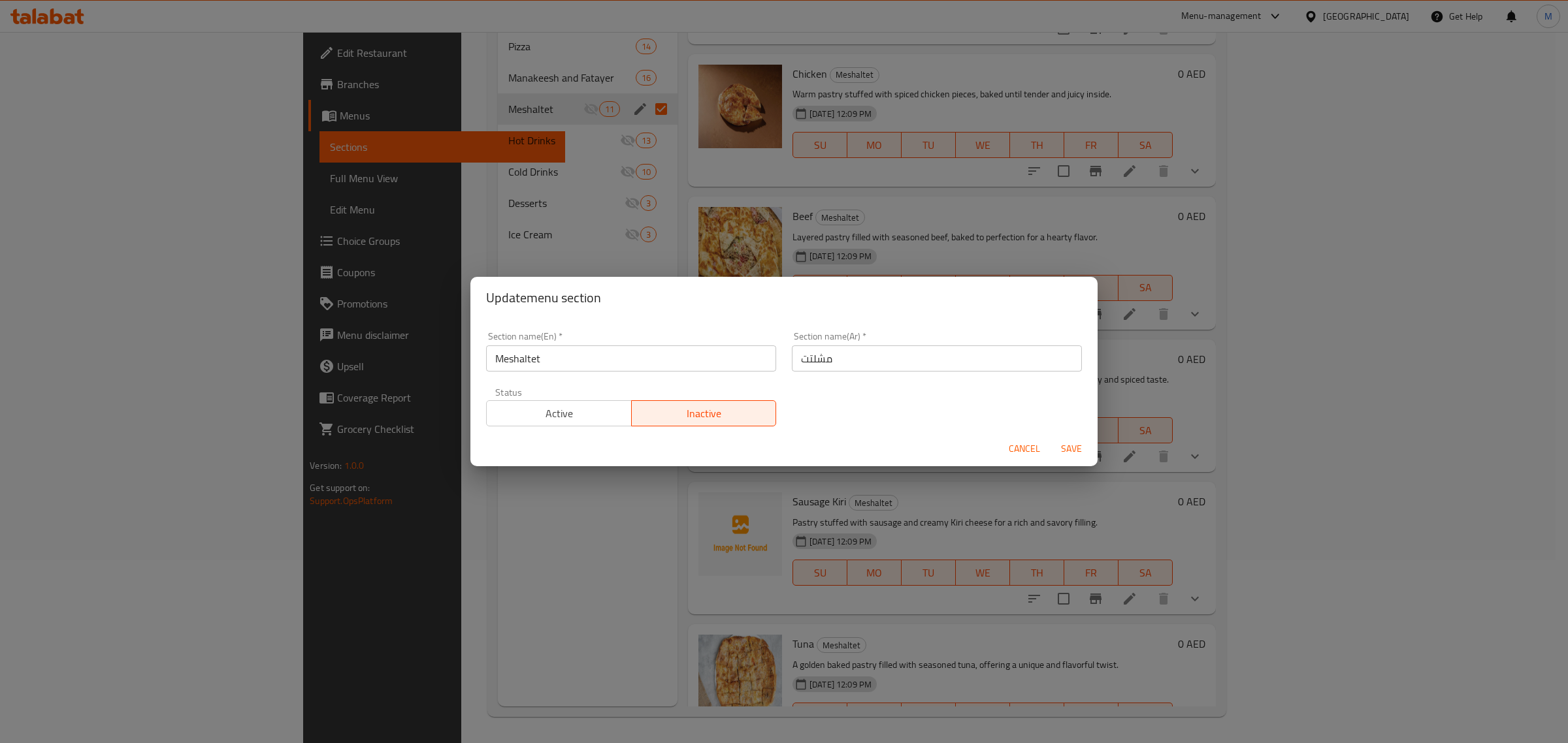
click at [586, 406] on span "Active" at bounding box center [559, 413] width 135 height 19
click at [1068, 445] on span "Save" at bounding box center [1072, 449] width 31 height 16
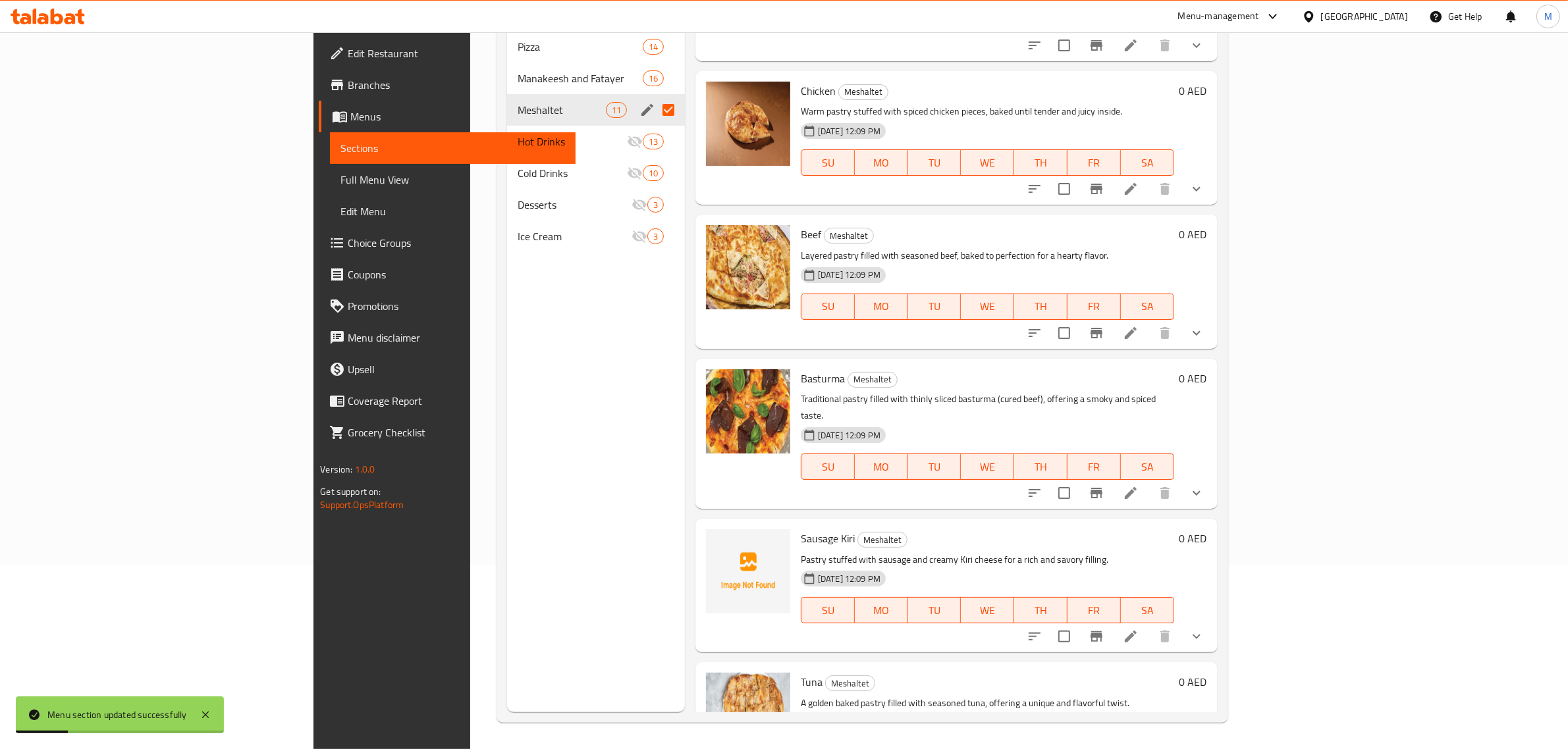
click at [655, 96] on input "Menu sections" at bounding box center [668, 110] width 28 height 28
checkbox input "false"
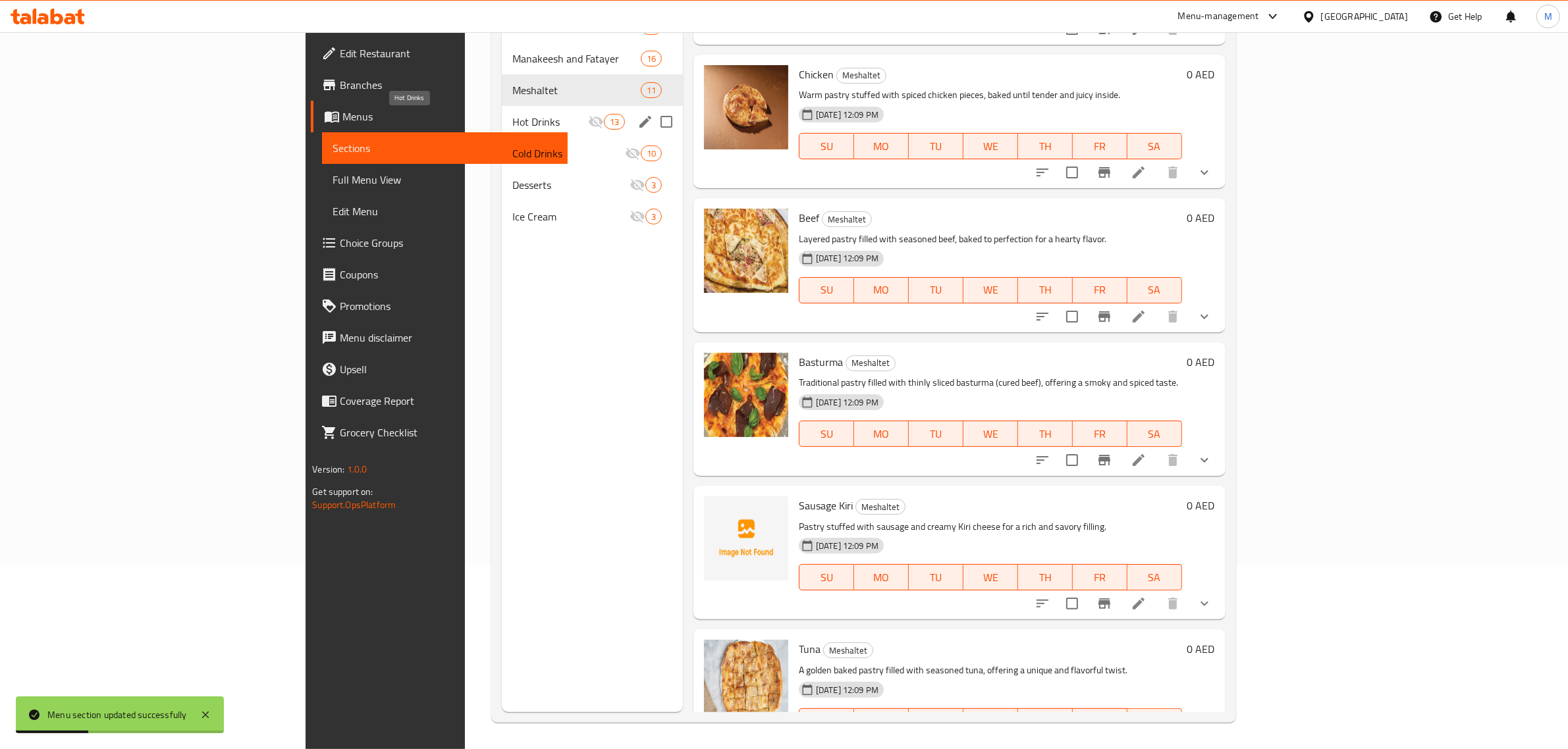
click at [512, 117] on span "Hot Drinks" at bounding box center [550, 122] width 75 height 16
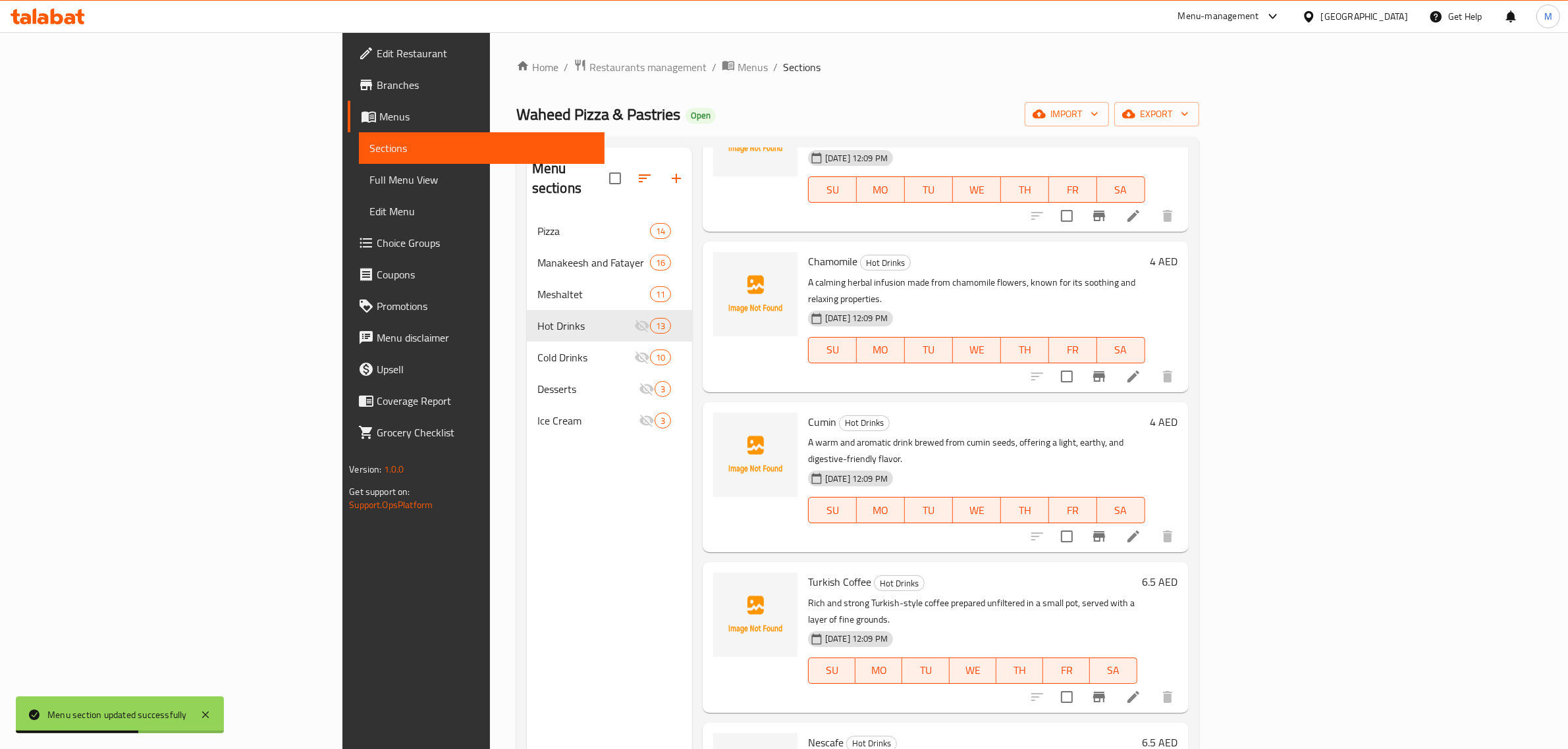
scroll to position [535, 0]
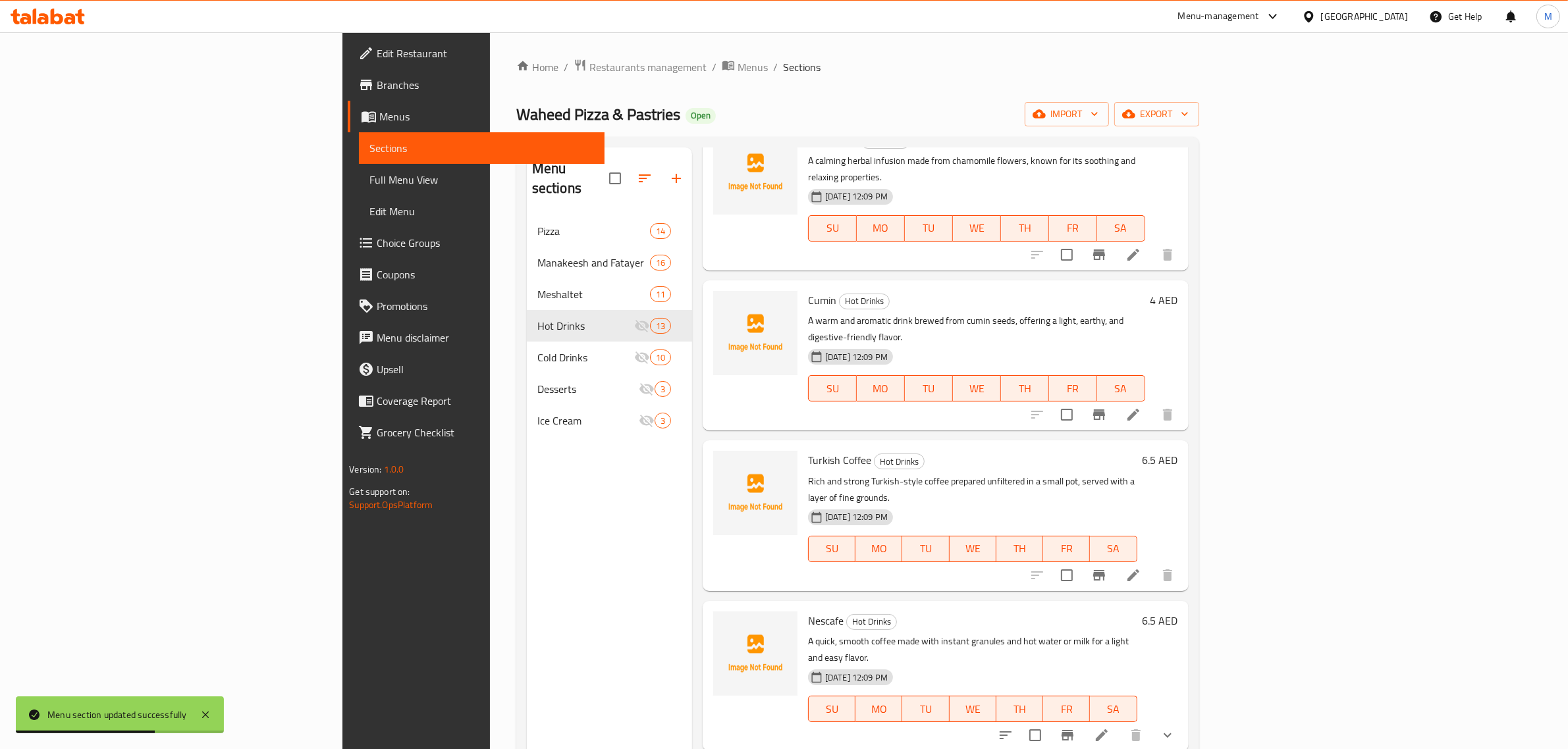
drag, startPoint x: 876, startPoint y: 442, endPoint x: 770, endPoint y: 405, distance: 112.3
click at [802, 446] on div "Turkish Coffee Hot Drinks Rich and strong Turkish-style coffee prepared unfilte…" at bounding box center [973, 516] width 340 height 139
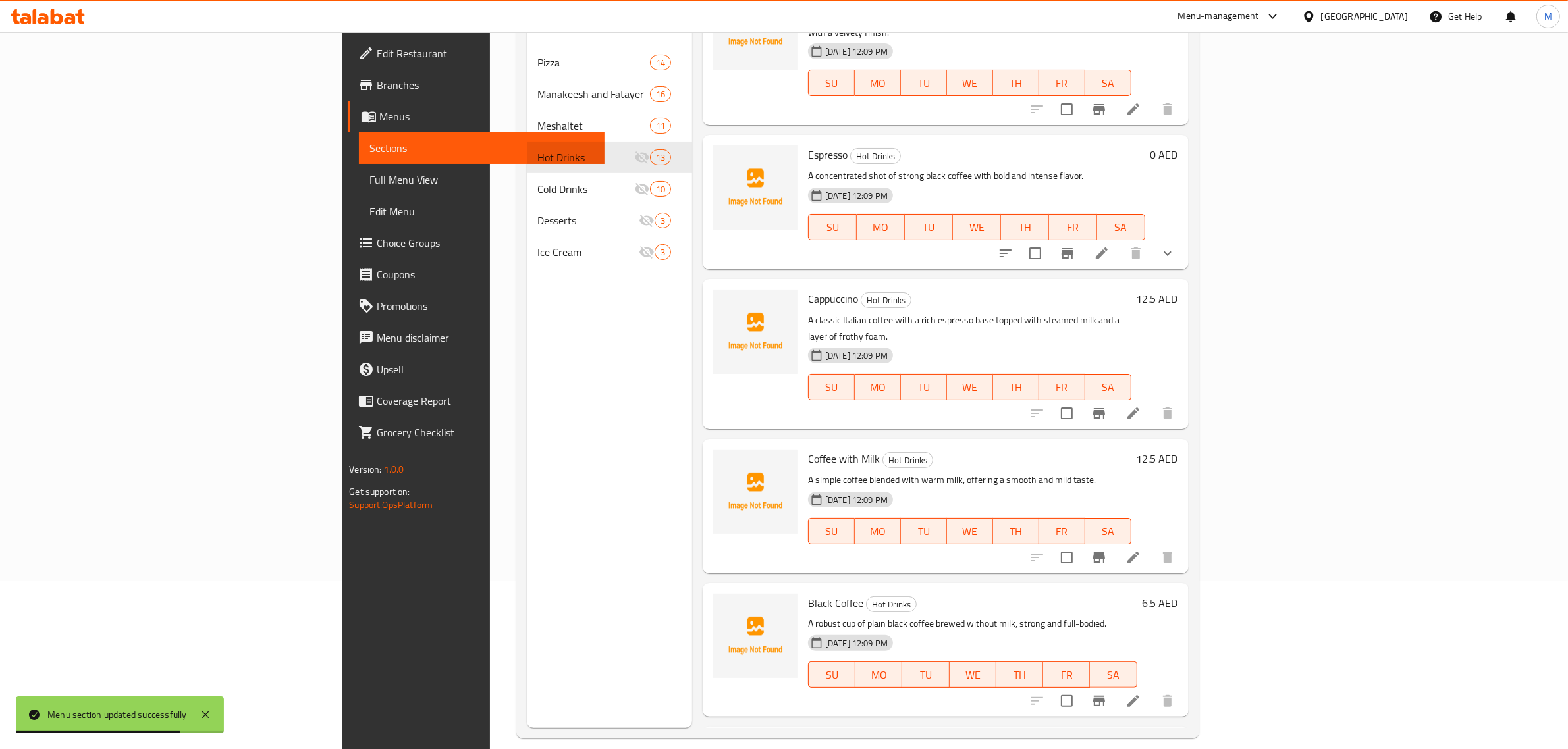
scroll to position [0, 0]
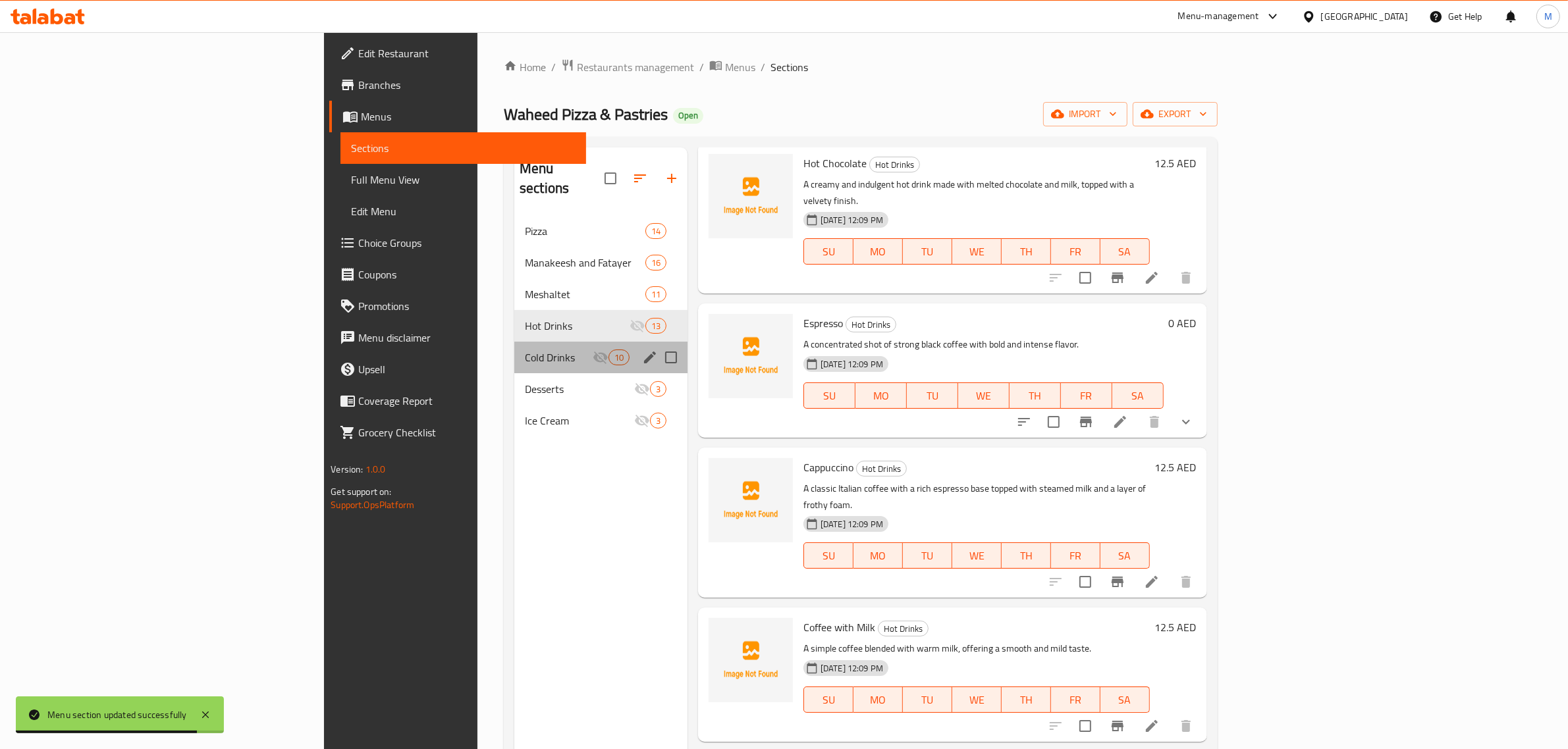
click at [514, 341] on div "Cold Drinks 10" at bounding box center [600, 357] width 173 height 31
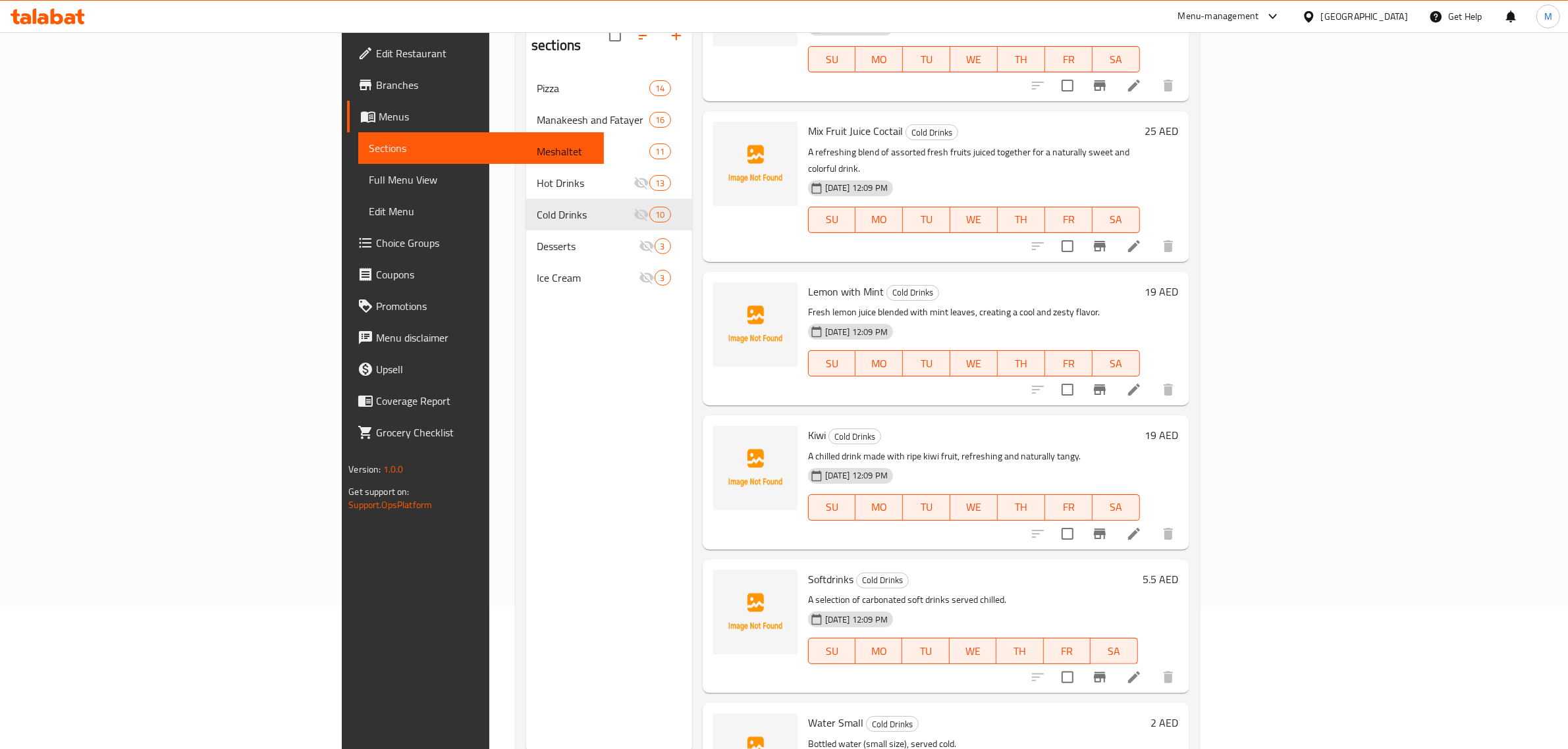
scroll to position [185, 0]
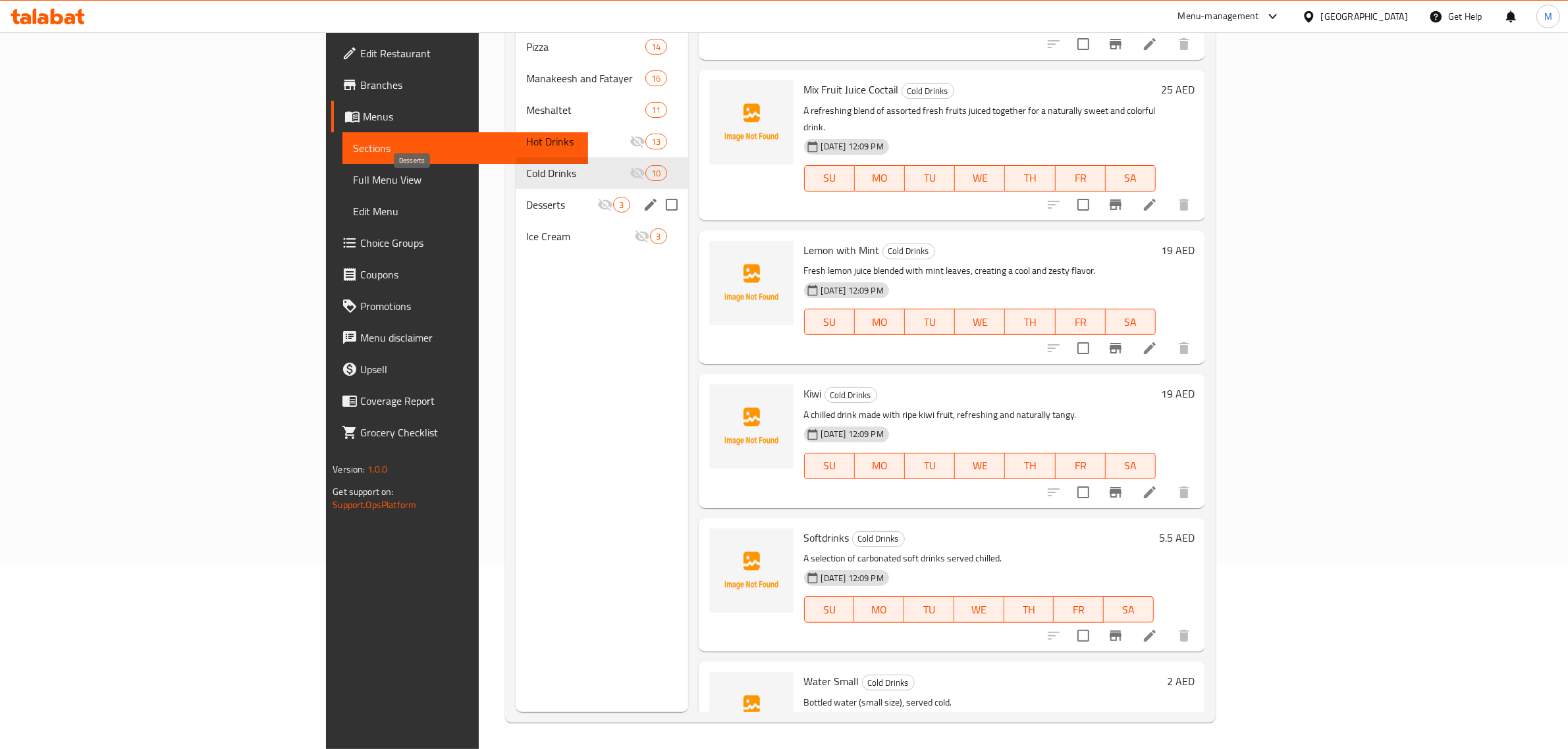
click at [516, 189] on div "Desserts 3" at bounding box center [602, 205] width 172 height 31
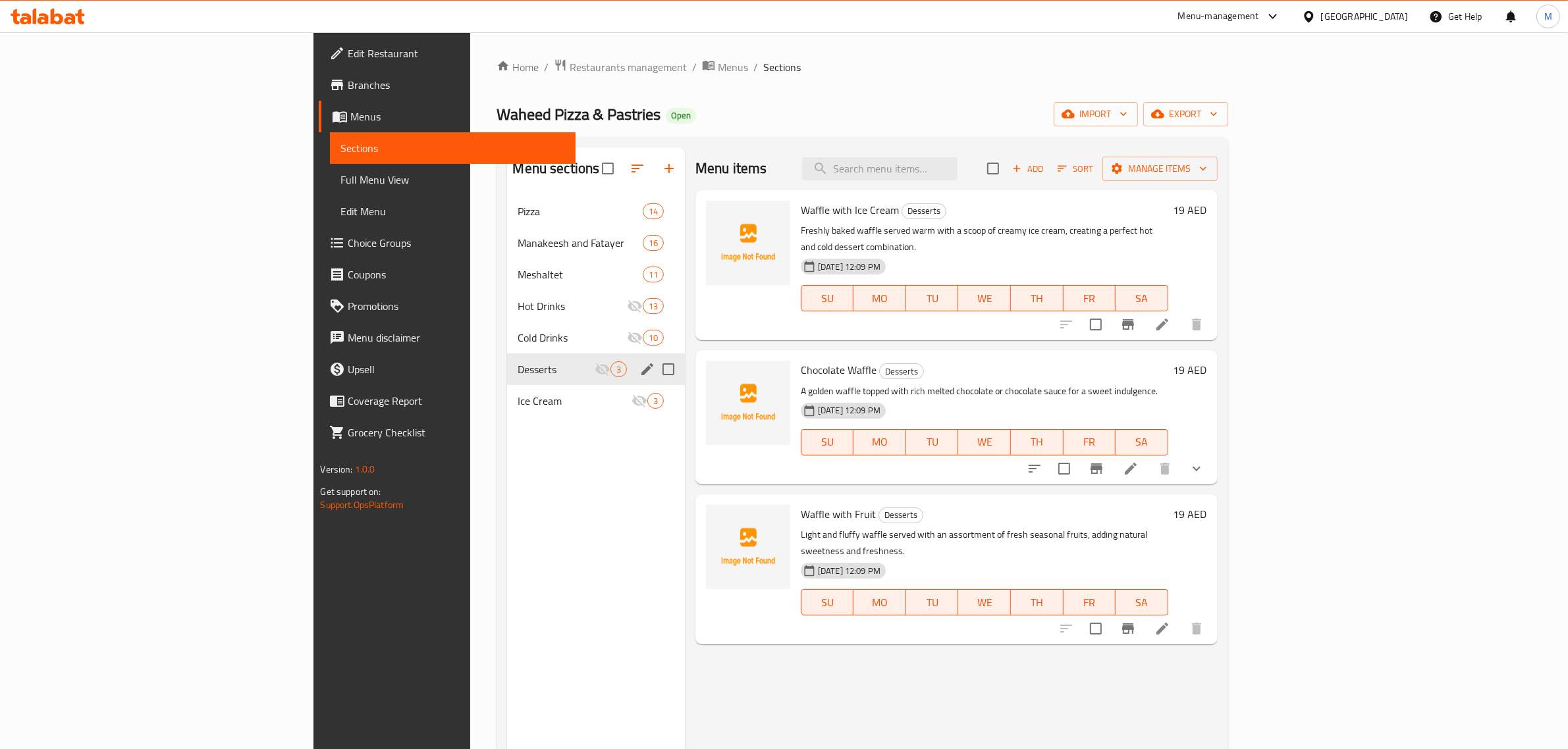
click at [507, 383] on div "Desserts 3" at bounding box center [596, 369] width 178 height 31
click at [517, 405] on span "Ice Cream" at bounding box center [555, 401] width 76 height 16
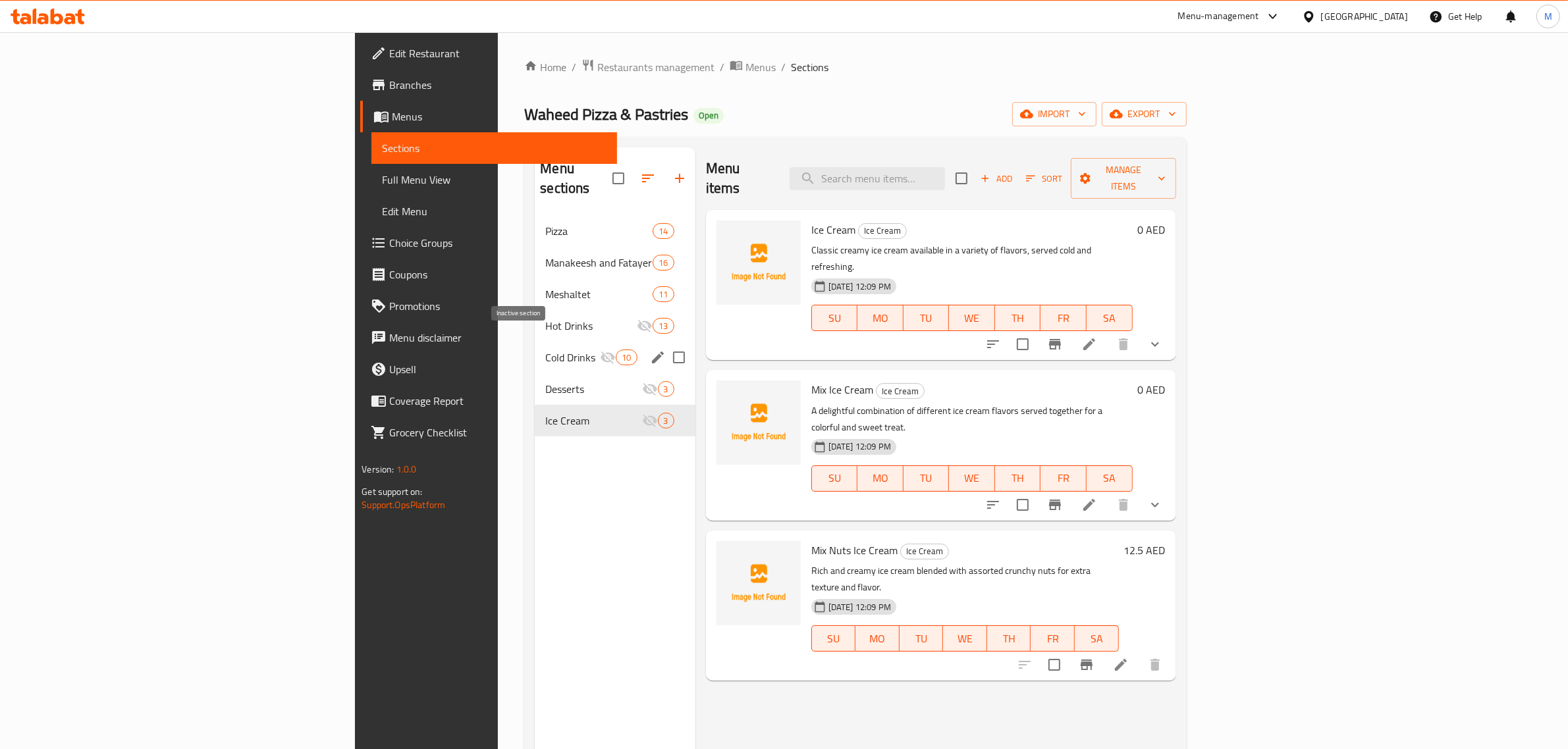
click at [600, 349] on icon "Menu sections" at bounding box center [608, 357] width 16 height 16
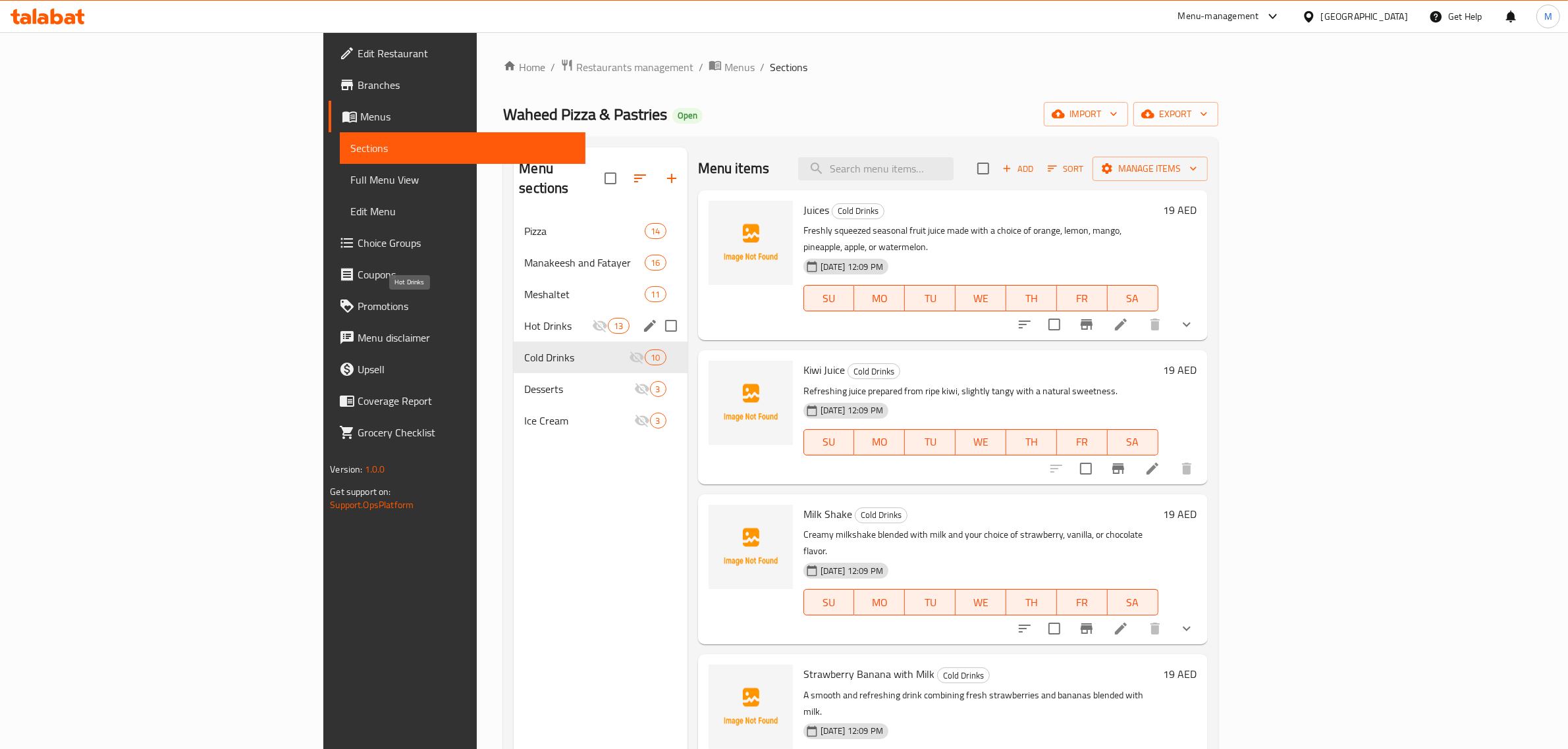
click at [524, 318] on span "Hot Drinks" at bounding box center [558, 326] width 68 height 16
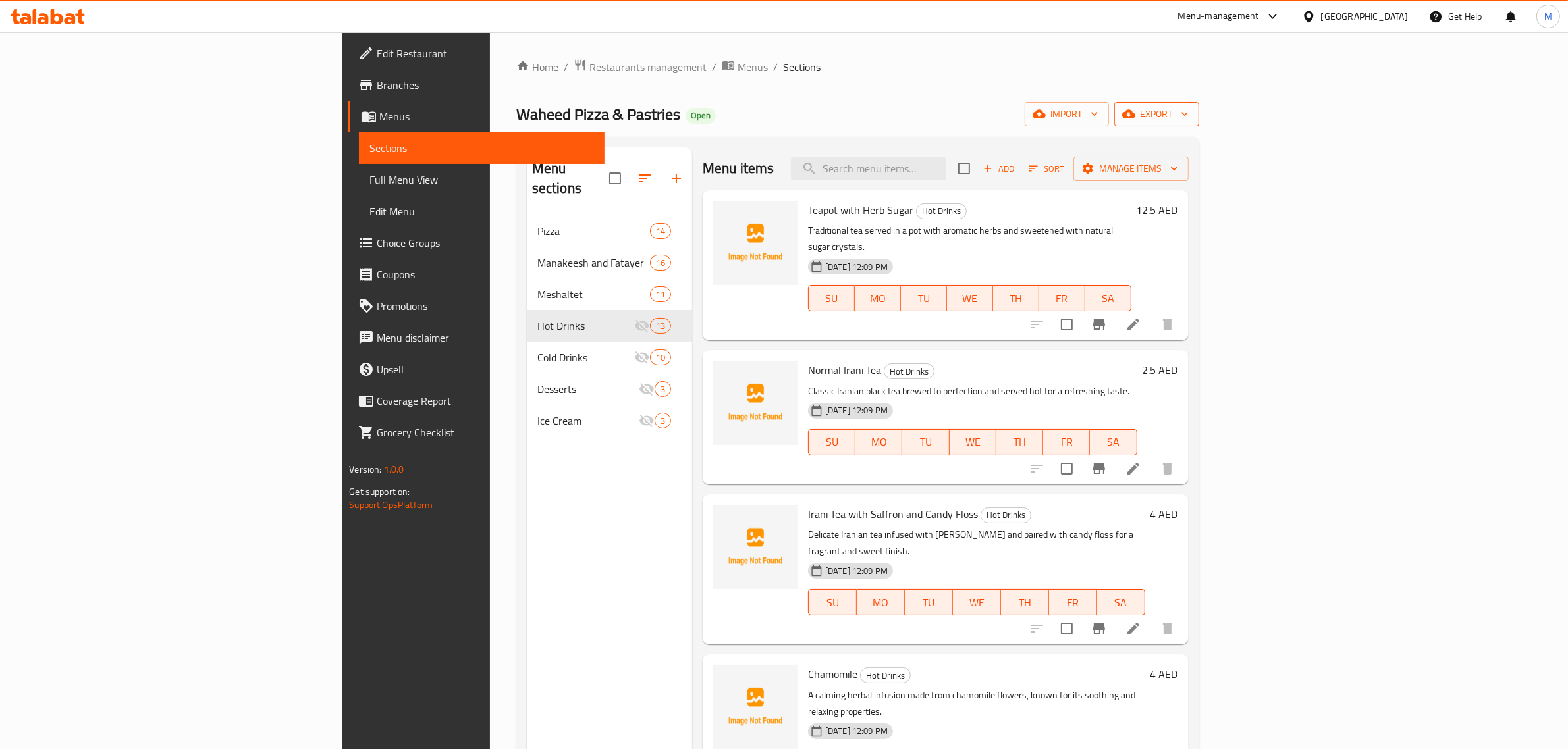
click at [1189, 119] on span "export" at bounding box center [1157, 114] width 64 height 16
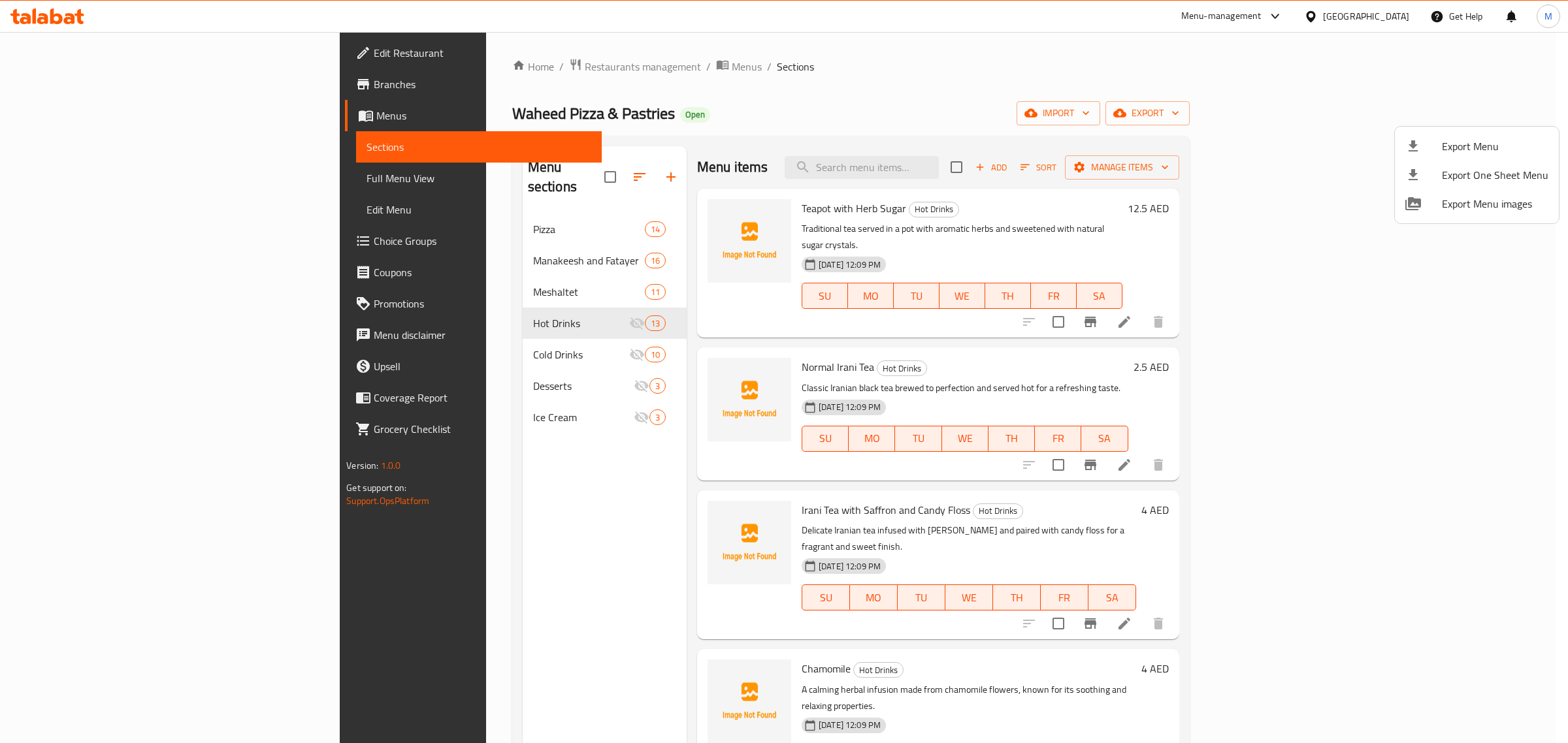
click at [1487, 145] on span "Export Menu" at bounding box center [1495, 146] width 107 height 16
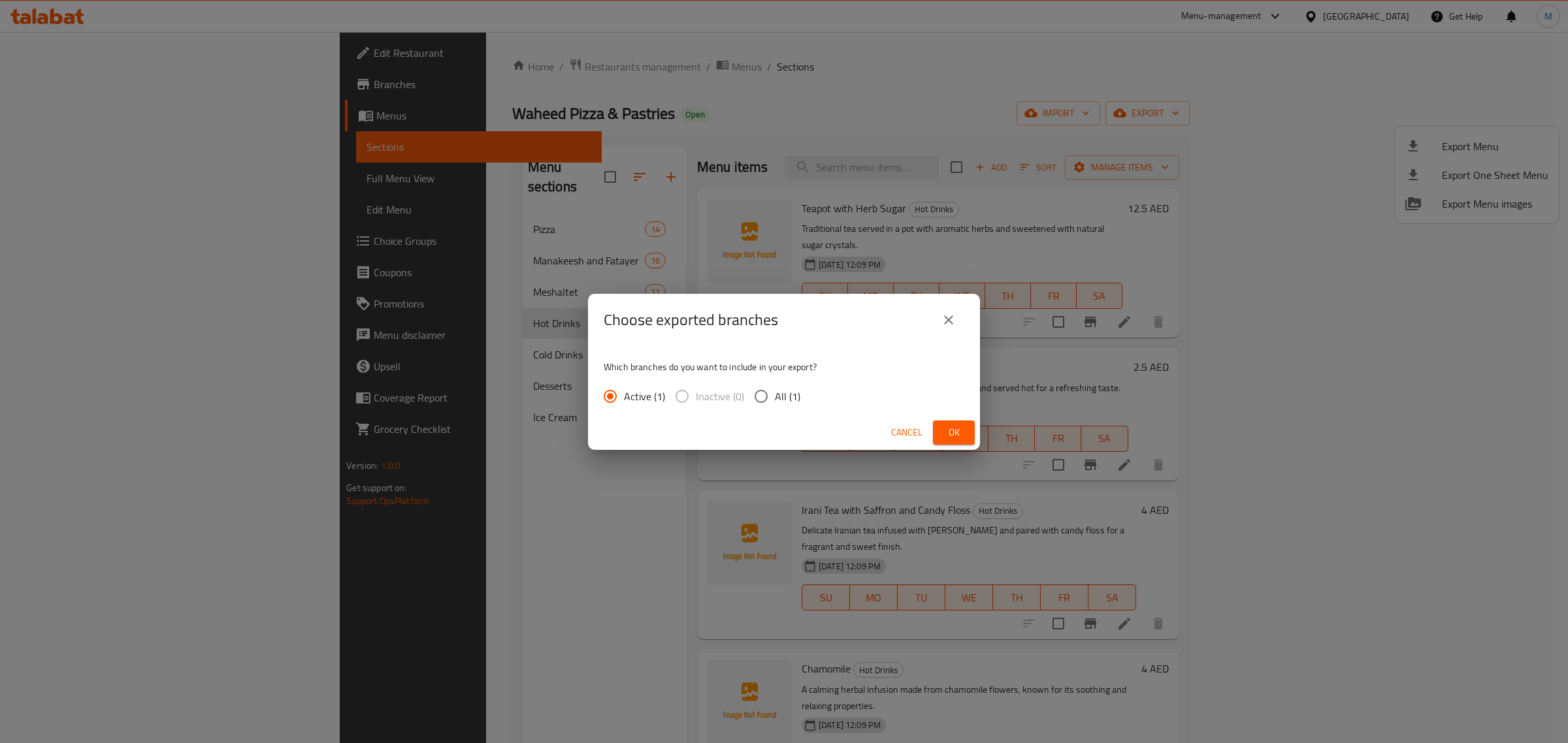
click at [772, 396] on input "All (1)" at bounding box center [761, 396] width 28 height 28
radio input "true"
click at [967, 422] on button "Ok" at bounding box center [954, 433] width 42 height 24
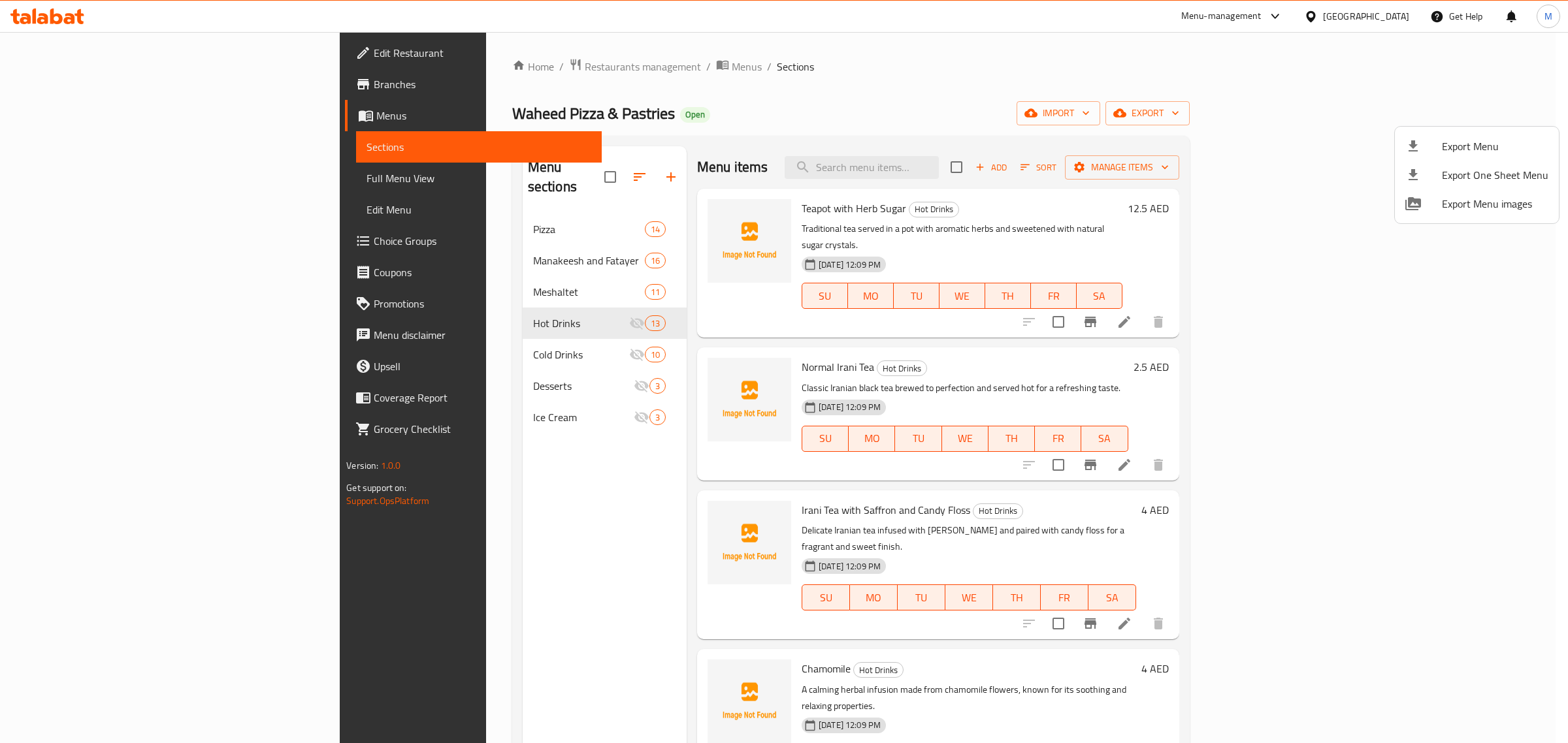
click at [990, 399] on div at bounding box center [784, 371] width 1568 height 743
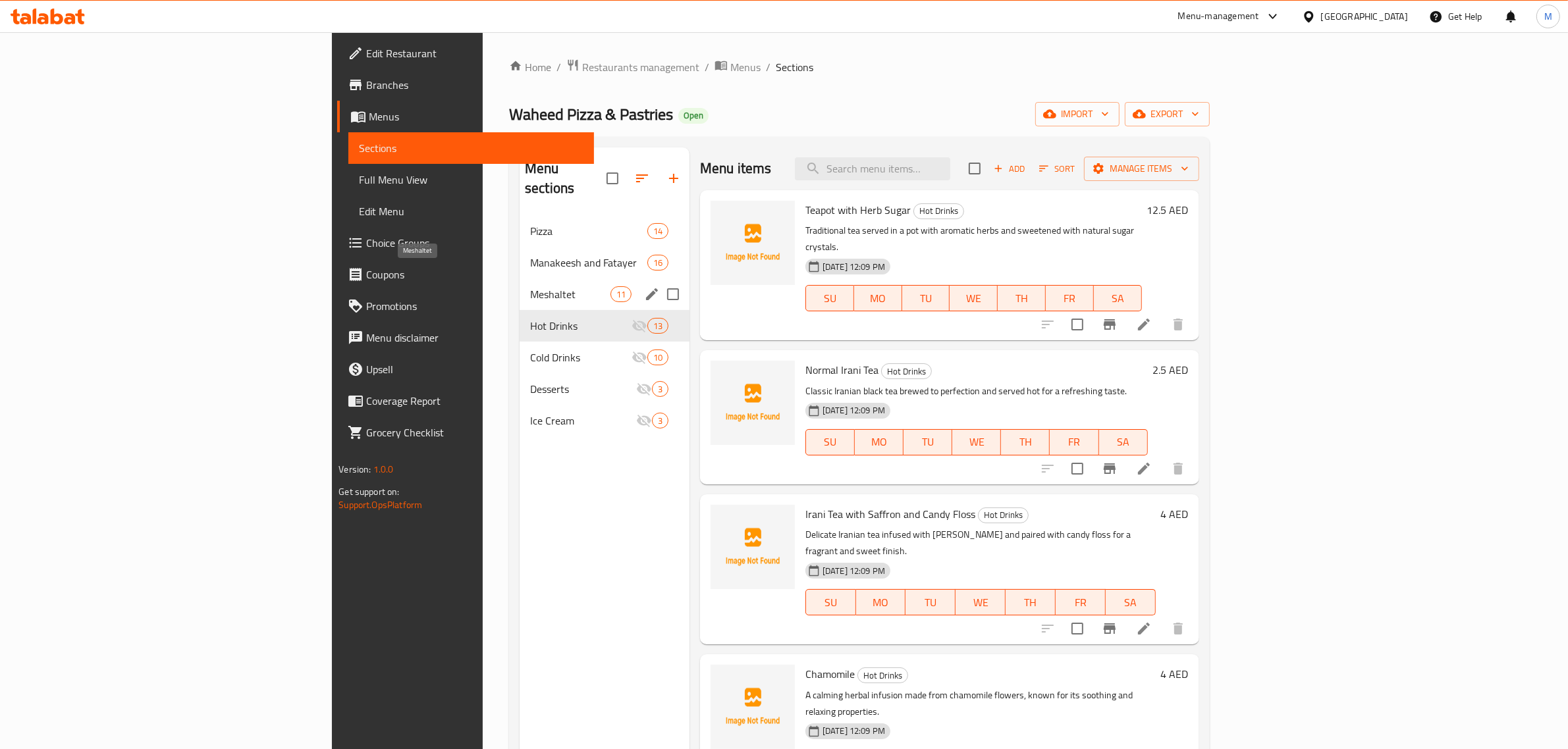
click at [530, 287] on span "Meshaltet" at bounding box center [570, 294] width 80 height 16
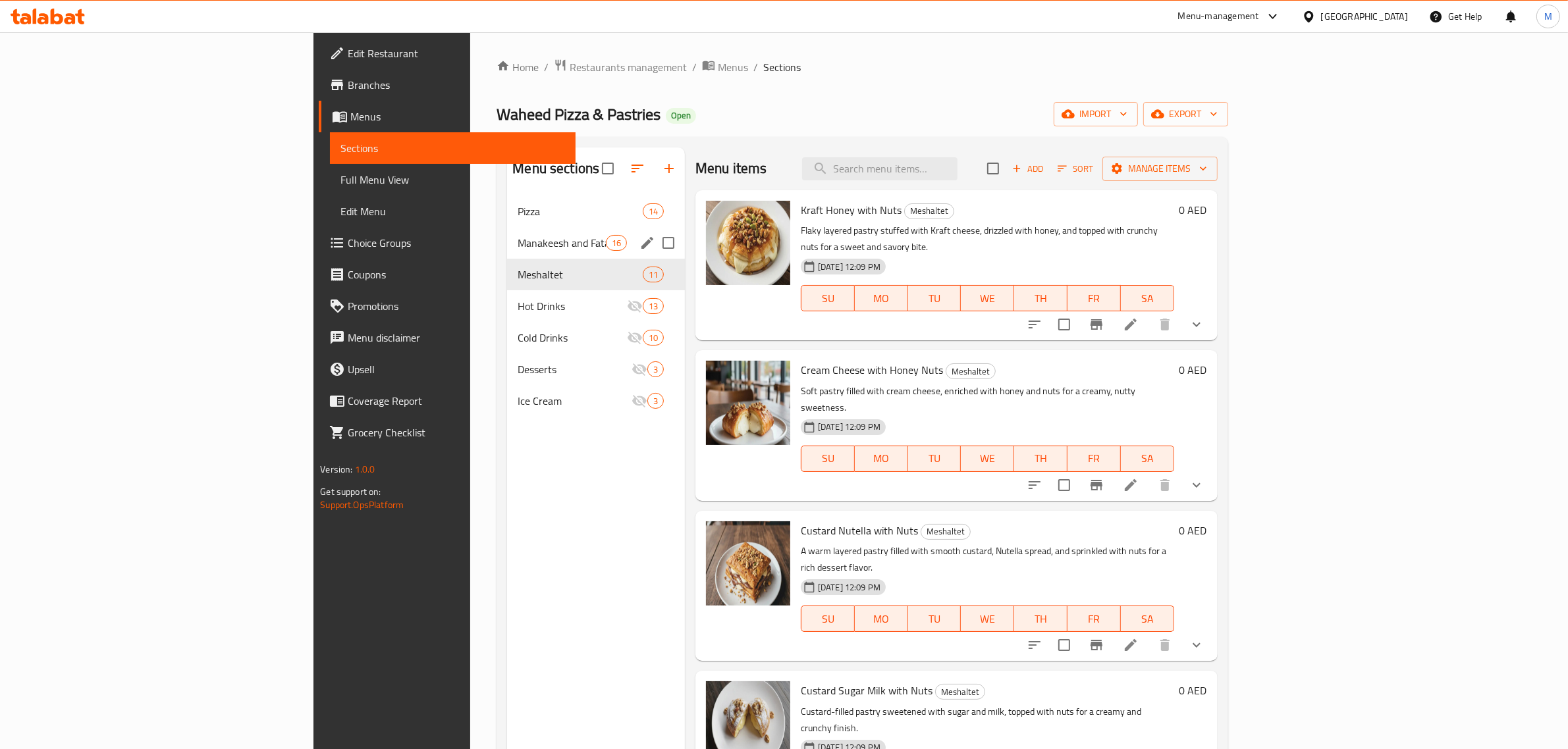
click at [517, 245] on span "Manakeesh and Fatayer" at bounding box center [561, 243] width 88 height 16
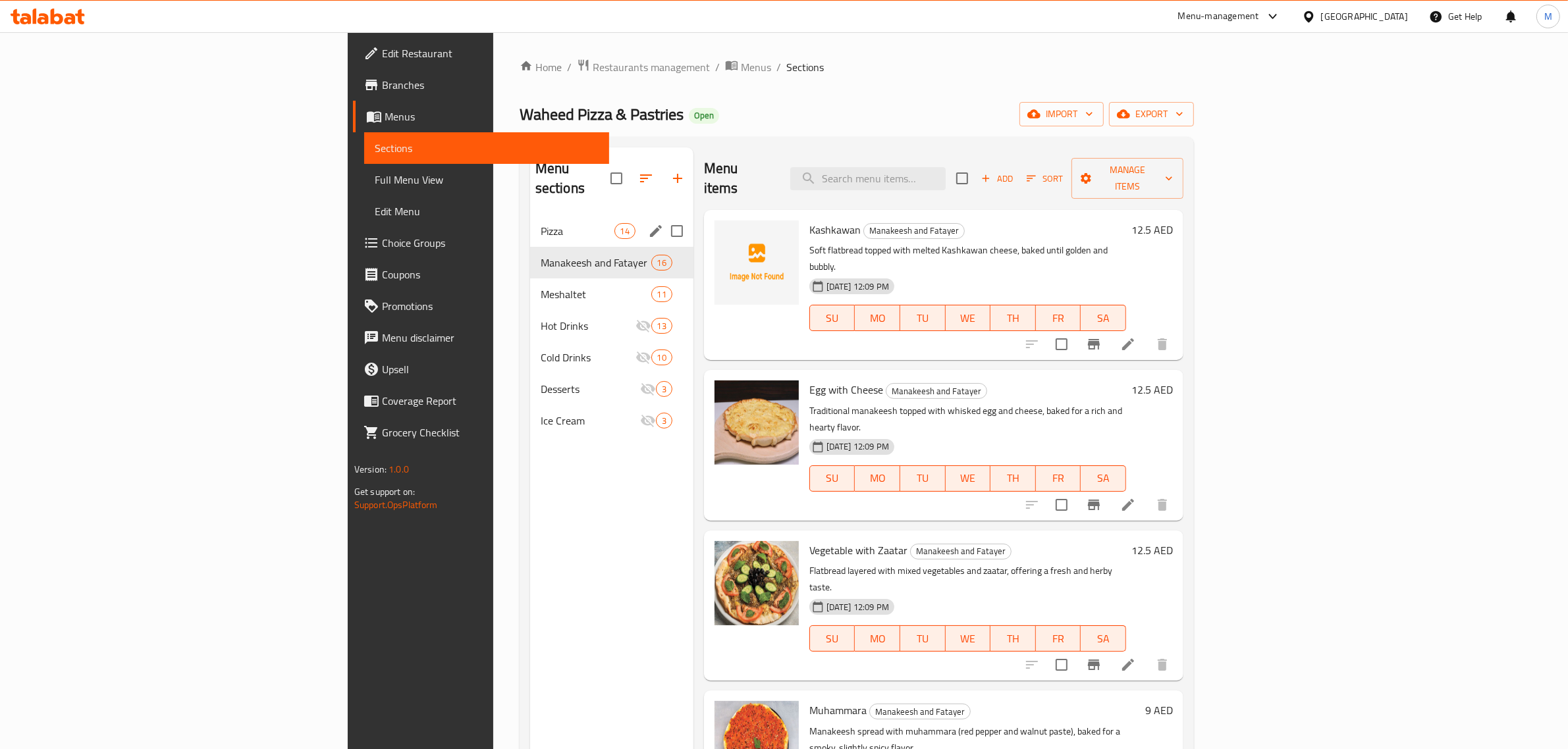
click at [530, 216] on div "Pizza 14" at bounding box center [612, 231] width 164 height 31
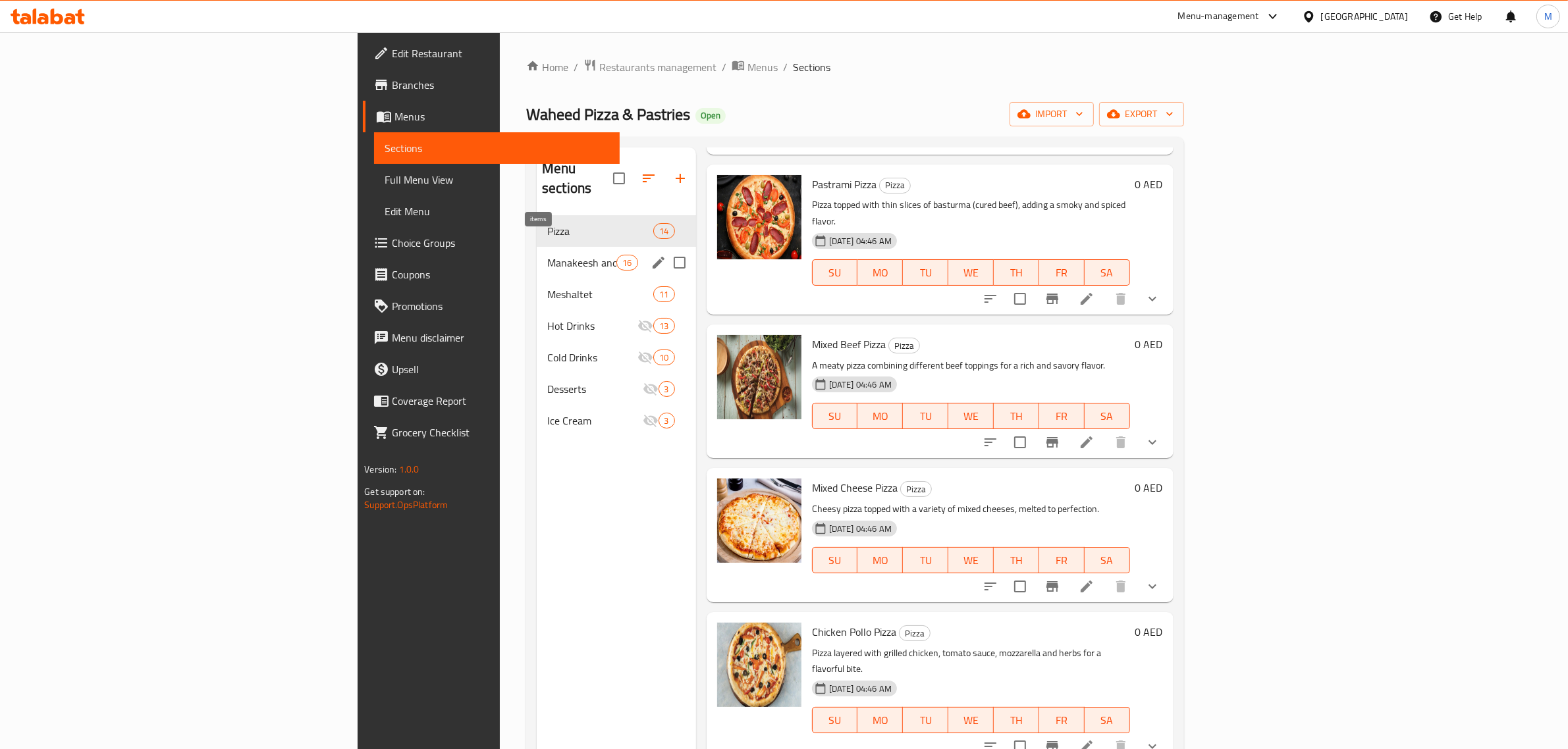
click at [617, 257] on span "16" at bounding box center [627, 263] width 20 height 13
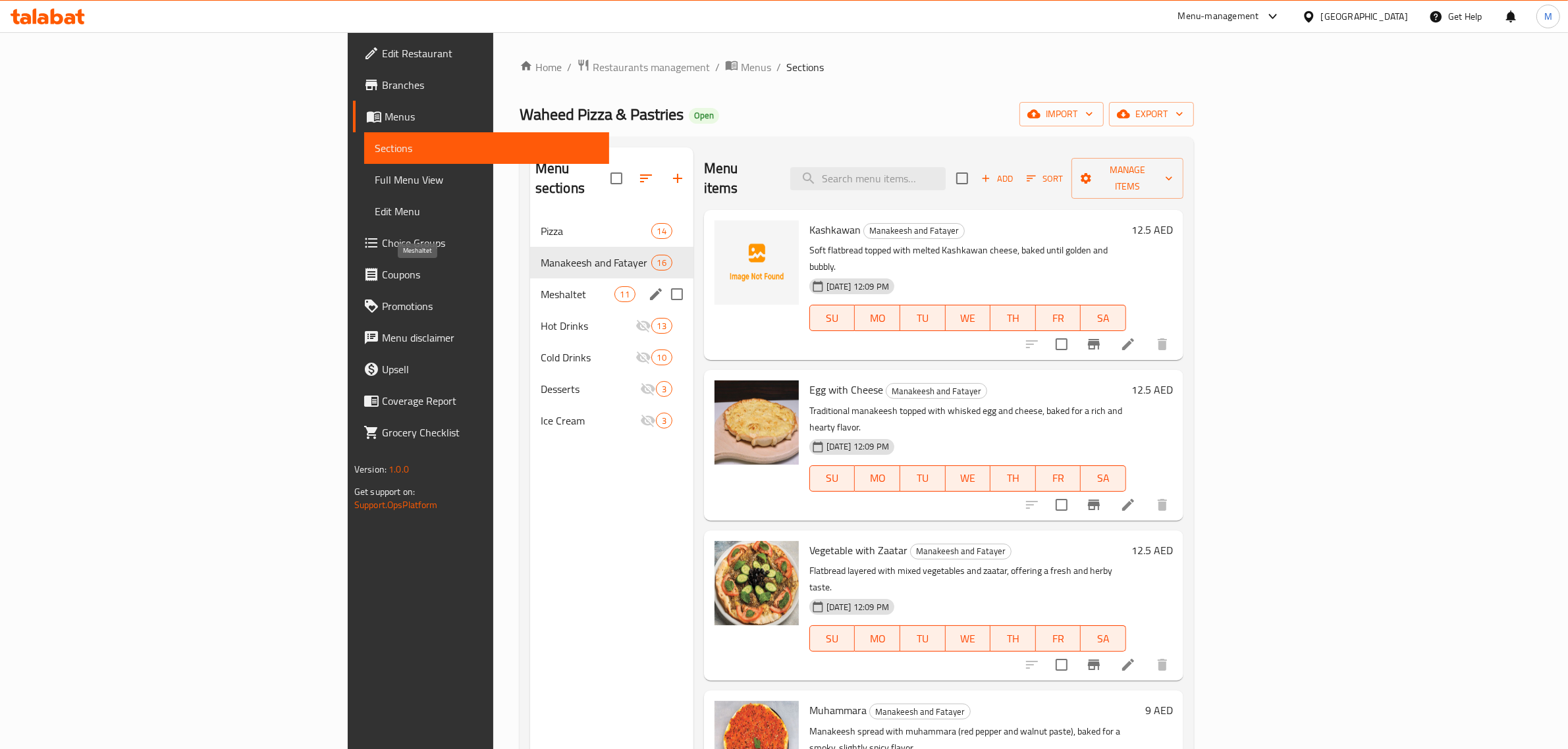
click at [541, 287] on span "Meshaltet" at bounding box center [578, 294] width 74 height 16
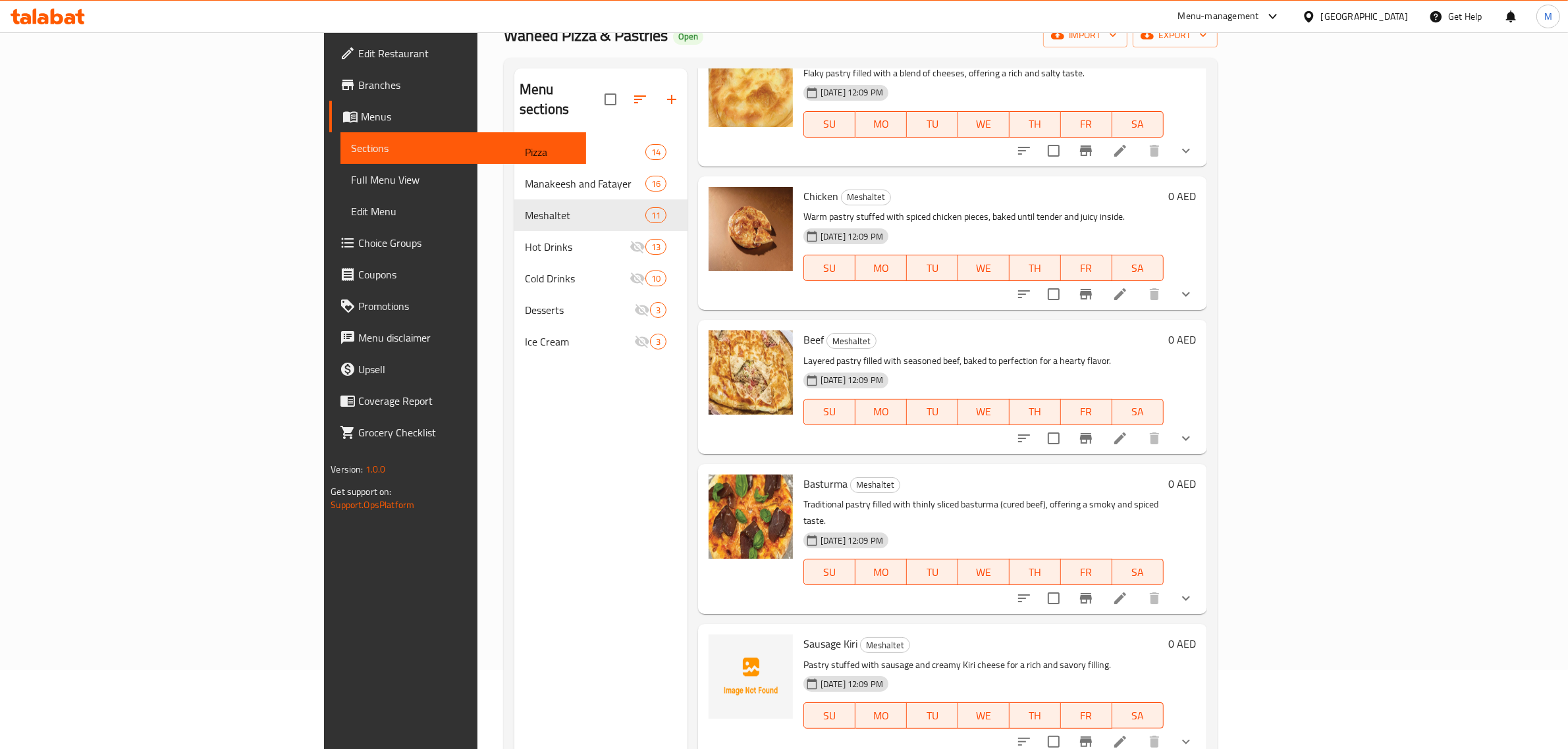
scroll to position [185, 0]
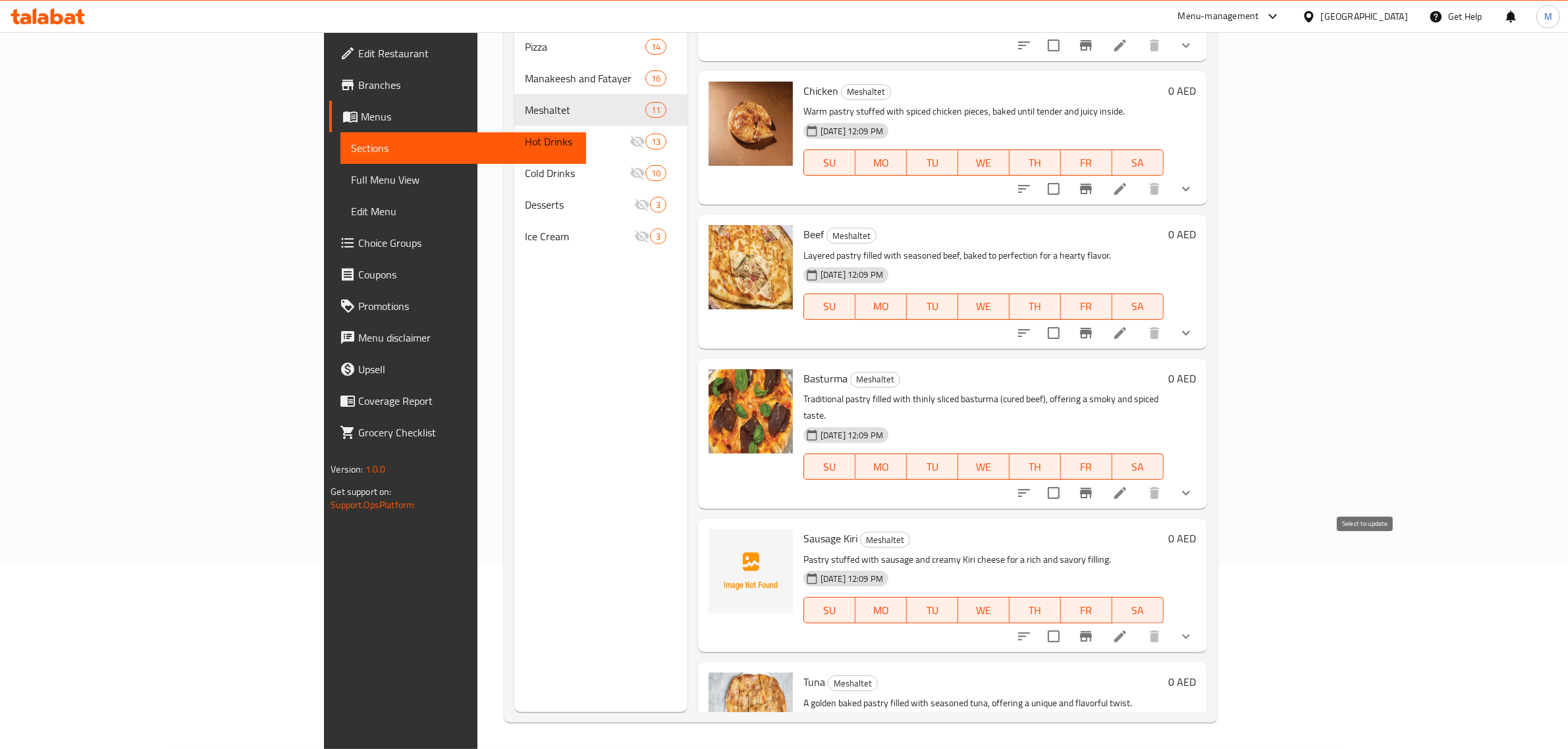
click at [1067, 623] on input "checkbox" at bounding box center [1053, 637] width 28 height 28
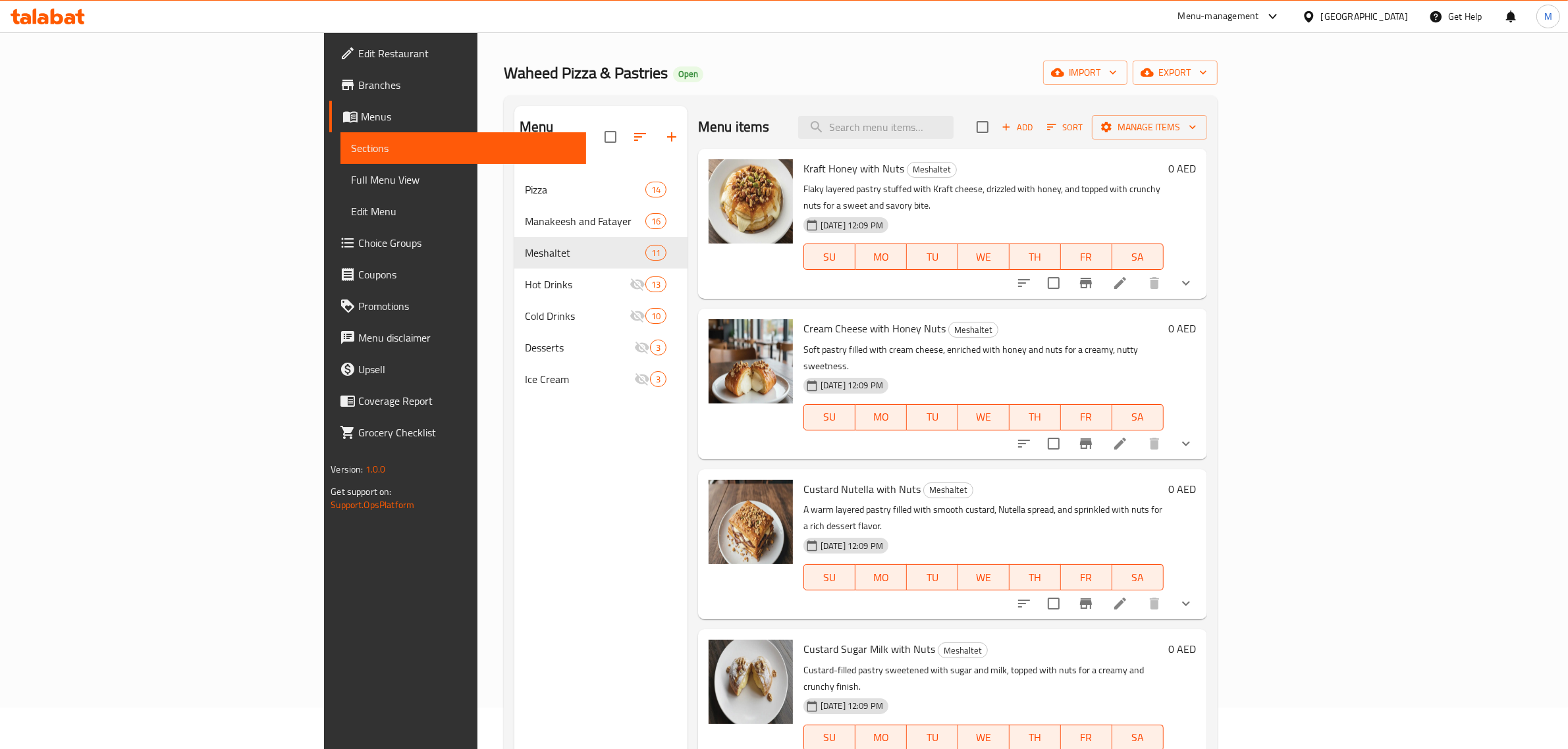
scroll to position [0, 0]
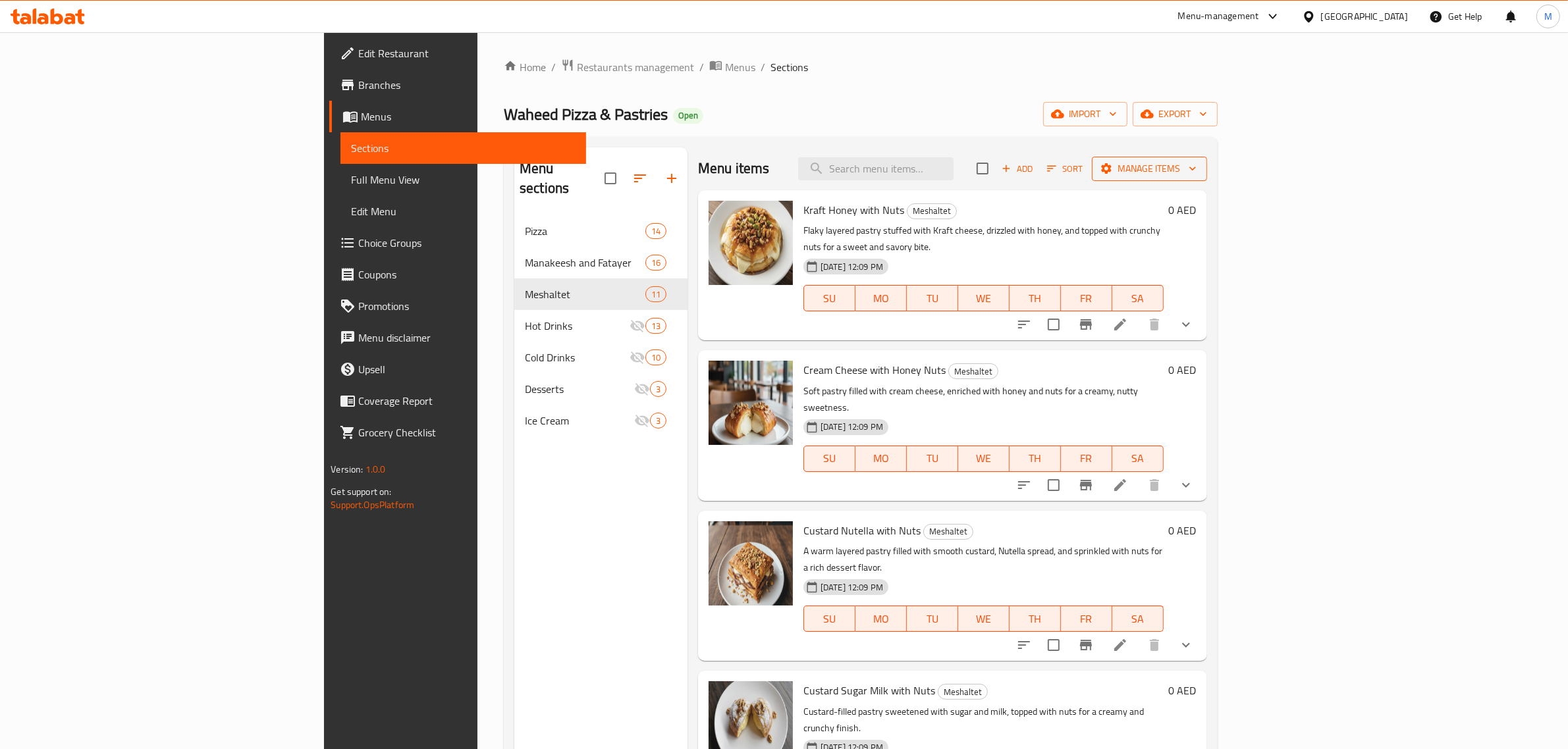
click at [1197, 166] on span "Manage items" at bounding box center [1149, 169] width 94 height 16
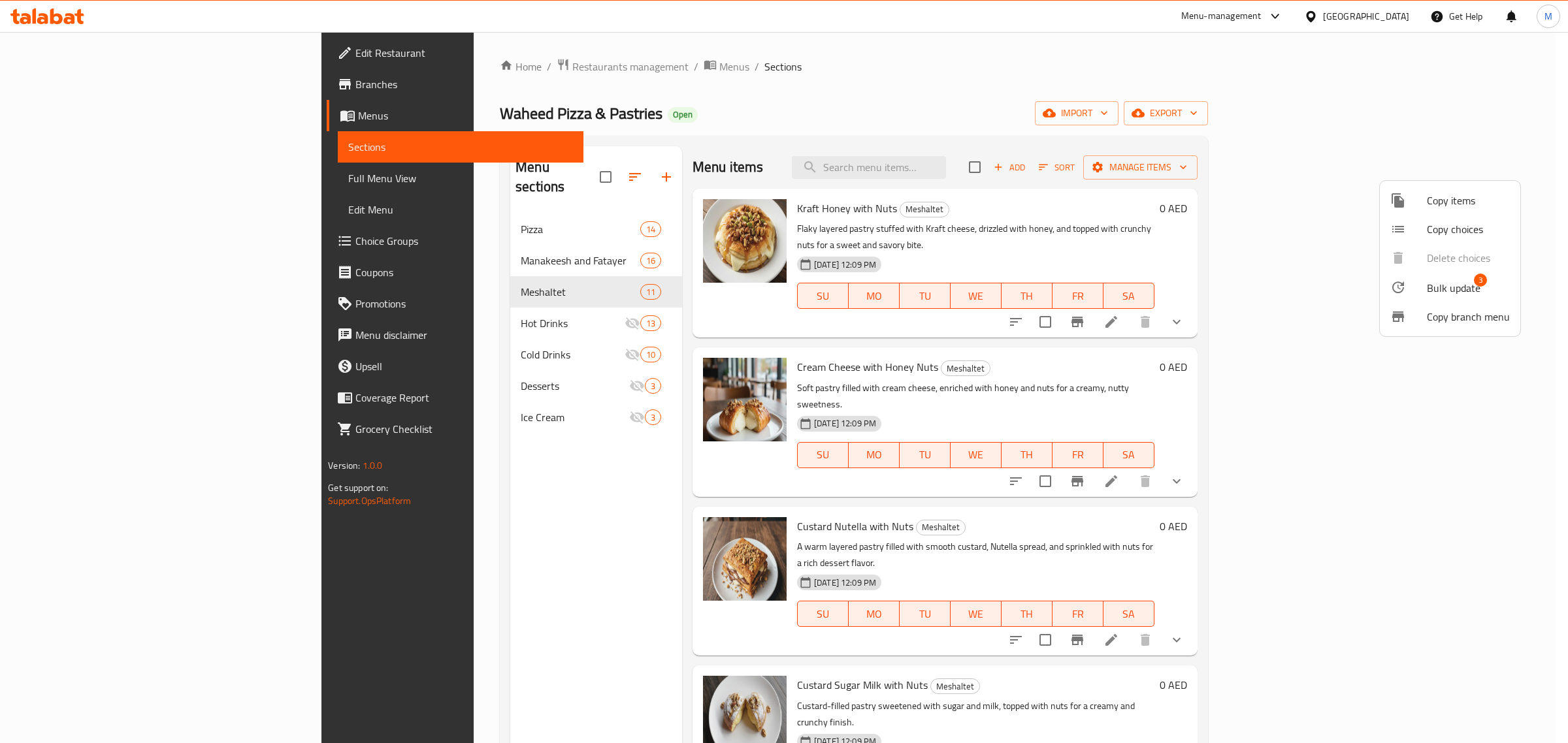
click at [1444, 282] on span "Bulk update" at bounding box center [1454, 288] width 54 height 16
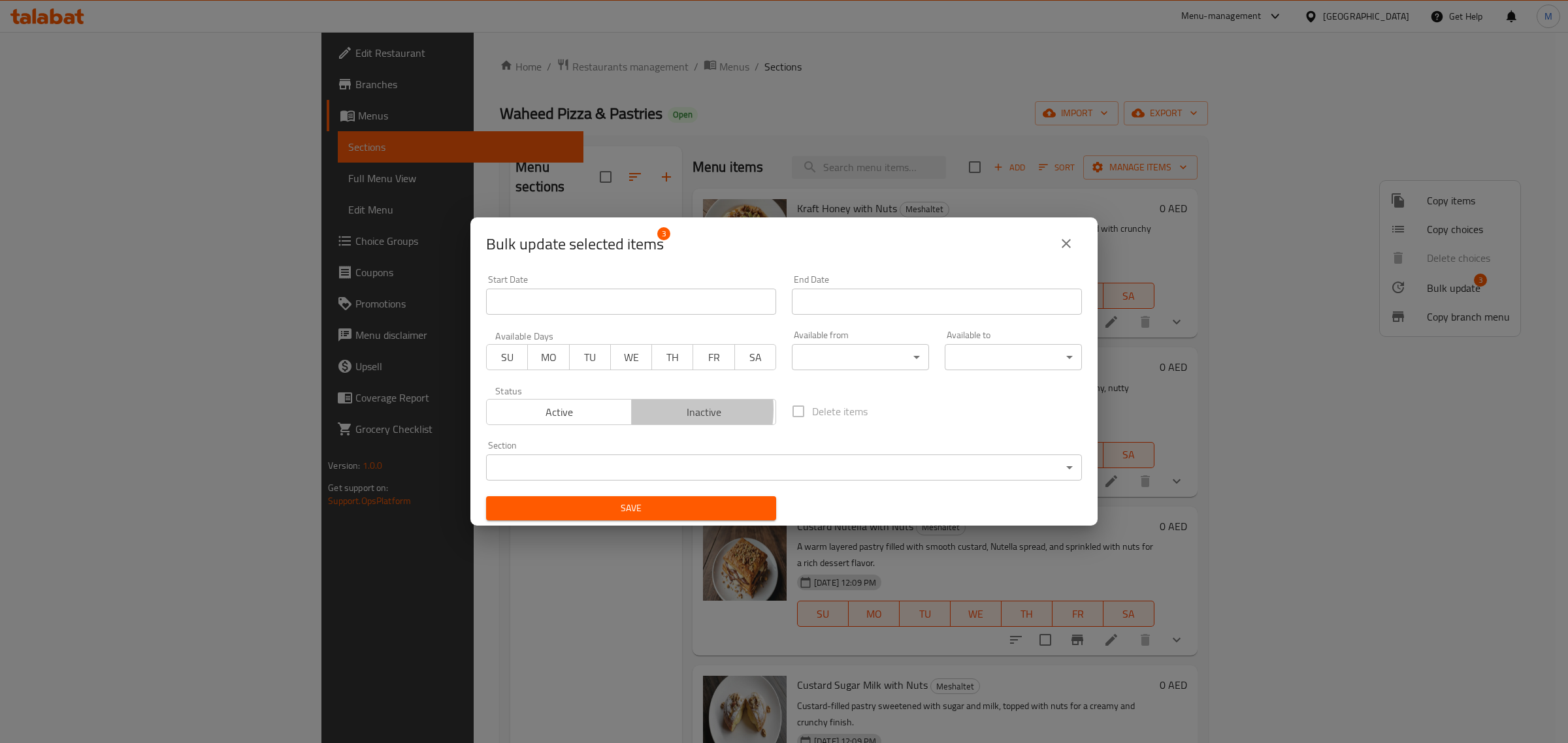
click at [658, 410] on span "Inactive" at bounding box center [704, 412] width 135 height 19
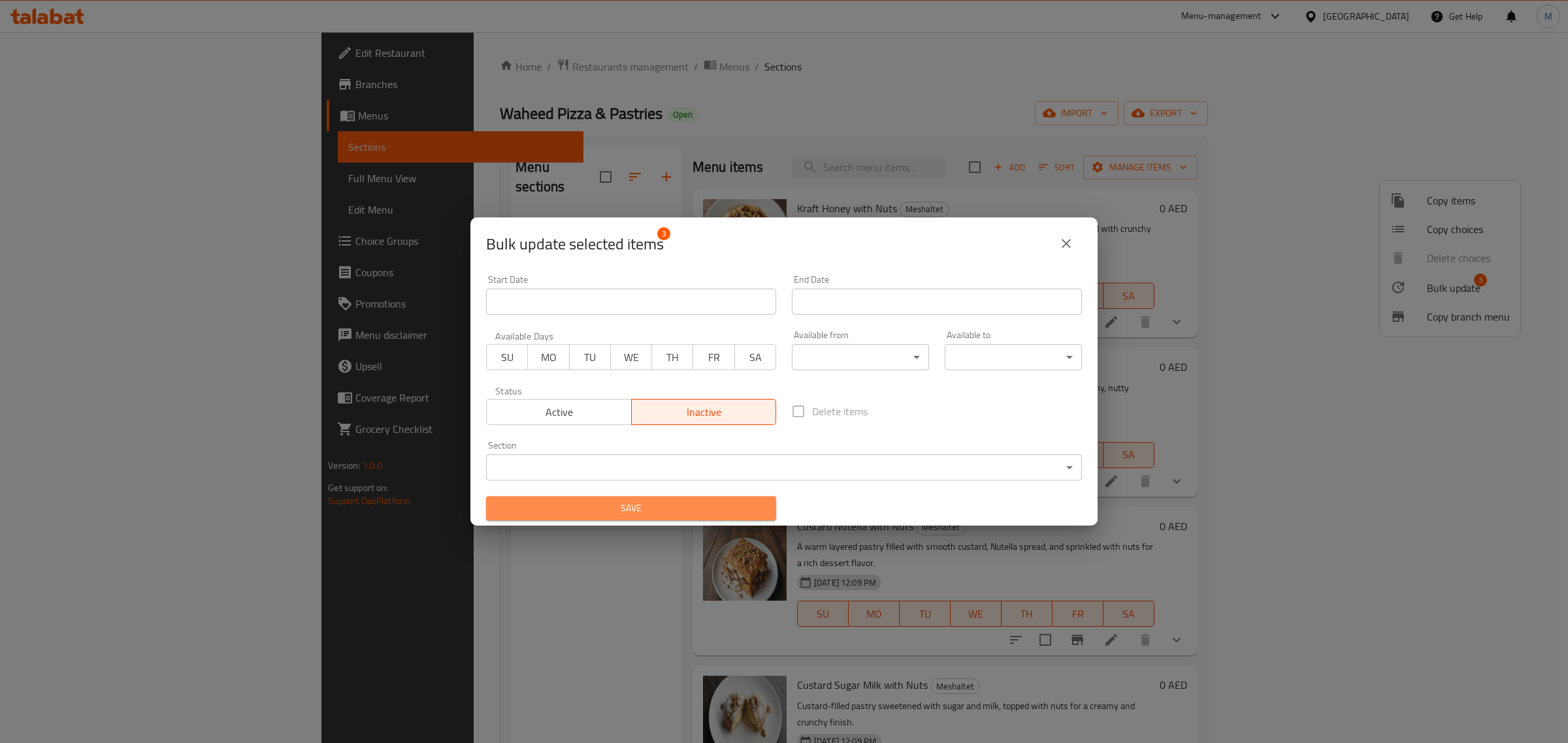
click at [678, 500] on span "Save" at bounding box center [630, 508] width 269 height 16
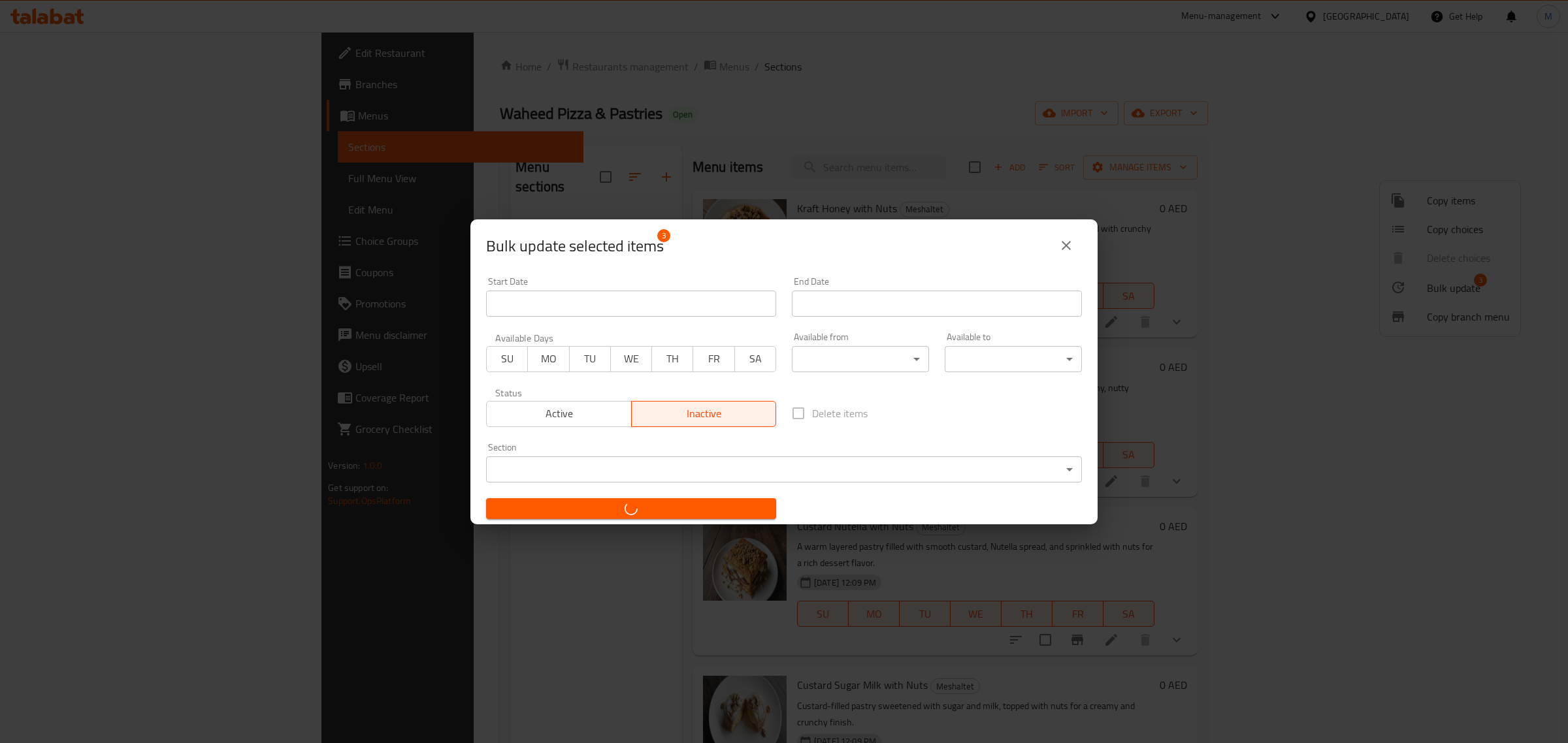
checkbox input "false"
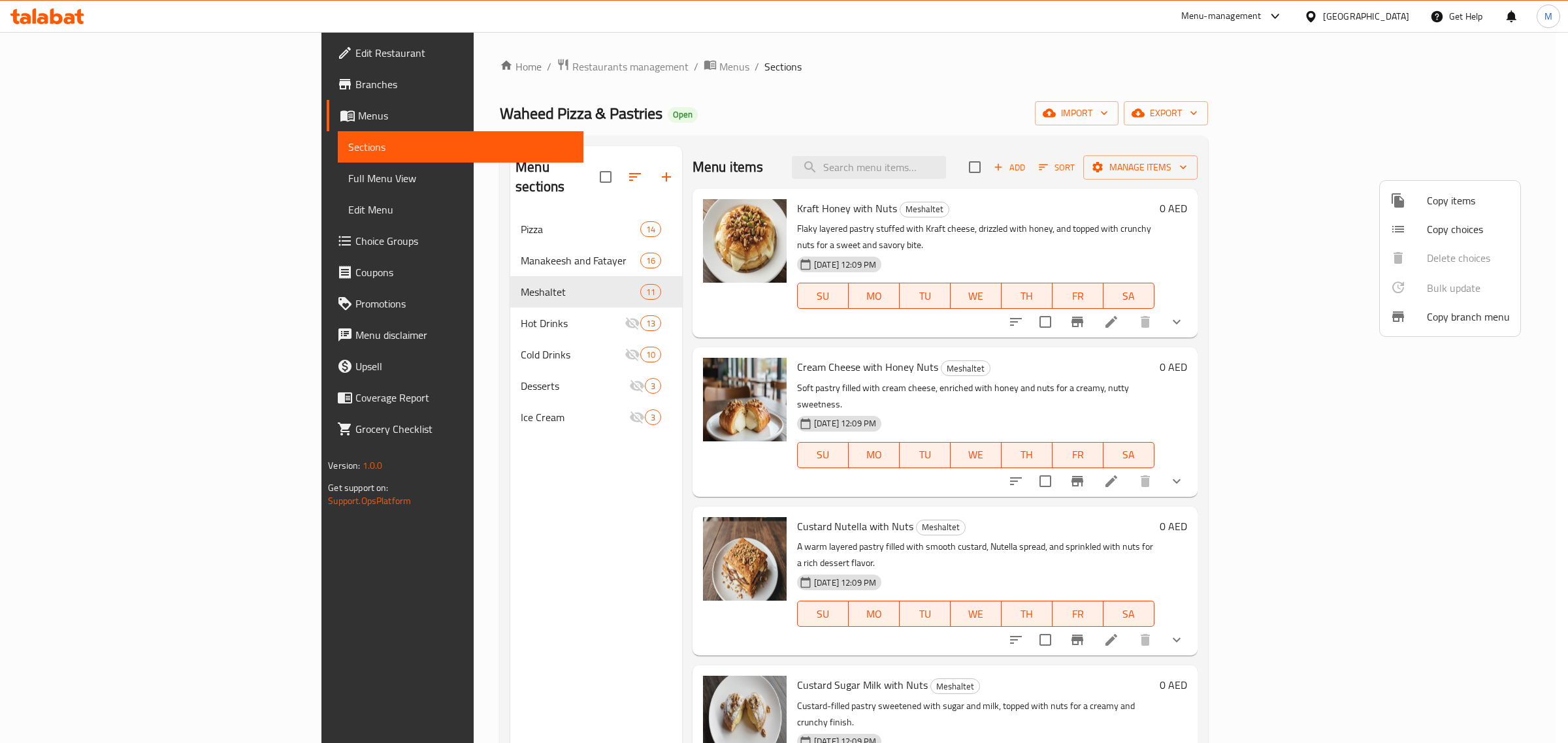
drag, startPoint x: 478, startPoint y: 460, endPoint x: 445, endPoint y: 488, distance: 43.3
click at [477, 461] on div at bounding box center [784, 371] width 1568 height 743
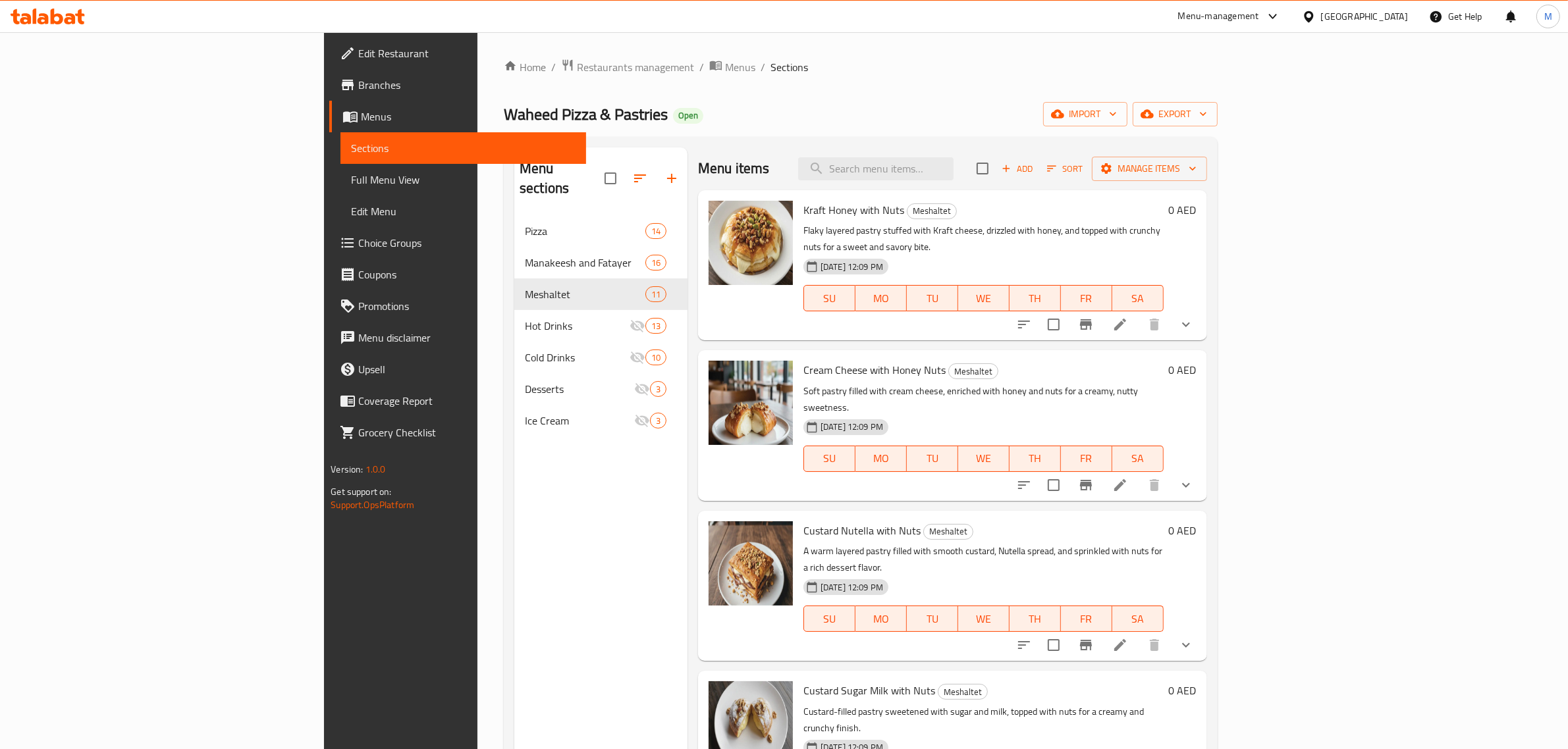
click at [823, 112] on div "Waheed Pizza & Pastries Open import export" at bounding box center [860, 114] width 714 height 24
click at [514, 605] on div "Menu sections Pizza 14 Manakeesh and Fatayer 16 Meshaltet 11 Hot Drinks 13 Cold…" at bounding box center [600, 521] width 173 height 749
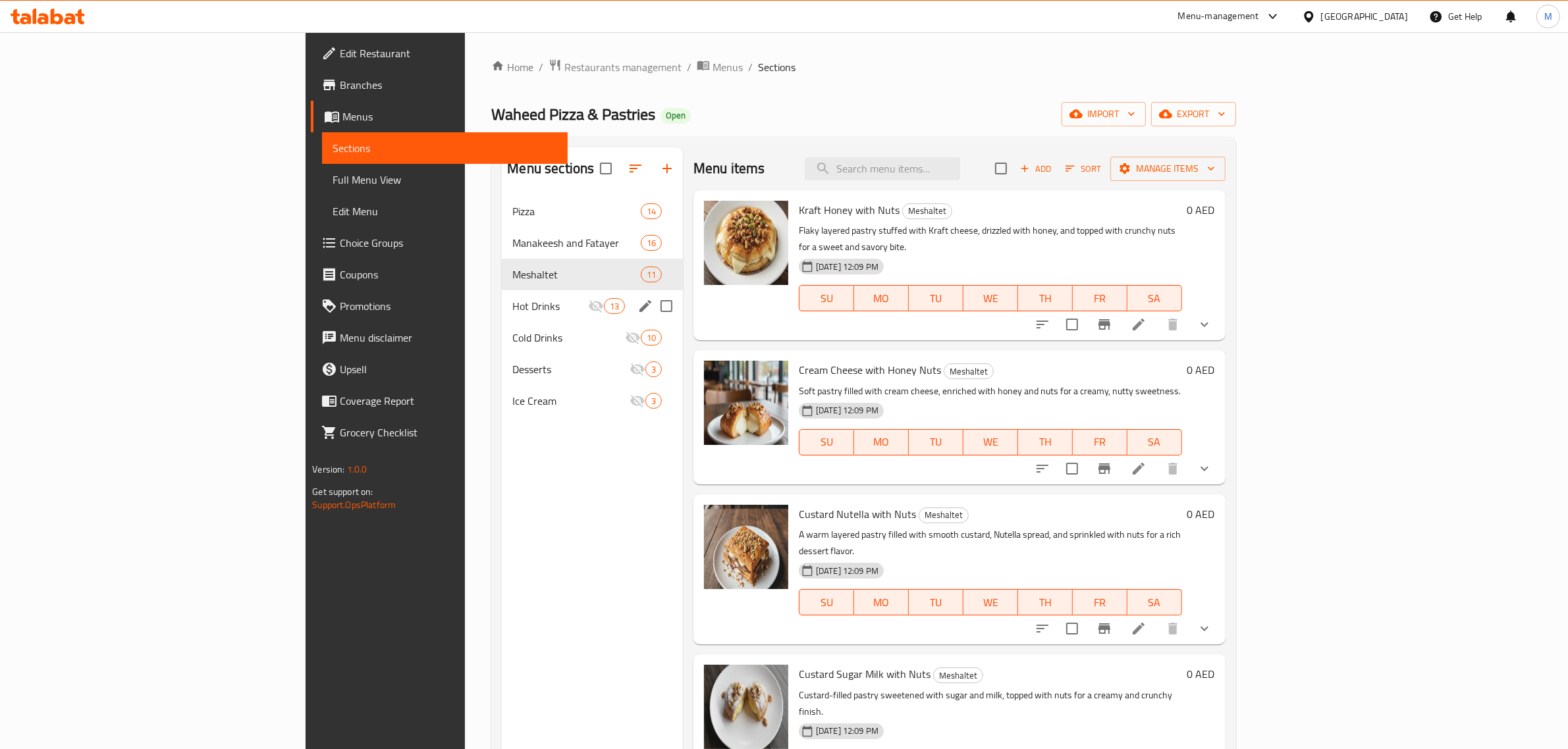
click at [512, 312] on span "Hot Drinks" at bounding box center [550, 306] width 75 height 16
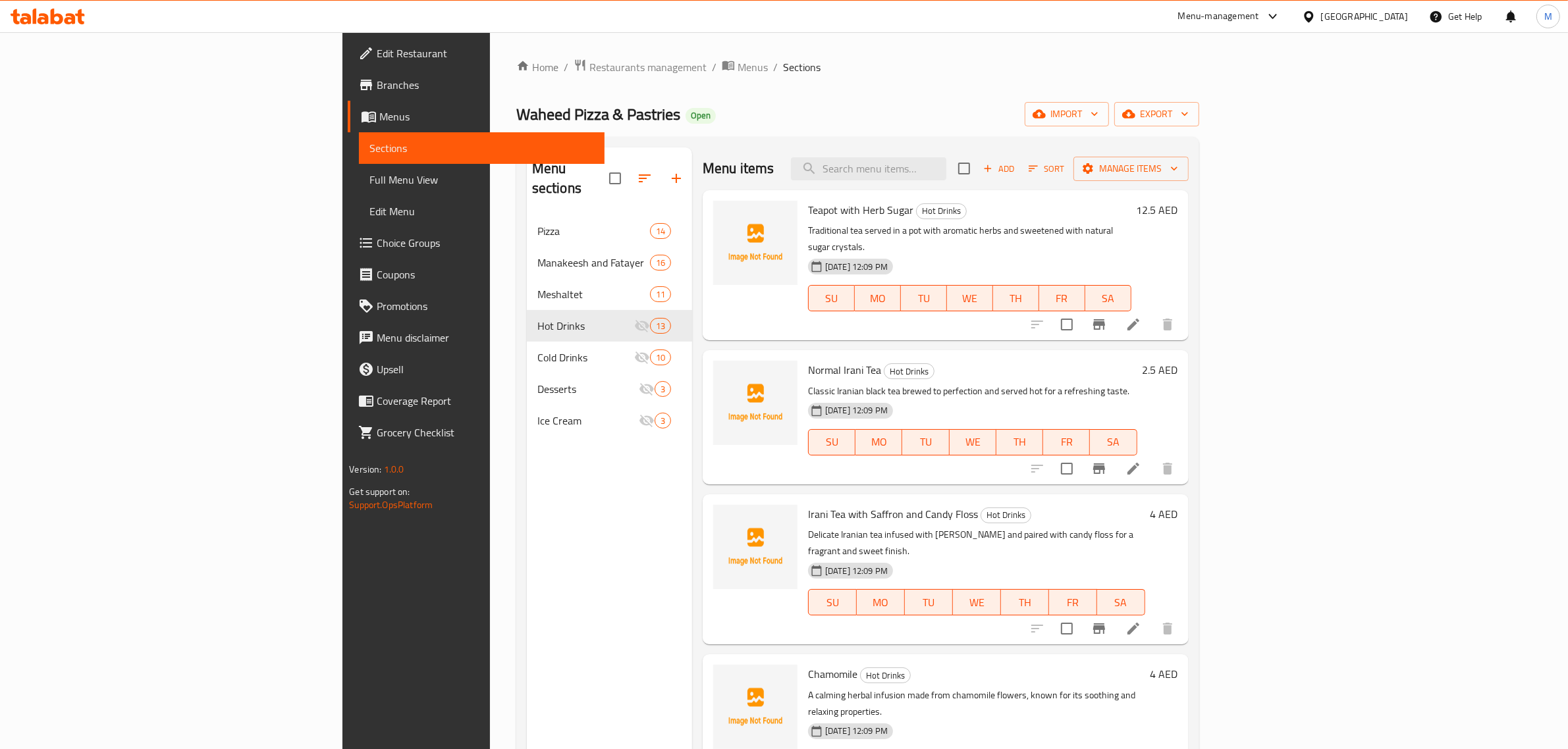
click at [810, 206] on span "Teapot with Herb Sugar" at bounding box center [861, 210] width 105 height 20
copy h6 "Teapot with Herb Sugar"
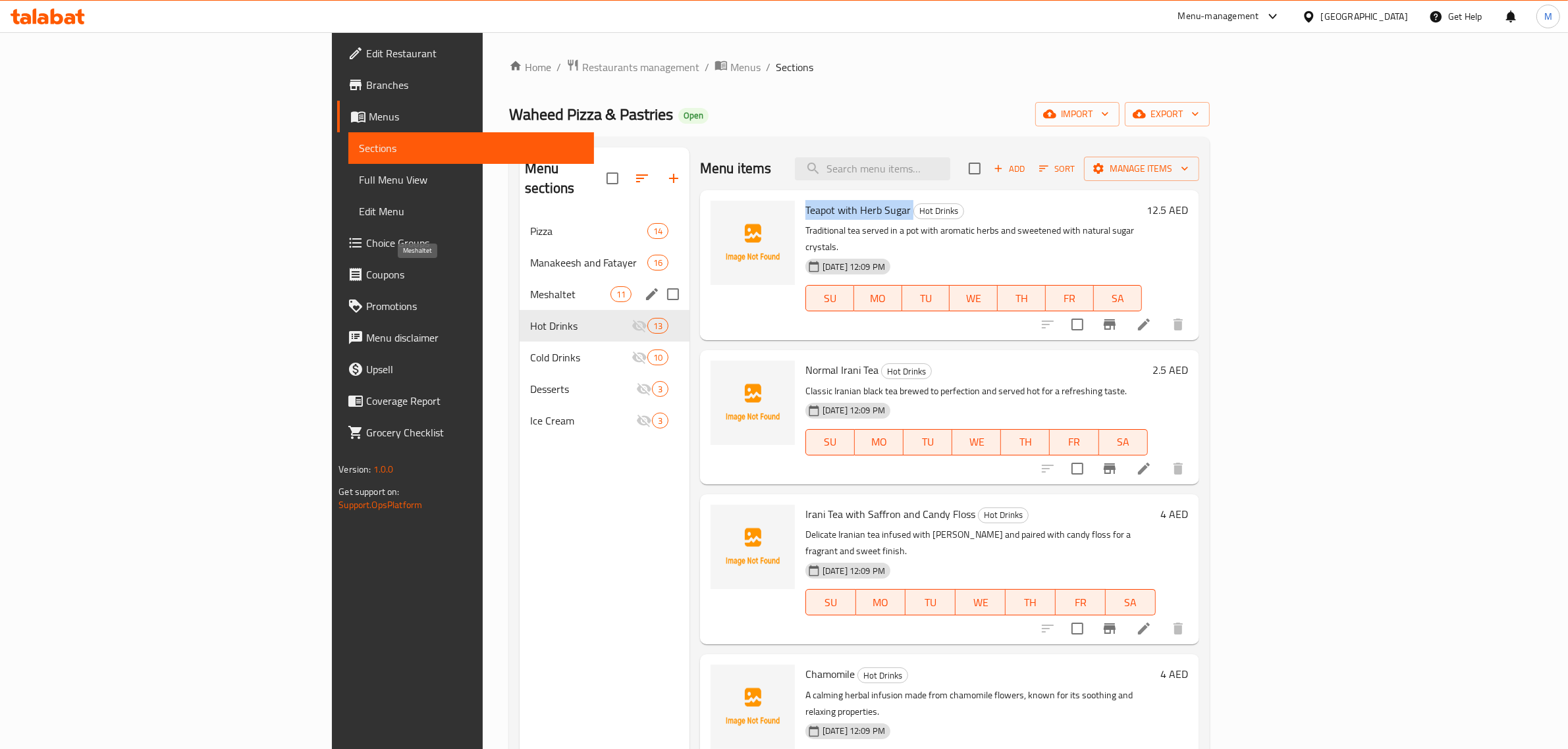
click at [530, 287] on span "Meshaltet" at bounding box center [570, 294] width 80 height 16
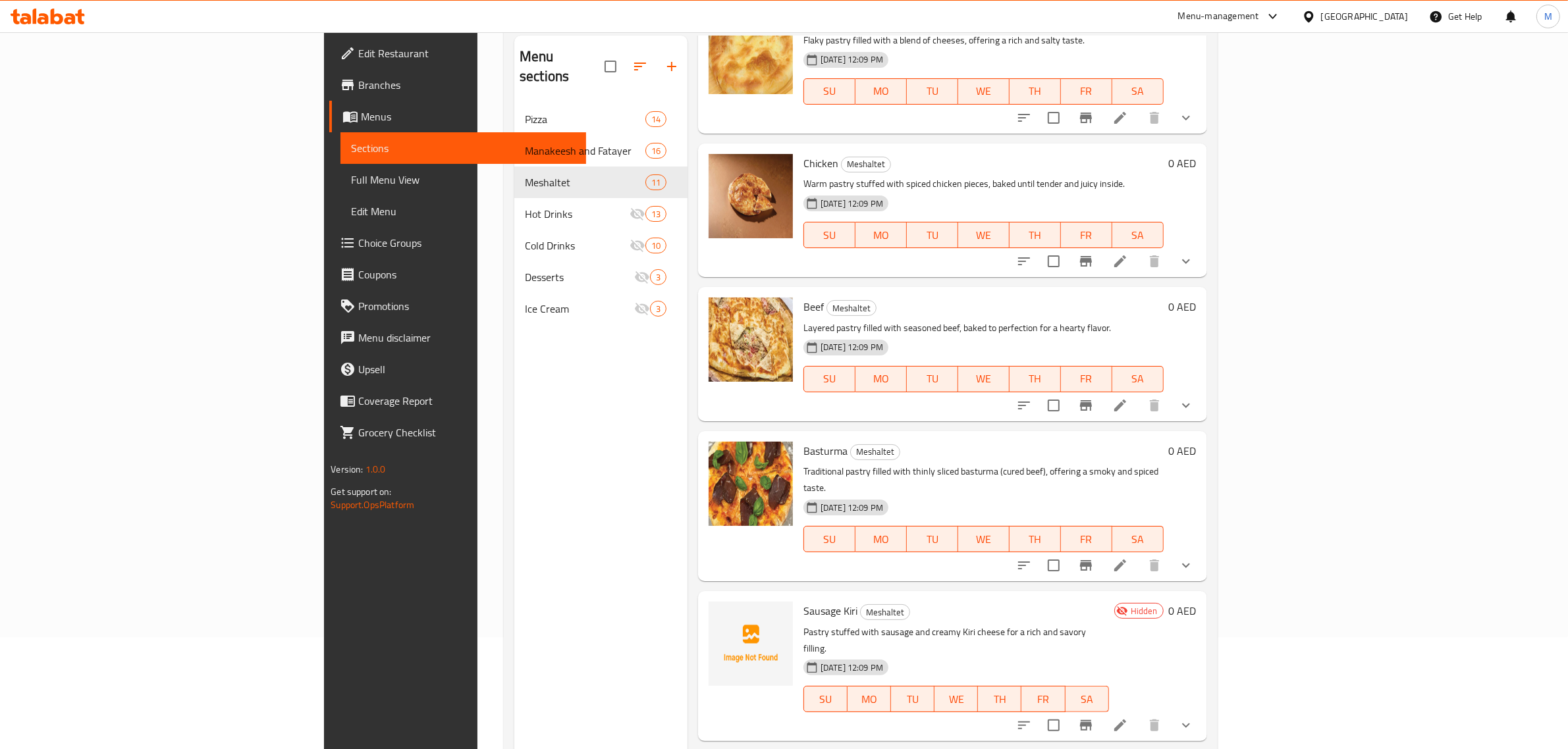
scroll to position [185, 0]
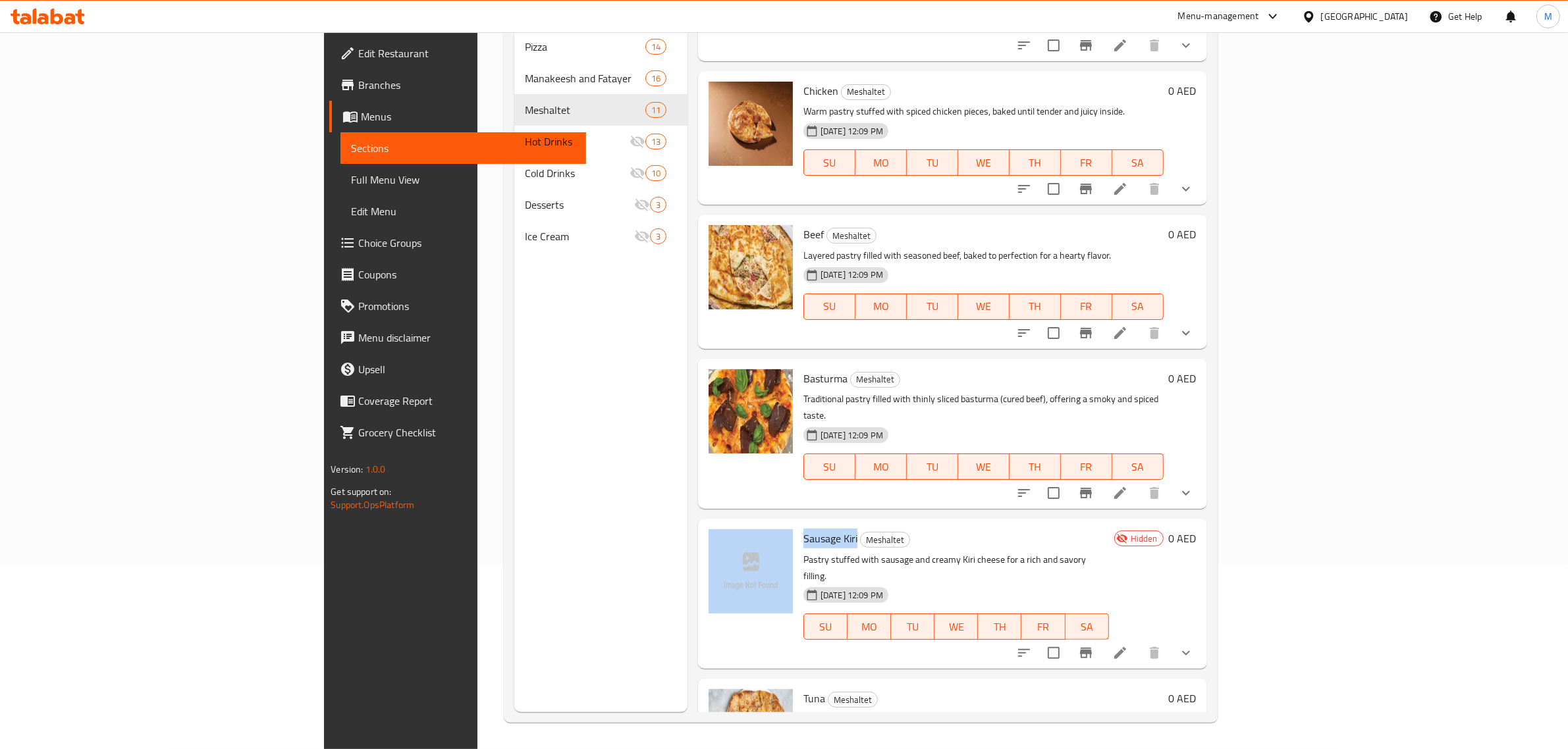
drag, startPoint x: 775, startPoint y: 455, endPoint x: 714, endPoint y: 455, distance: 61.0
click at [714, 524] on div "Sausage Kiri Meshaltet Pastry stuffed with sausage and creamy Kiri cheese for a…" at bounding box center [952, 594] width 499 height 139
copy div "Sausage Kiri"
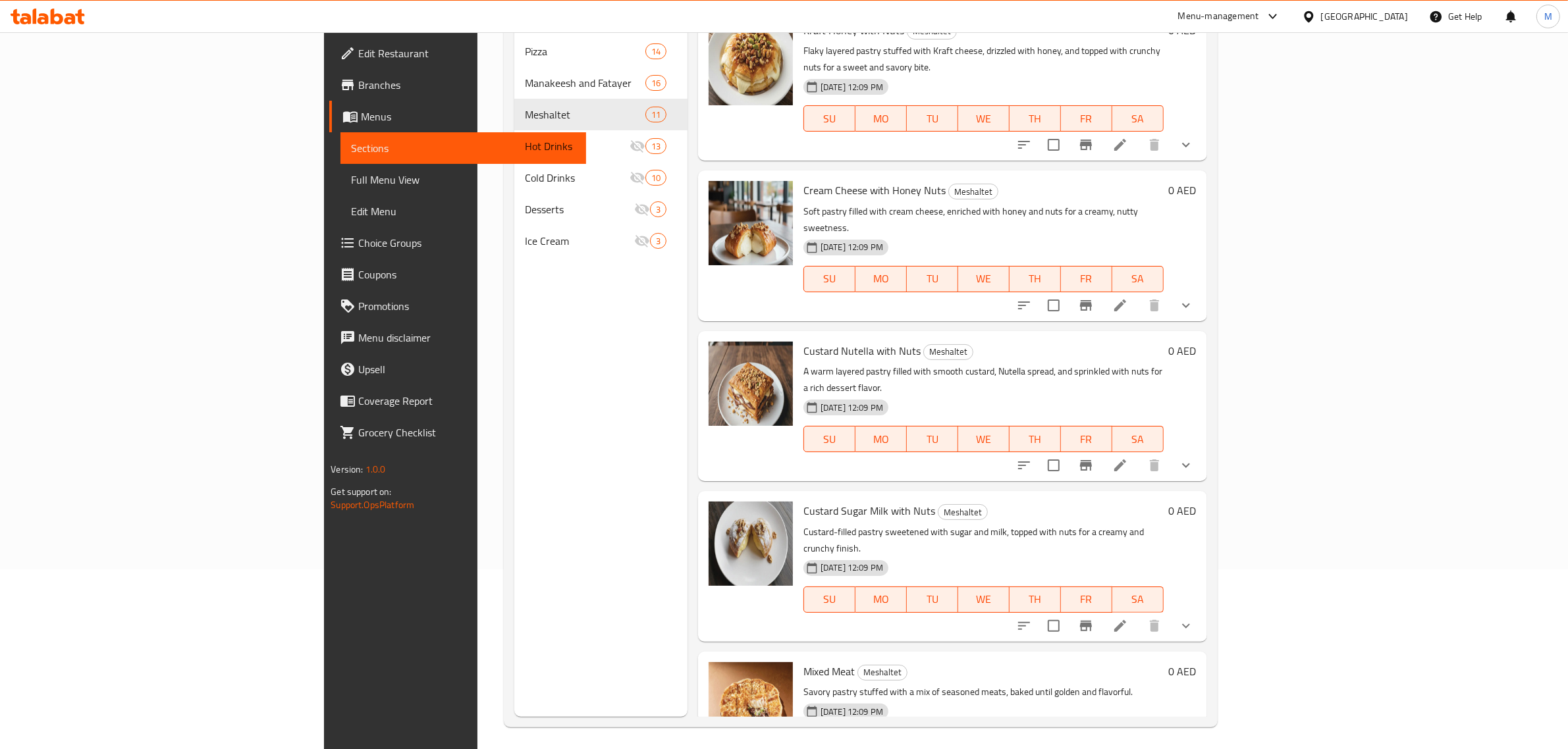
scroll to position [0, 0]
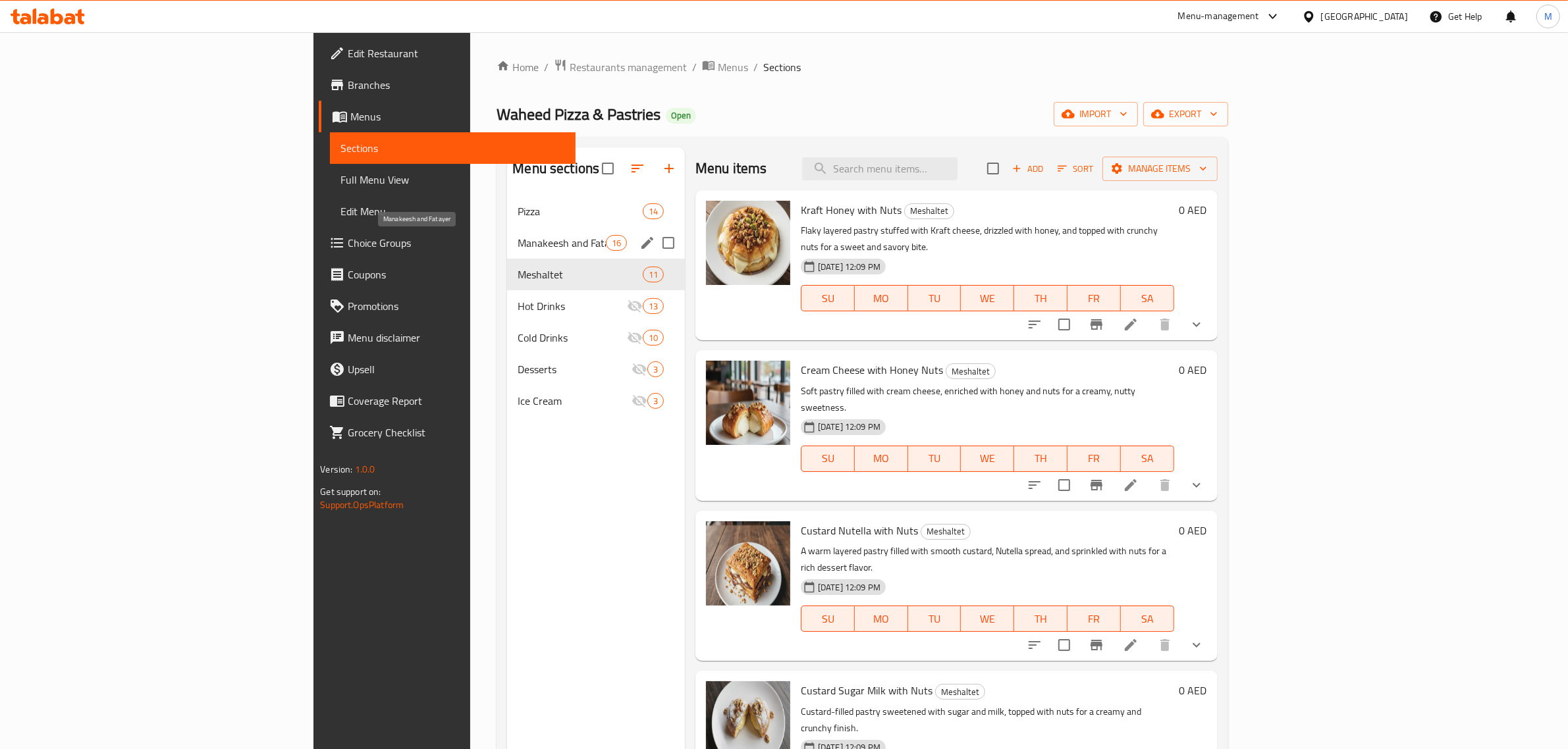
click at [517, 241] on span "Manakeesh and Fatayer" at bounding box center [561, 243] width 88 height 16
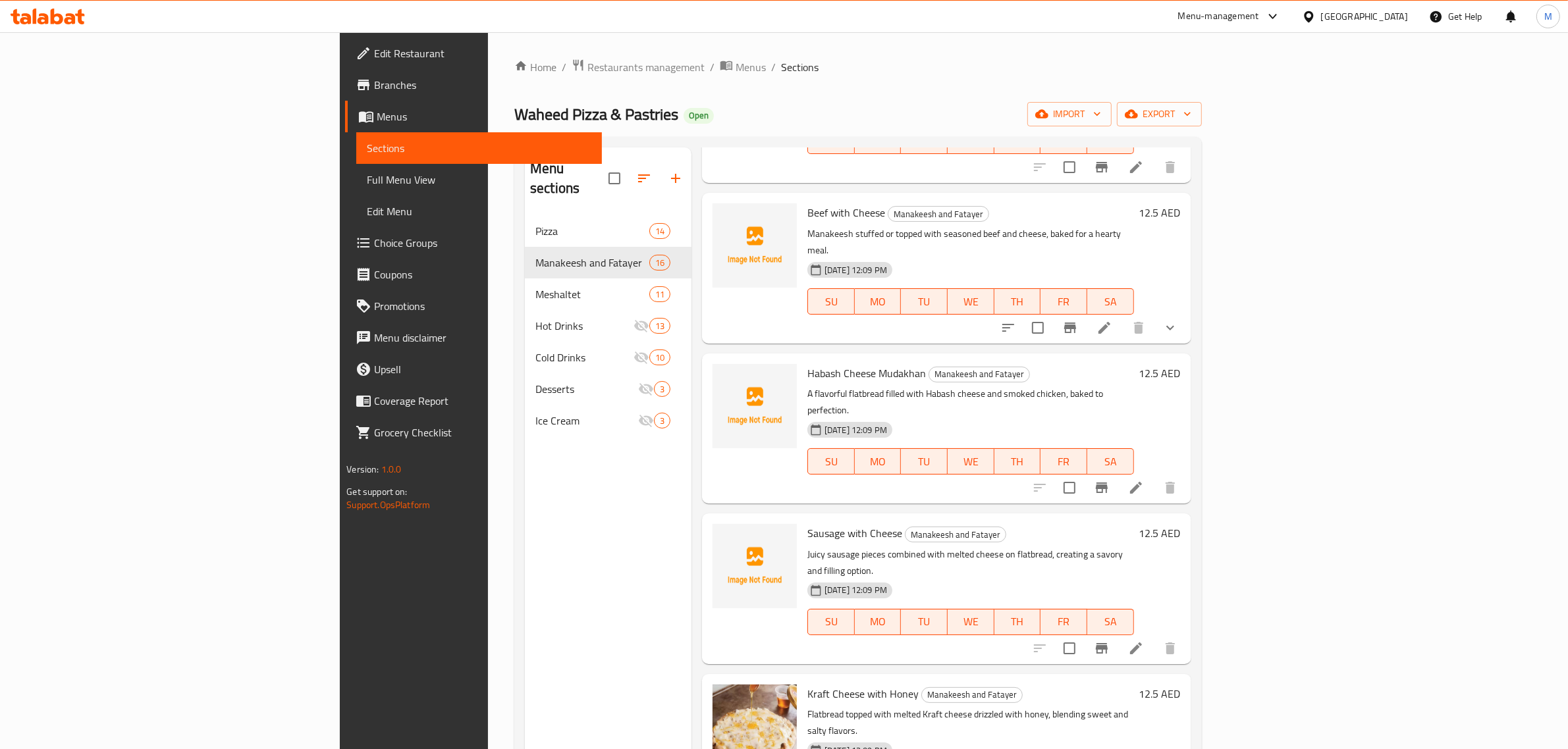
scroll to position [185, 0]
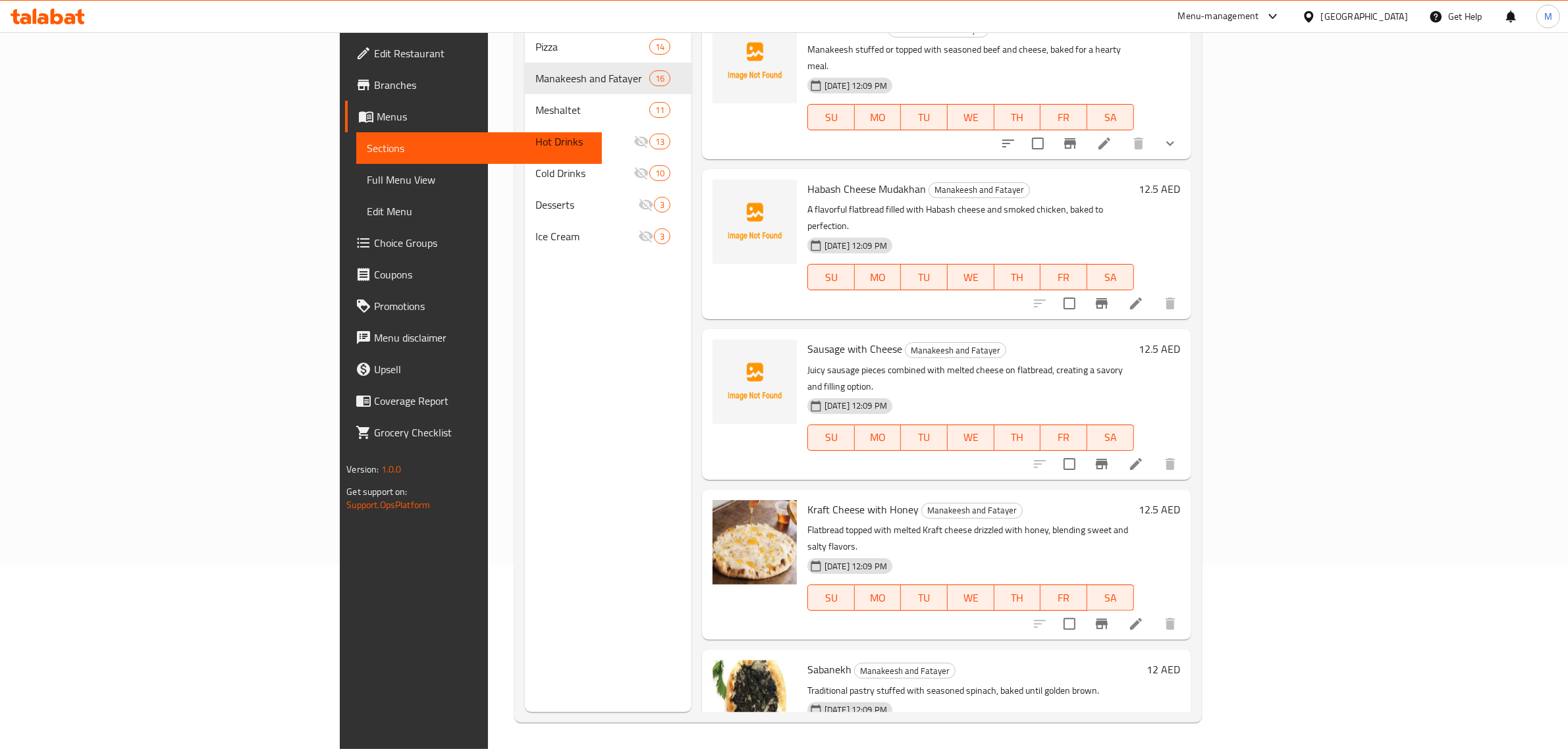
click at [1014, 495] on div "Kraft Cheese with Honey Manakeesh and Fatayer Flatbread topped with melted Kraf…" at bounding box center [970, 565] width 337 height 139
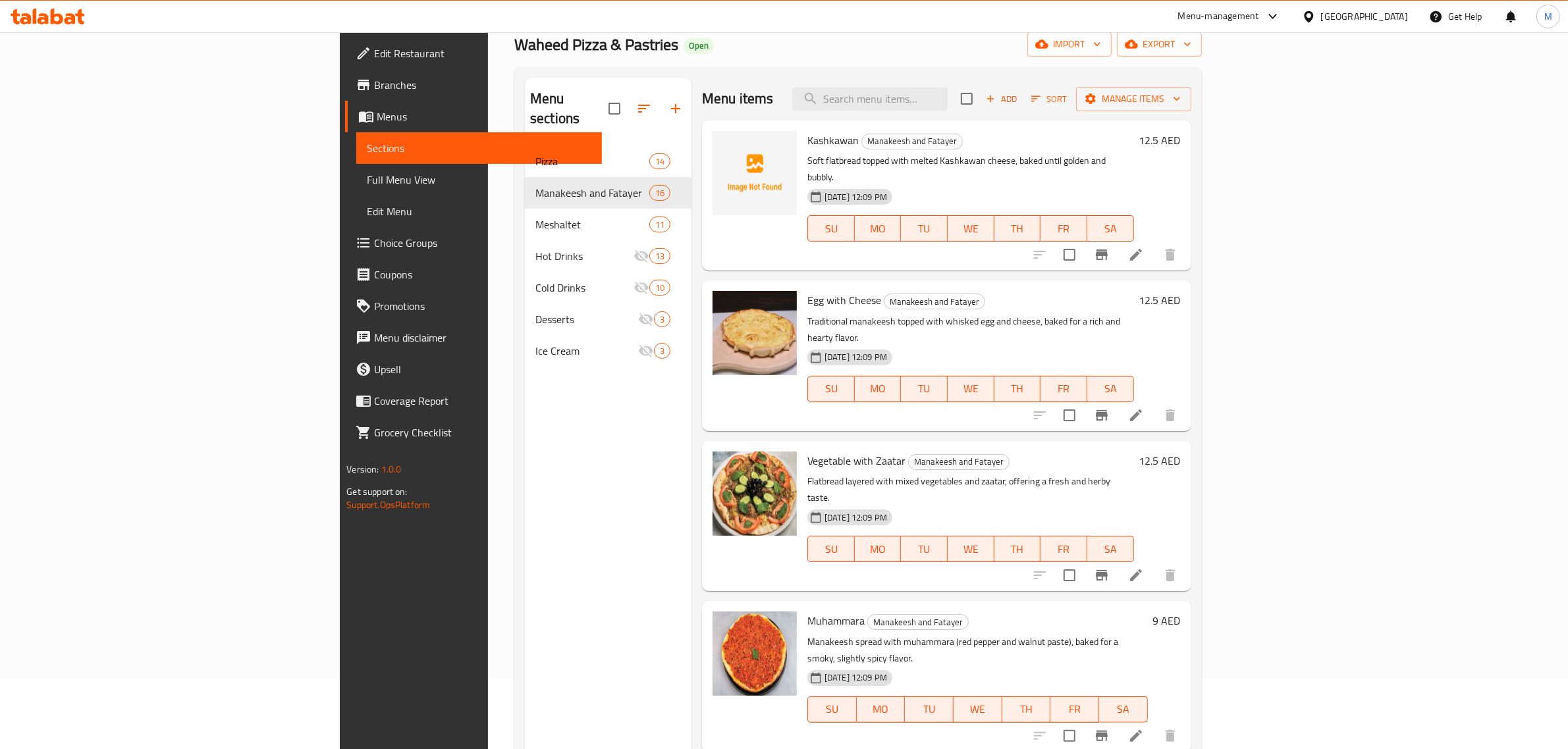
scroll to position [0, 0]
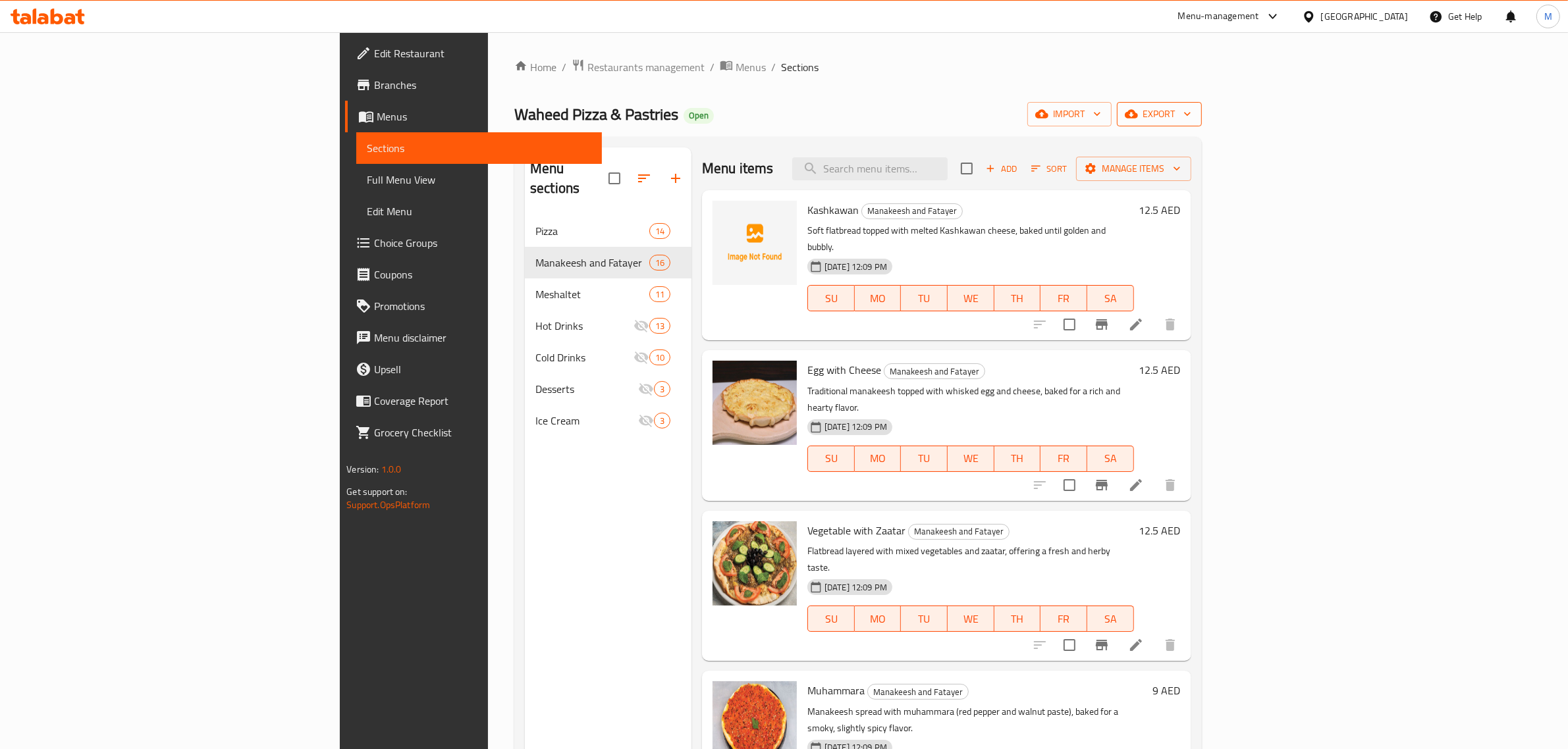
click at [1138, 117] on icon "button" at bounding box center [1131, 115] width 14 height 9
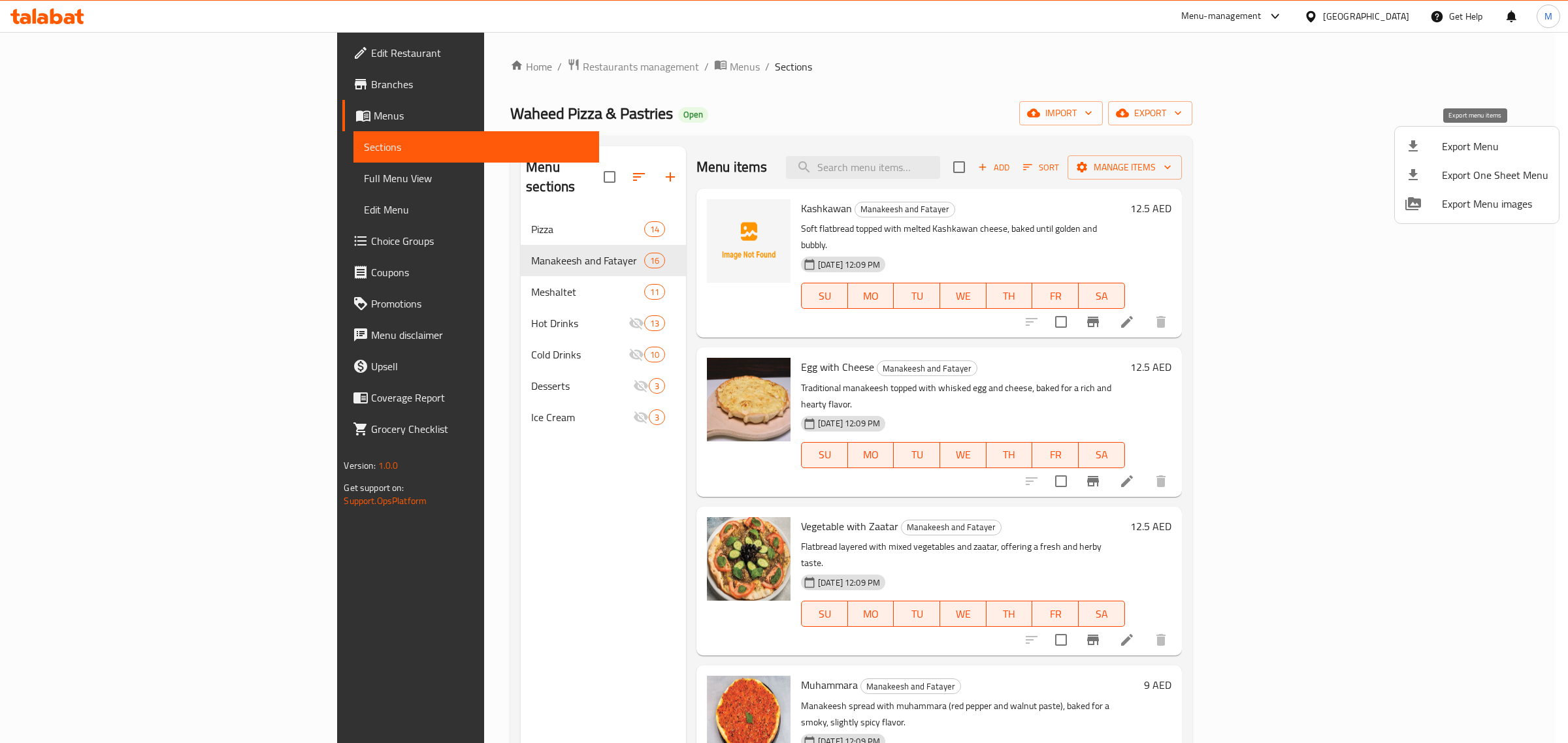
click at [1436, 150] on div at bounding box center [1424, 146] width 37 height 16
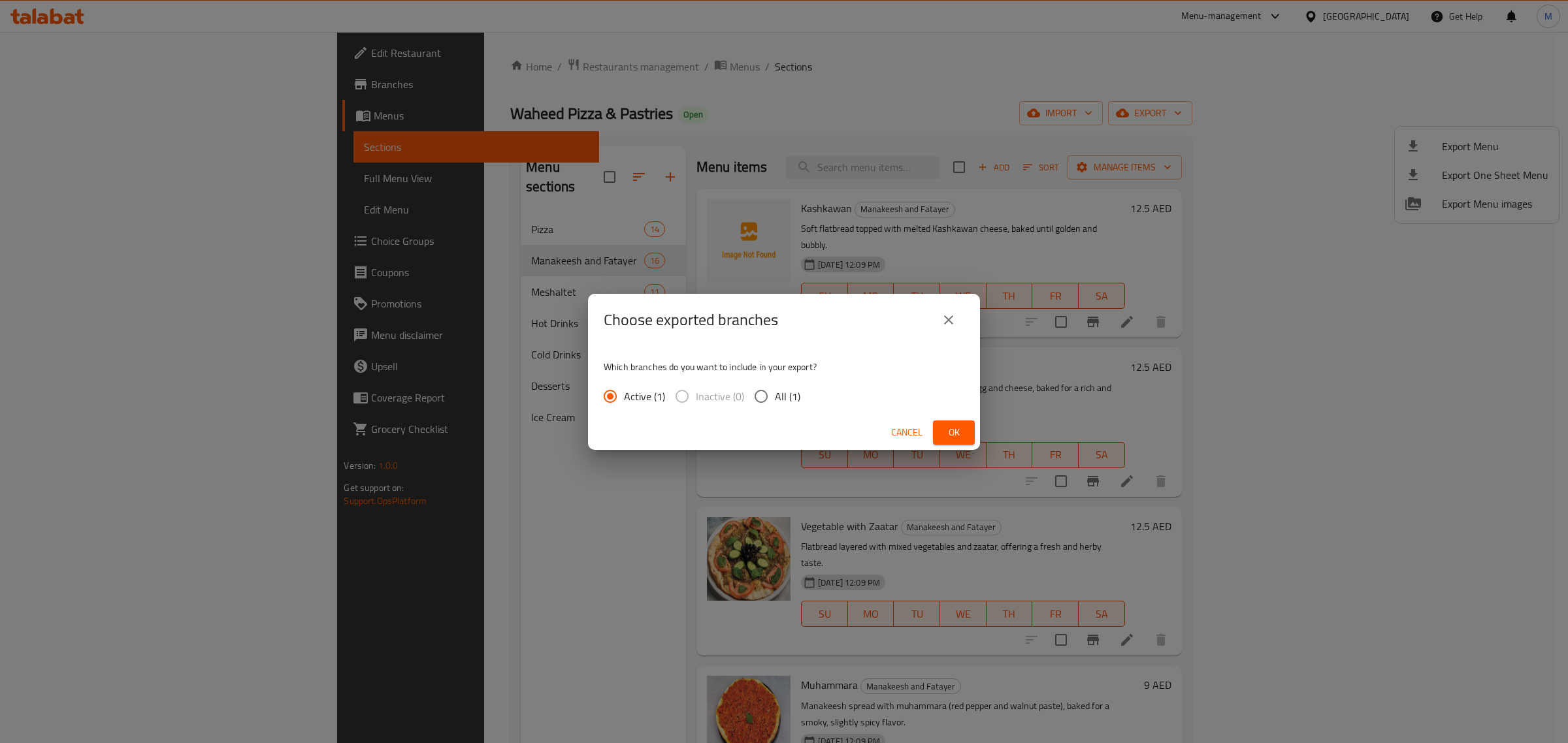
click at [777, 395] on span "All (1)" at bounding box center [788, 397] width 25 height 16
click at [775, 395] on input "All (1)" at bounding box center [761, 396] width 28 height 28
radio input "true"
click at [951, 428] on span "Ok" at bounding box center [954, 433] width 21 height 16
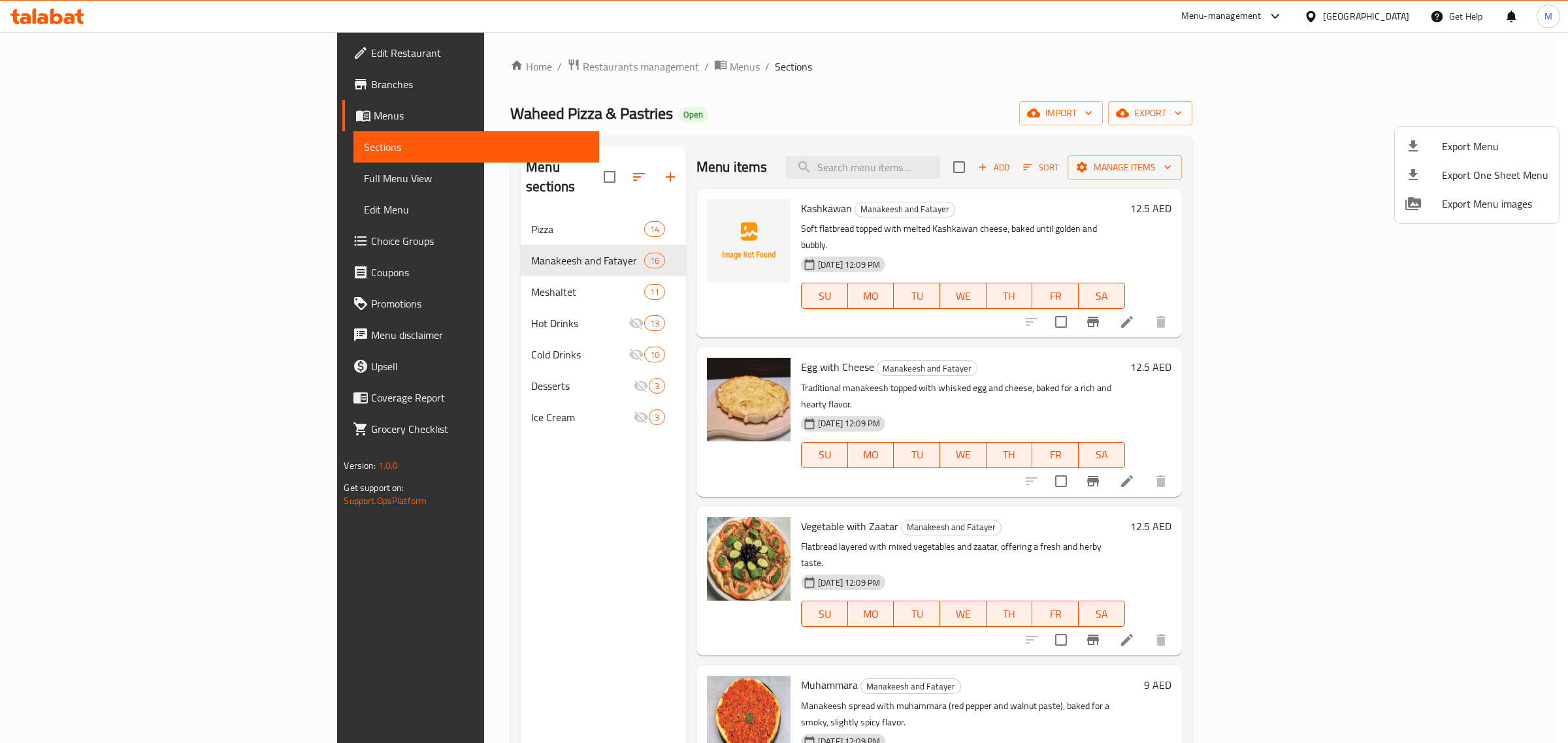
click at [1364, 13] on div at bounding box center [784, 371] width 1568 height 743
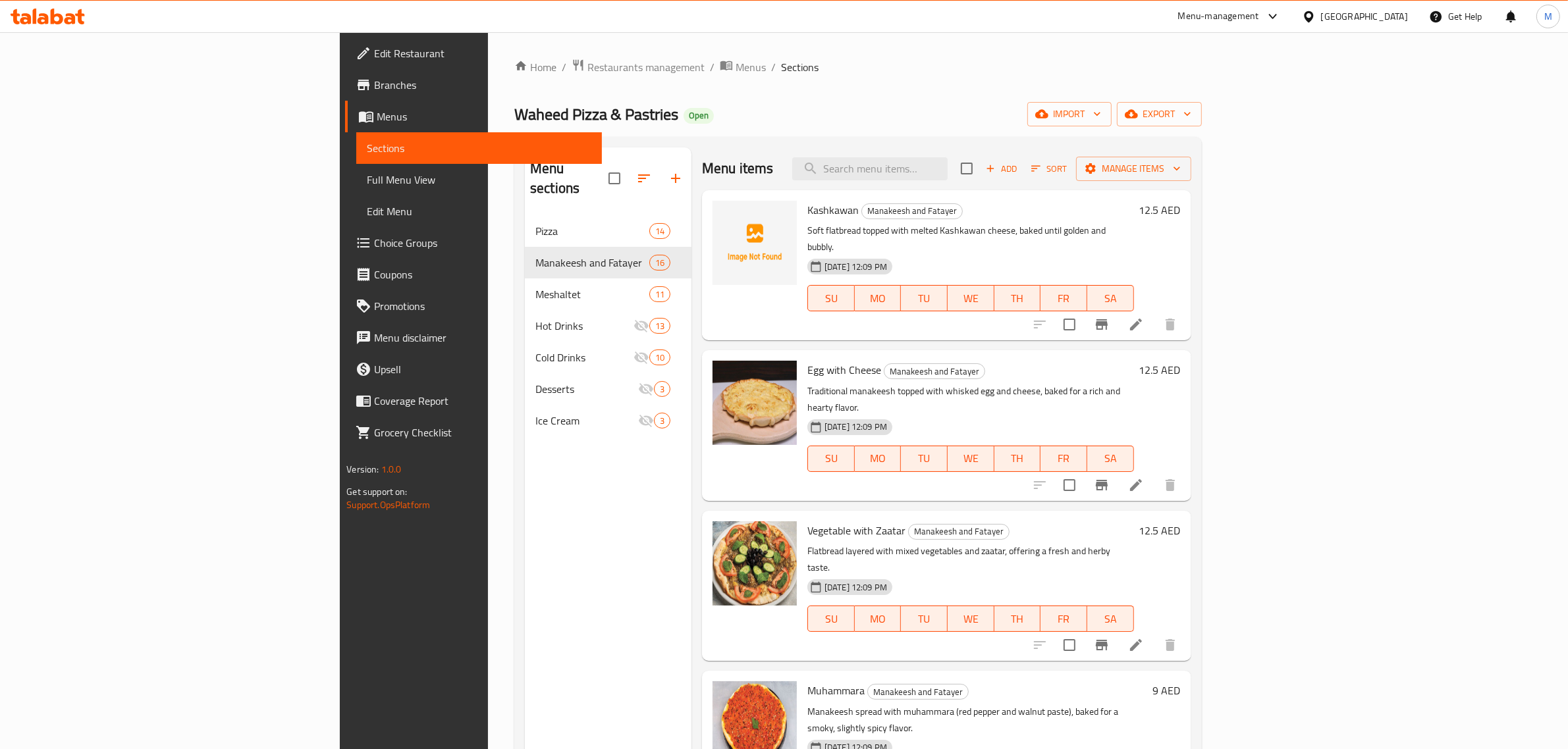
click at [1374, 14] on div "[GEOGRAPHIC_DATA]" at bounding box center [1365, 16] width 87 height 14
click at [1242, 258] on div "[GEOGRAPHIC_DATA]" at bounding box center [1265, 258] width 108 height 31
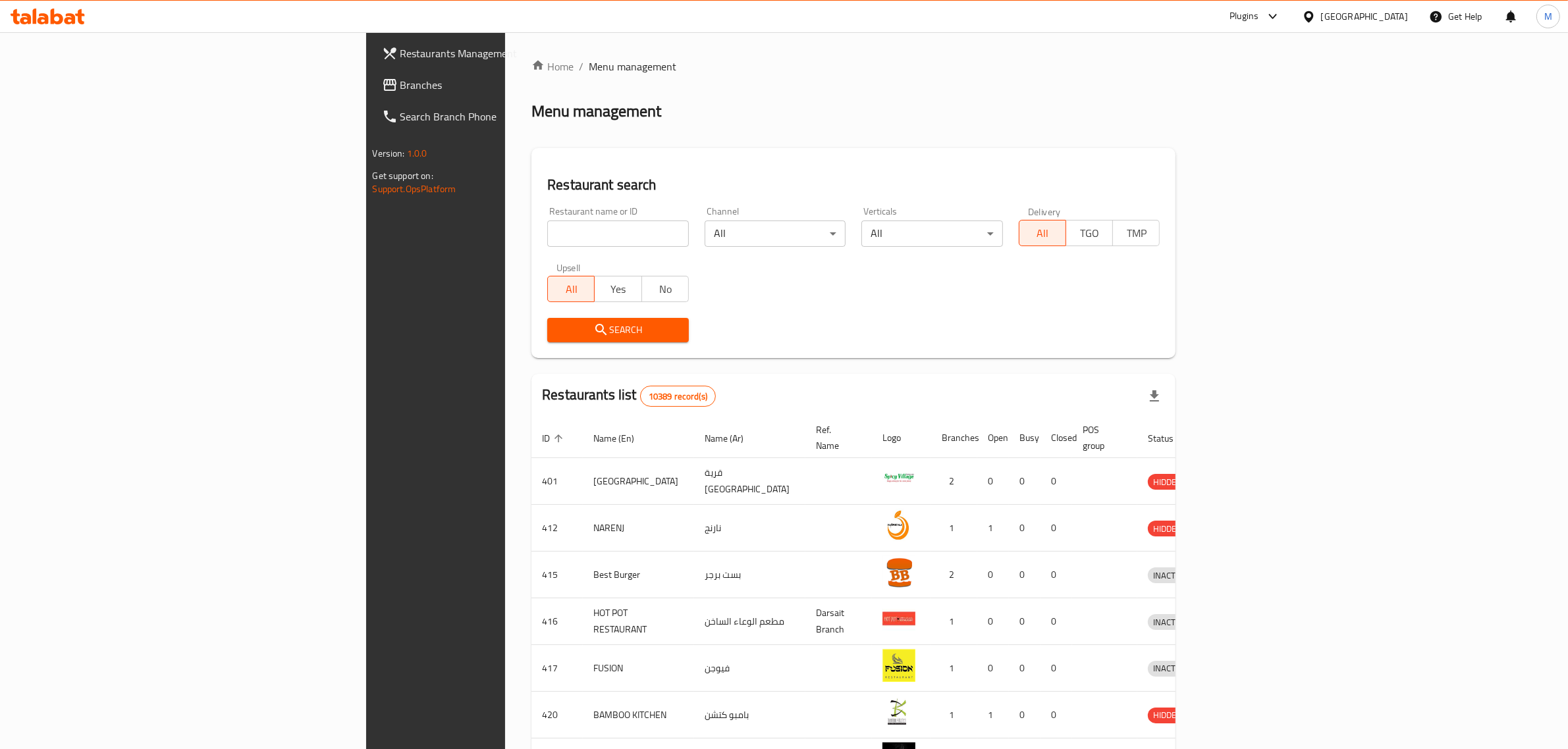
click at [401, 86] on span "Branches" at bounding box center [509, 85] width 217 height 16
